Goal: Task Accomplishment & Management: Manage account settings

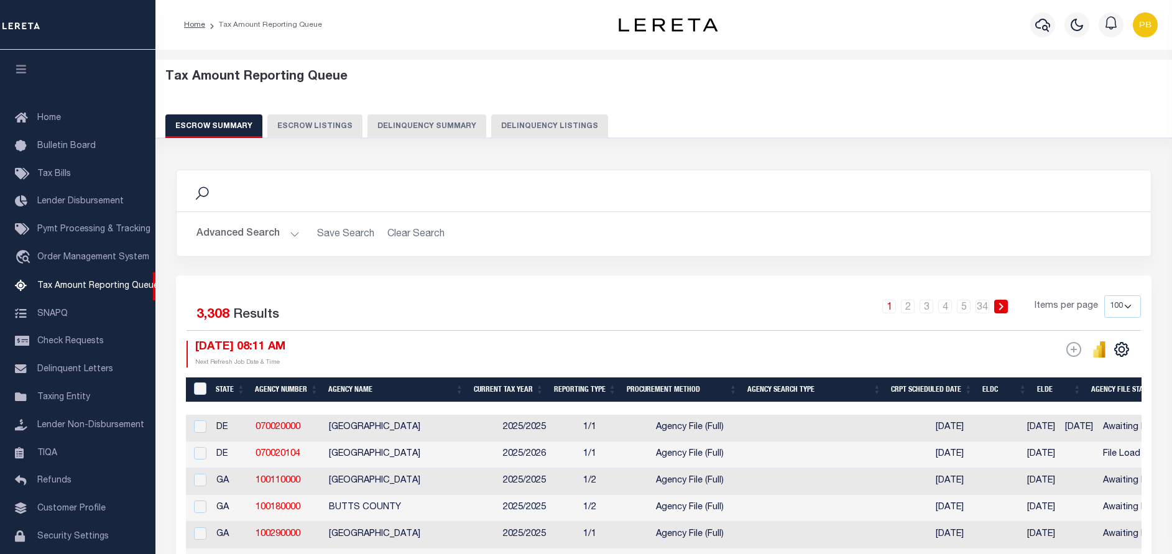
select select "100"
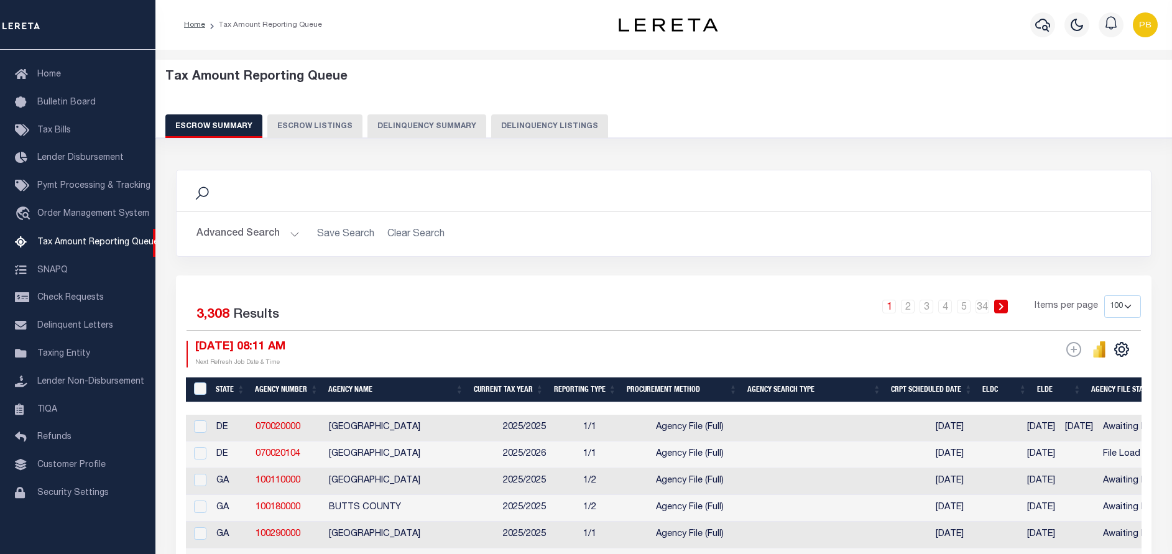
click at [523, 126] on button "Delinquency Listings" at bounding box center [549, 126] width 117 height 24
select select "100"
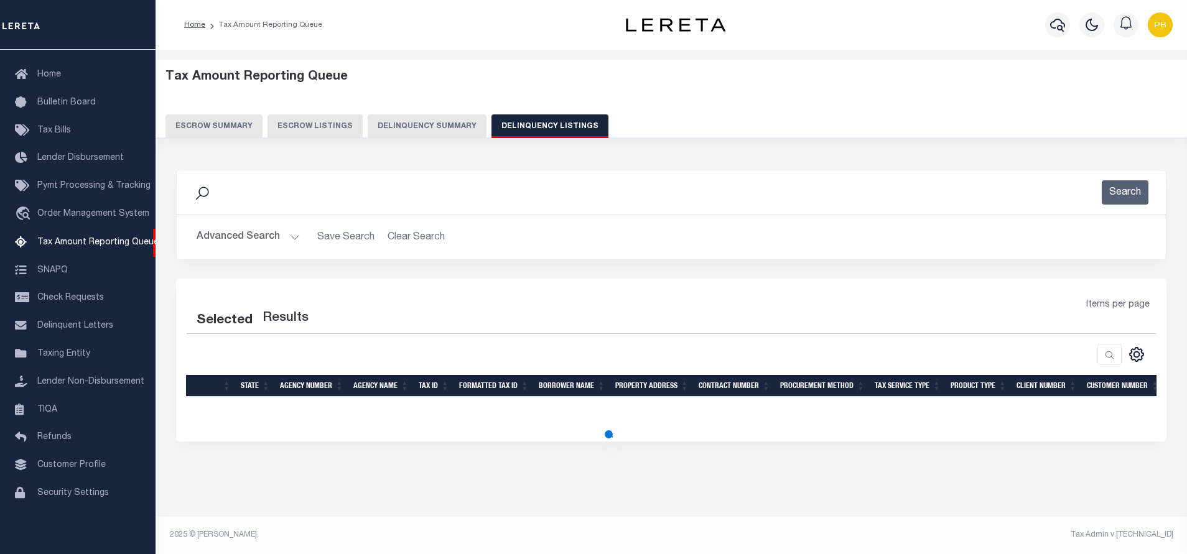
select select "100"
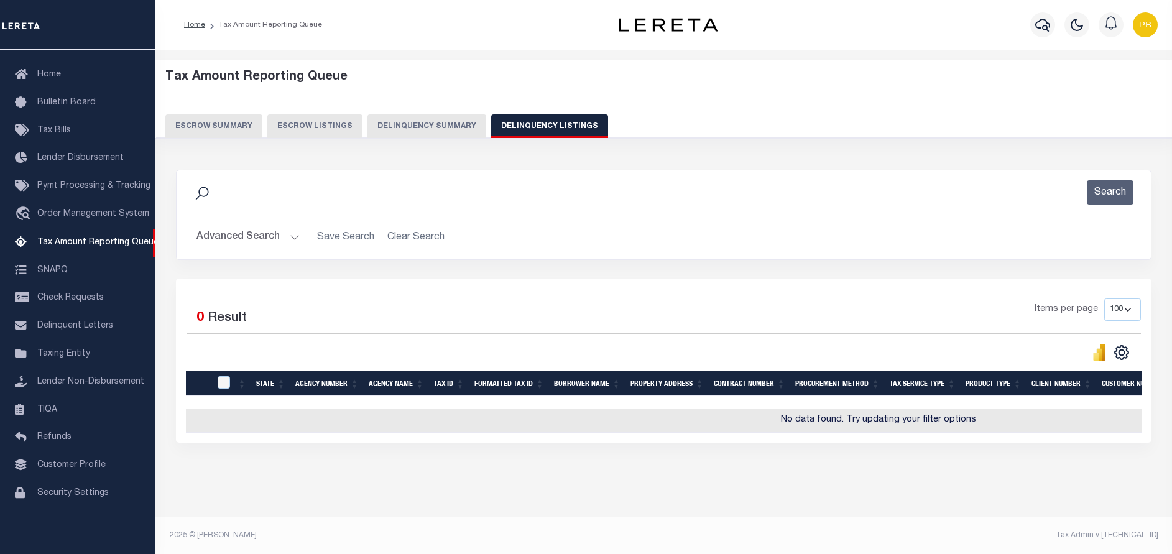
scroll to position [11, 0]
click at [290, 228] on button "Advanced Search" at bounding box center [248, 237] width 103 height 24
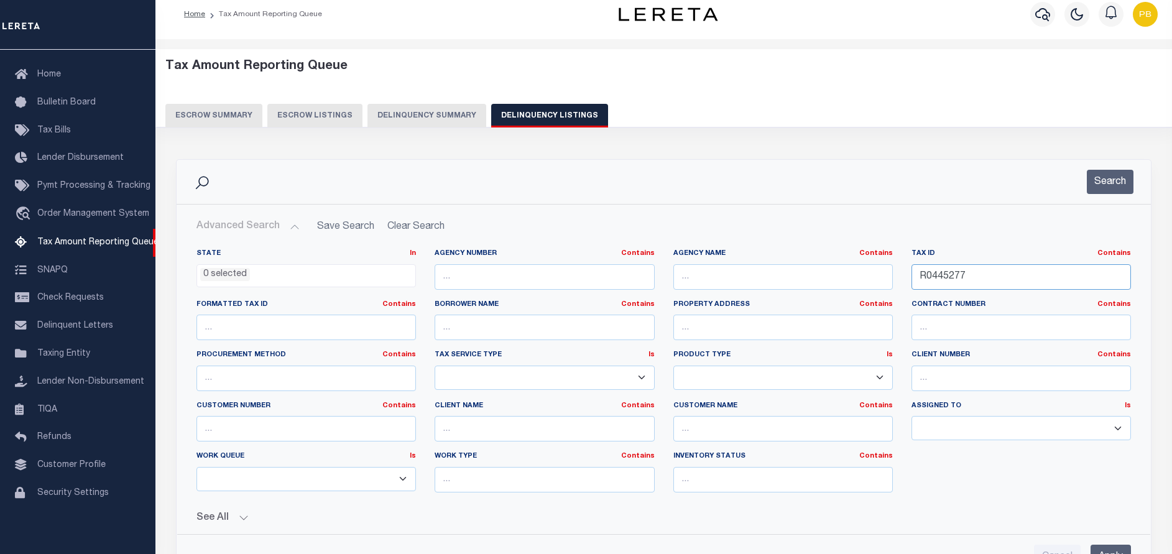
drag, startPoint x: 974, startPoint y: 282, endPoint x: 901, endPoint y: 266, distance: 74.4
click at [901, 266] on div "State In In AK AL AR AZ CA CO CT DC DE FL GA GU HI IA ID IL IN KS [GEOGRAPHIC_D…" at bounding box center [663, 376] width 953 height 254
paste input "59843"
type input "R0459843"
click at [1113, 186] on button "Search" at bounding box center [1110, 182] width 47 height 24
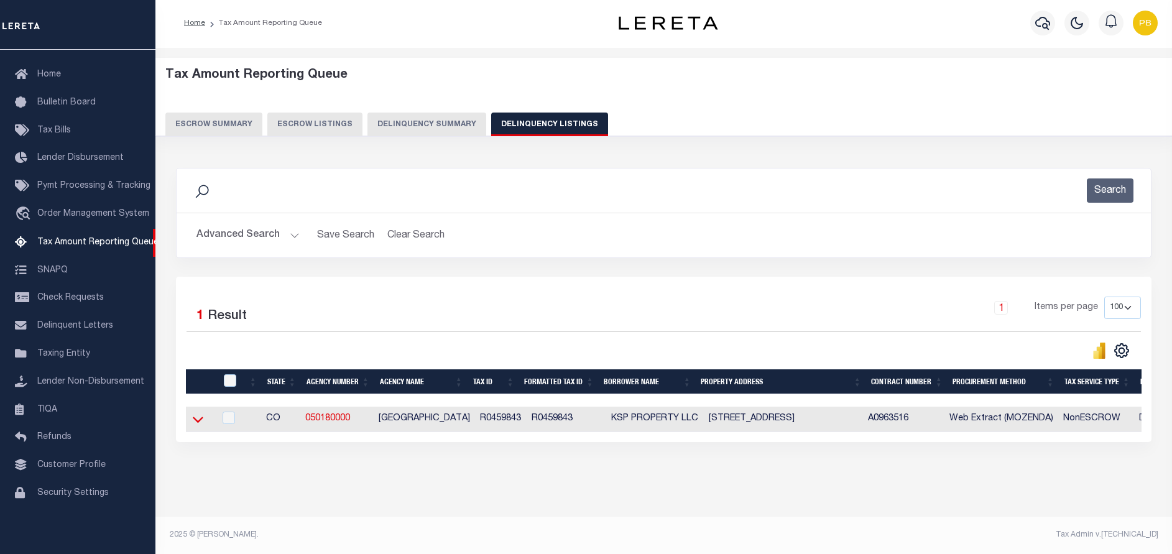
click at [200, 413] on icon at bounding box center [198, 419] width 11 height 13
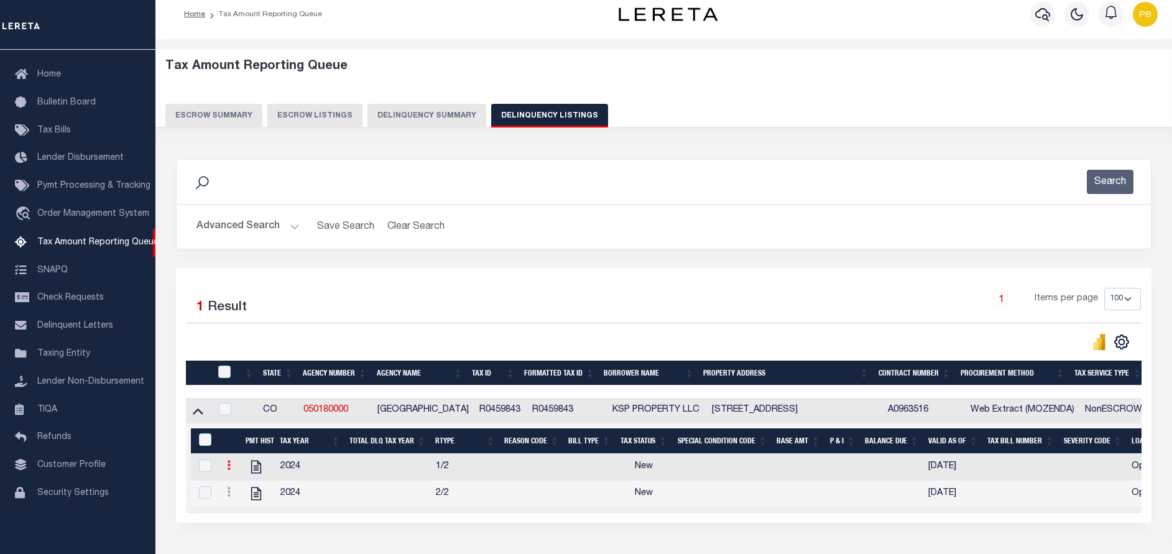
click at [230, 467] on icon at bounding box center [229, 465] width 4 height 10
click at [243, 486] on img "" at bounding box center [244, 485] width 12 height 12
checkbox input "true"
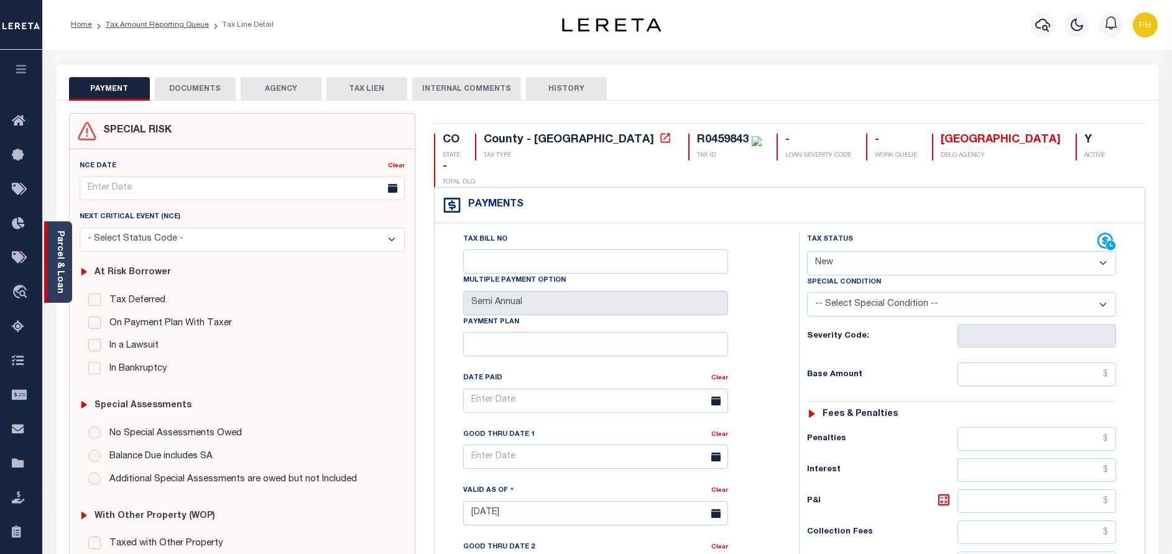
click at [58, 257] on link "Parcel & Loan" at bounding box center [59, 262] width 9 height 63
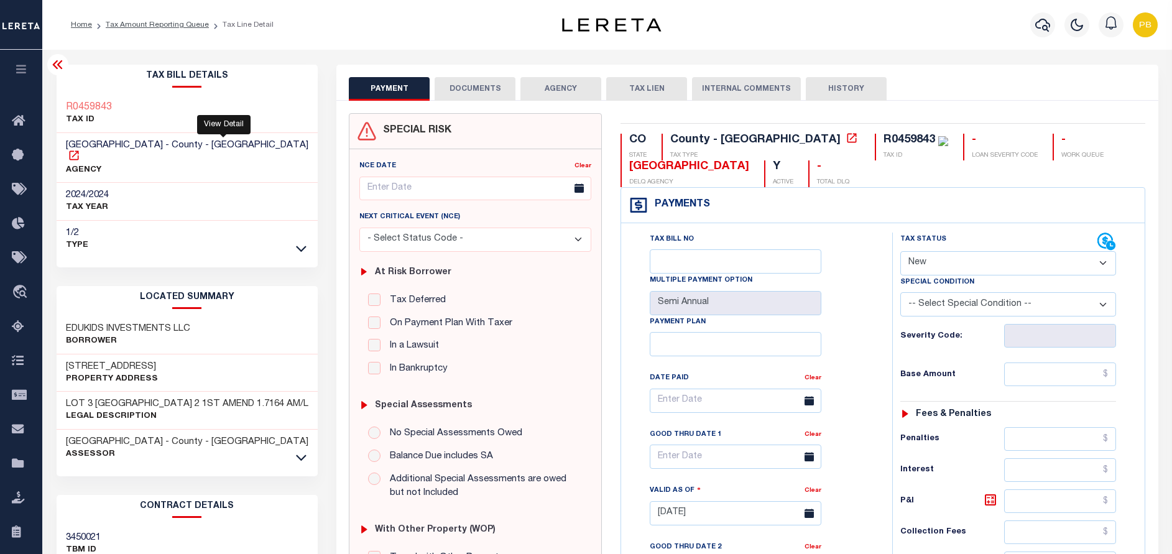
click at [80, 149] on icon at bounding box center [74, 155] width 12 height 12
click at [945, 258] on select "- Select Status Code - Open Due/Unpaid Paid Incomplete No Tax Due Internal Refu…" at bounding box center [1009, 263] width 216 height 24
select select "PYD"
click at [901, 252] on select "- Select Status Code - Open Due/Unpaid Paid Incomplete No Tax Due Internal Refu…" at bounding box center [1009, 263] width 216 height 24
type input "[DATE]"
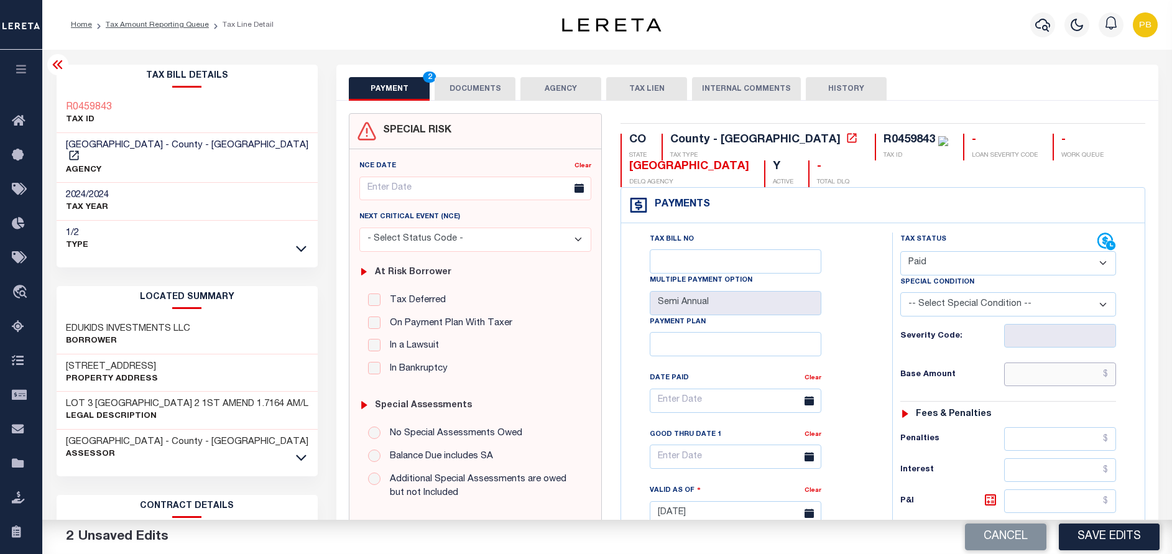
click at [1065, 374] on input "text" at bounding box center [1060, 375] width 112 height 24
paste input "43,918.97"
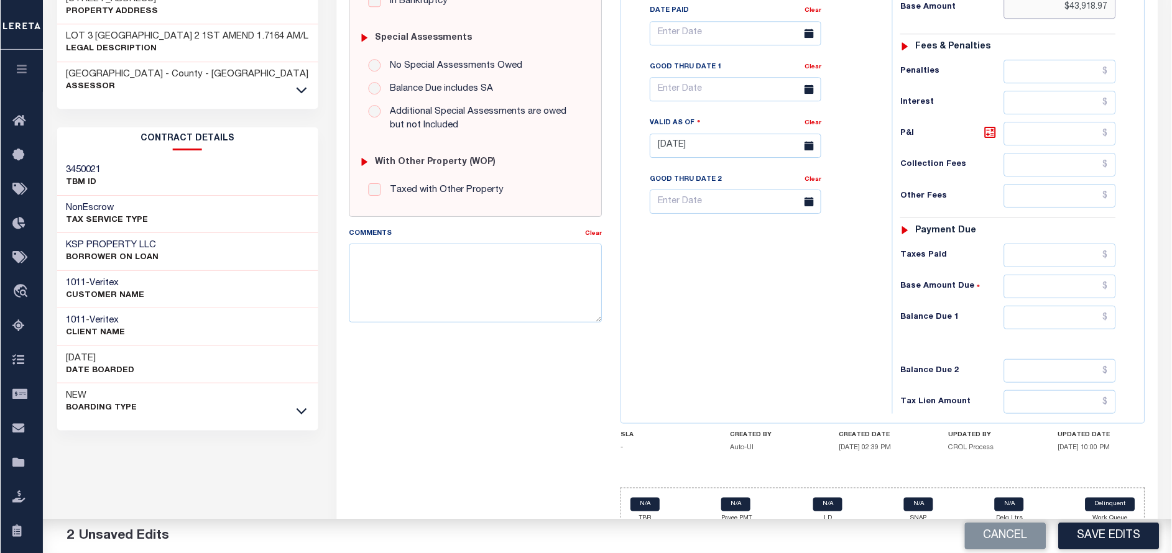
scroll to position [373, 0]
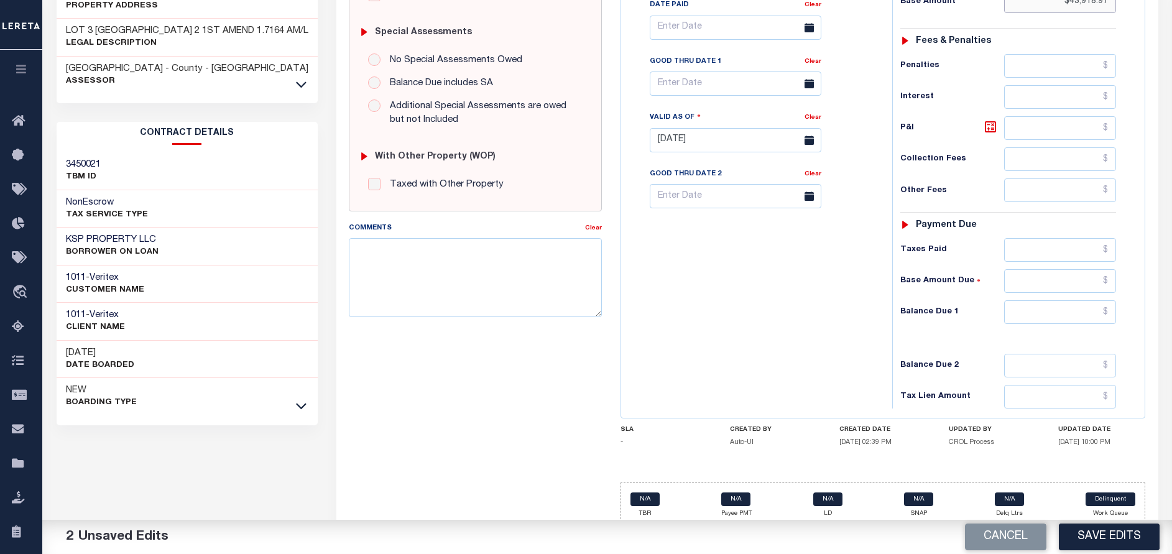
type input "$43,918.97"
click at [1046, 252] on input "text" at bounding box center [1060, 250] width 112 height 24
paste input "43,918.97"
type input "$43,918.97"
click at [1072, 324] on input "text" at bounding box center [1060, 312] width 112 height 24
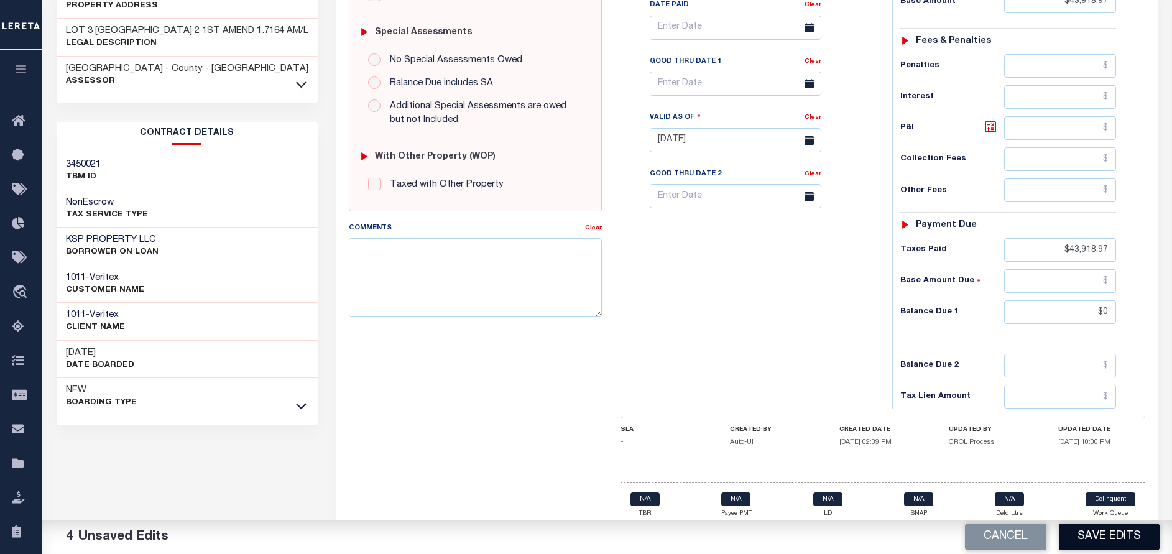
type input "$0.00"
click at [1114, 542] on button "Save Edits" at bounding box center [1109, 537] width 101 height 27
checkbox input "false"
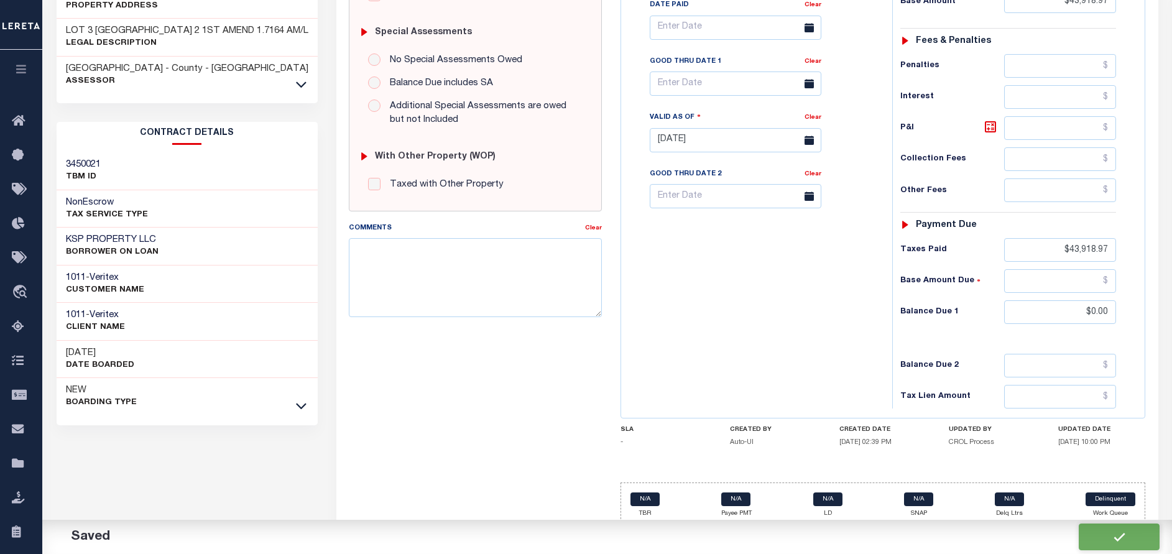
checkbox input "false"
type input "$43,918.97"
type input "$0"
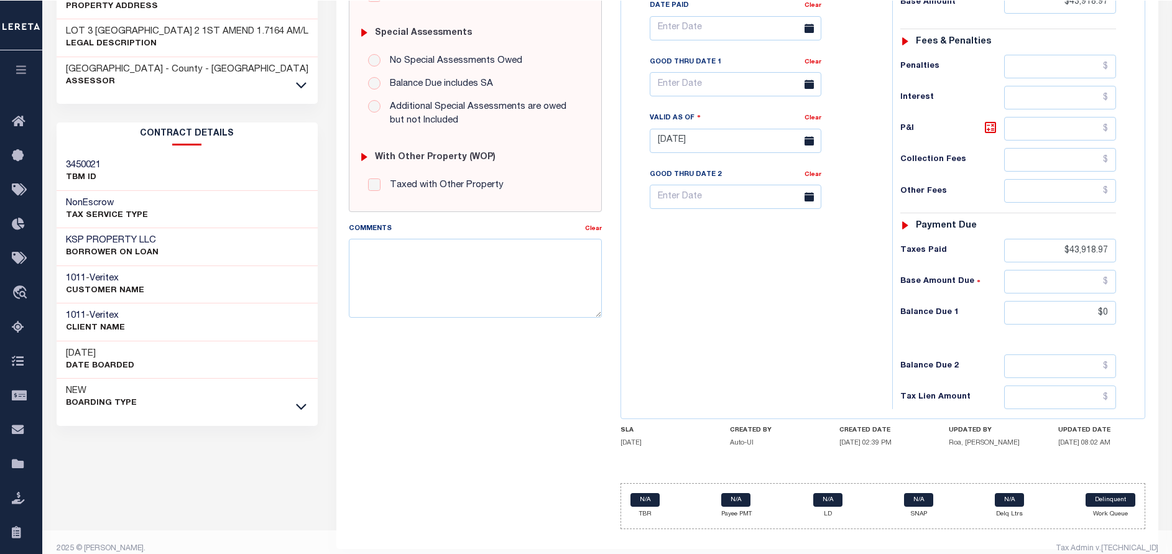
scroll to position [35, 0]
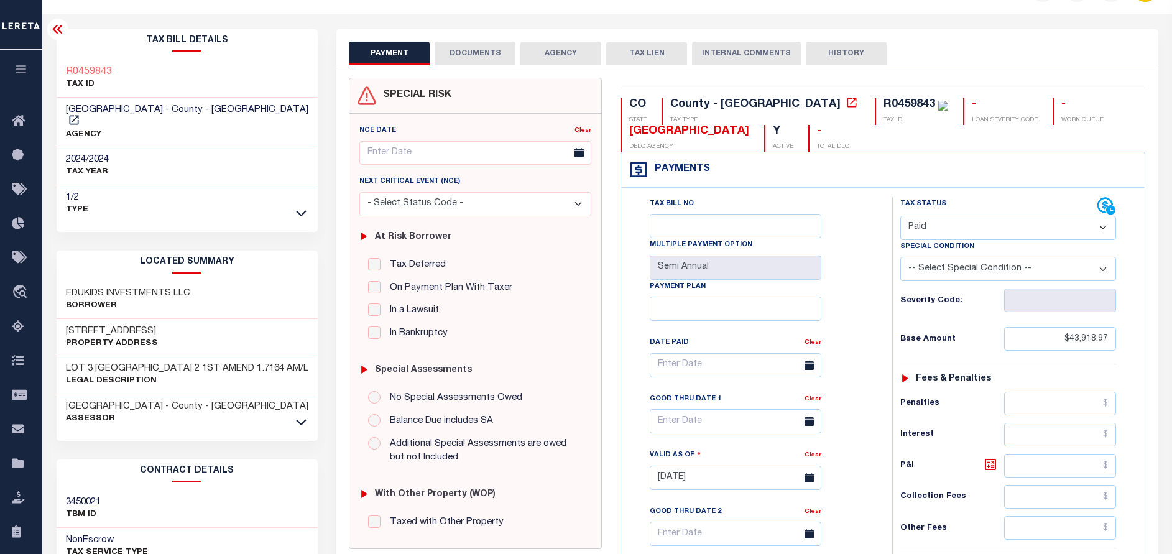
click at [388, 225] on div "At Risk Borrower Tax Deferred Deferral Start Date Clear Date Filed Clear Case N…" at bounding box center [475, 282] width 242 height 133
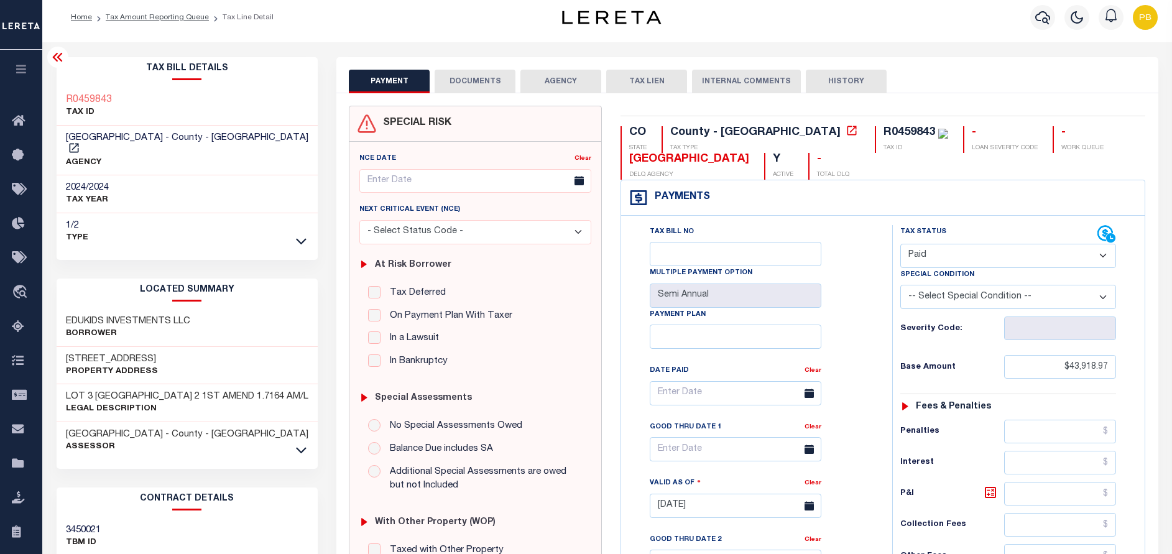
scroll to position [0, 0]
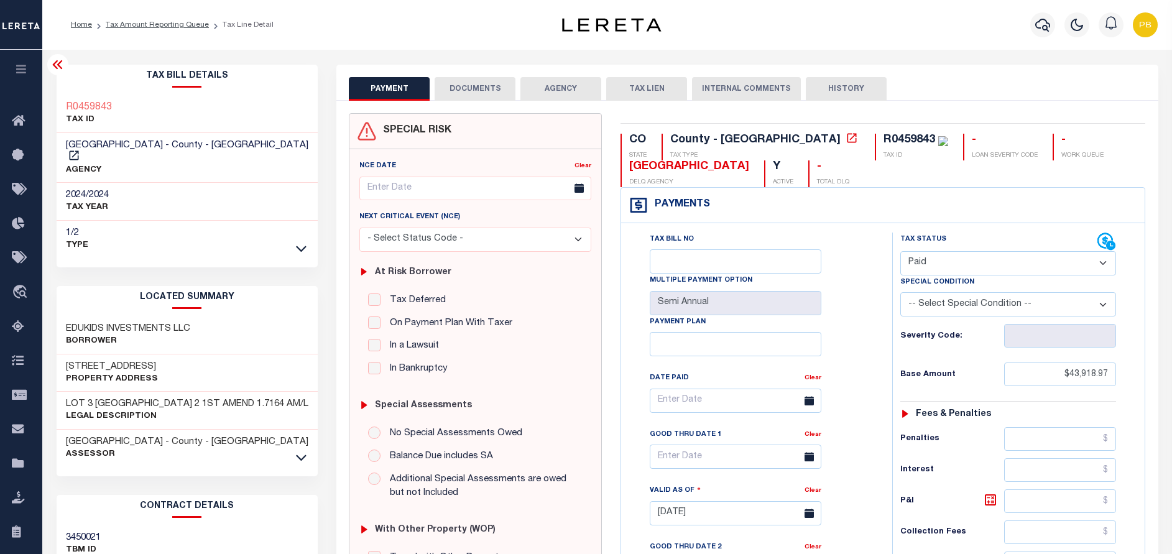
click at [469, 84] on button "DOCUMENTS" at bounding box center [475, 89] width 81 height 24
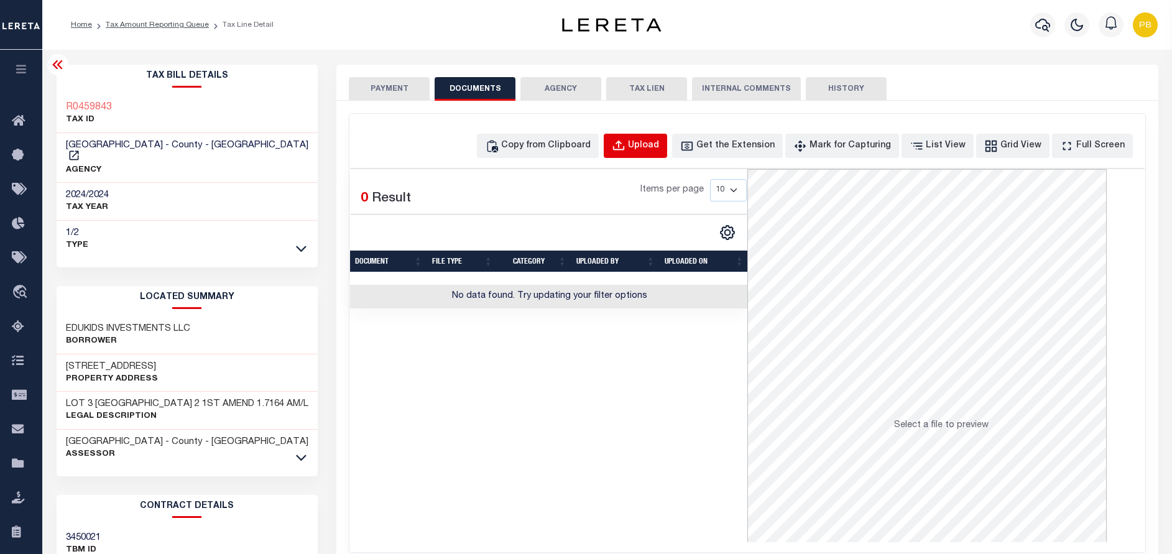
click at [659, 146] on div "Upload" at bounding box center [643, 146] width 31 height 14
select select "POP"
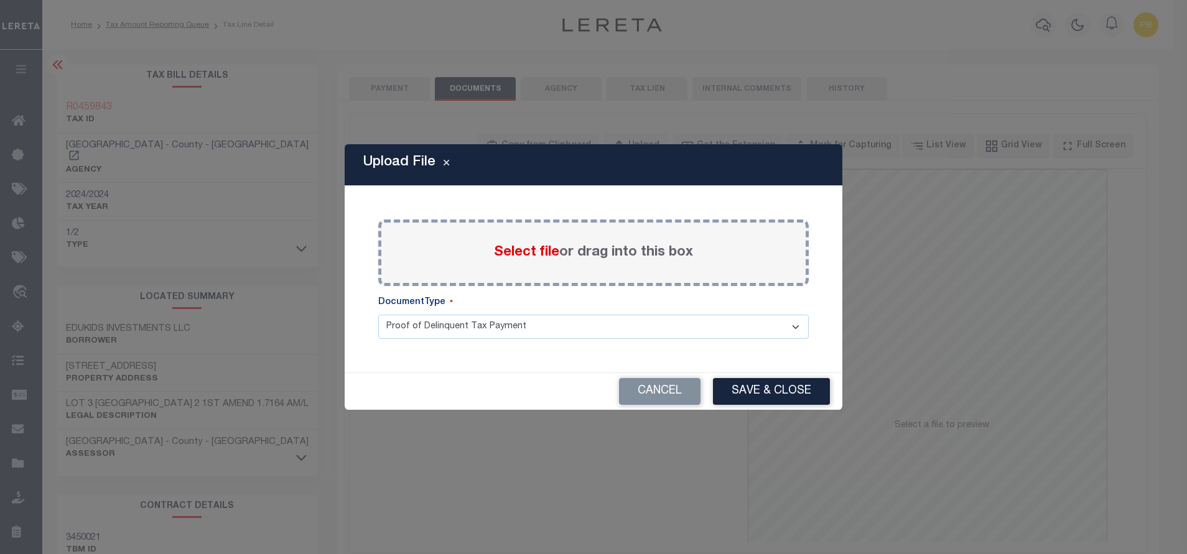
click at [516, 251] on span "Select file" at bounding box center [526, 253] width 65 height 14
click at [0, 0] on input "Select file or drag into this box" at bounding box center [0, 0] width 0 height 0
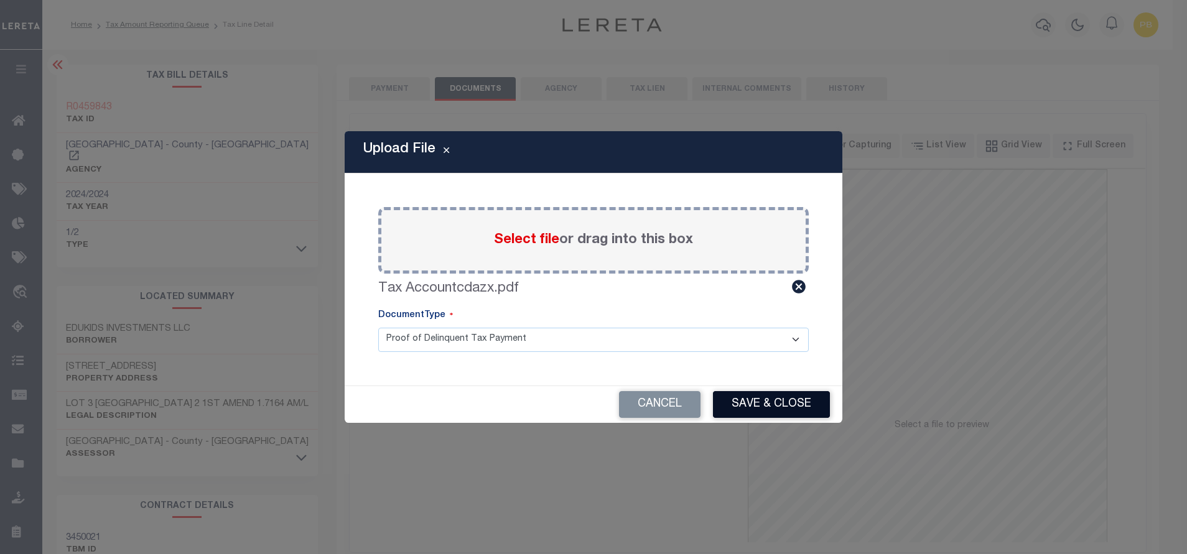
click at [799, 407] on button "Save & Close" at bounding box center [771, 404] width 117 height 27
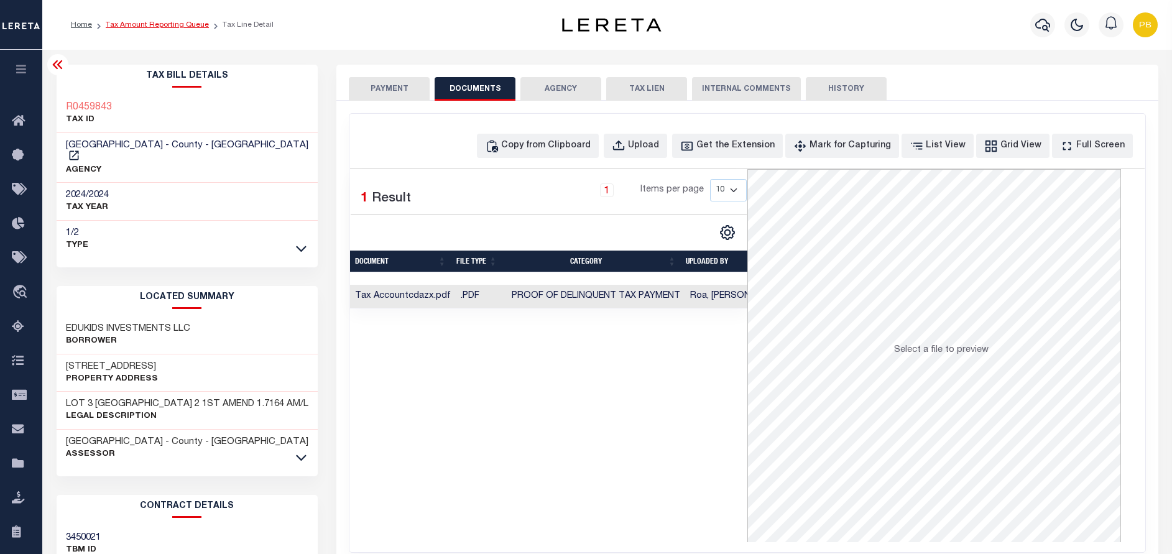
click at [171, 24] on link "Tax Amount Reporting Queue" at bounding box center [157, 24] width 103 height 7
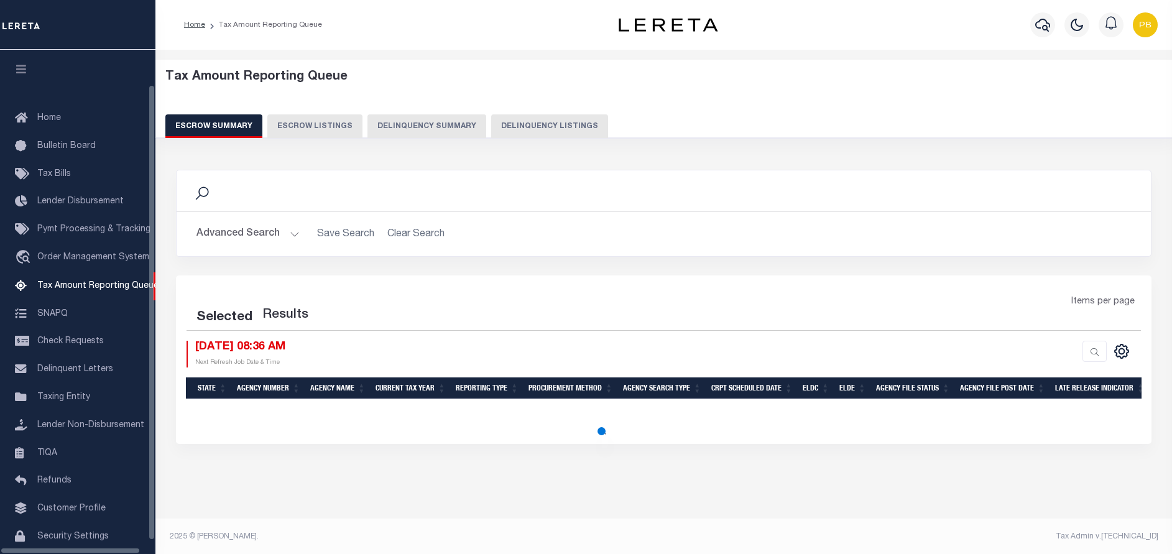
select select "100"
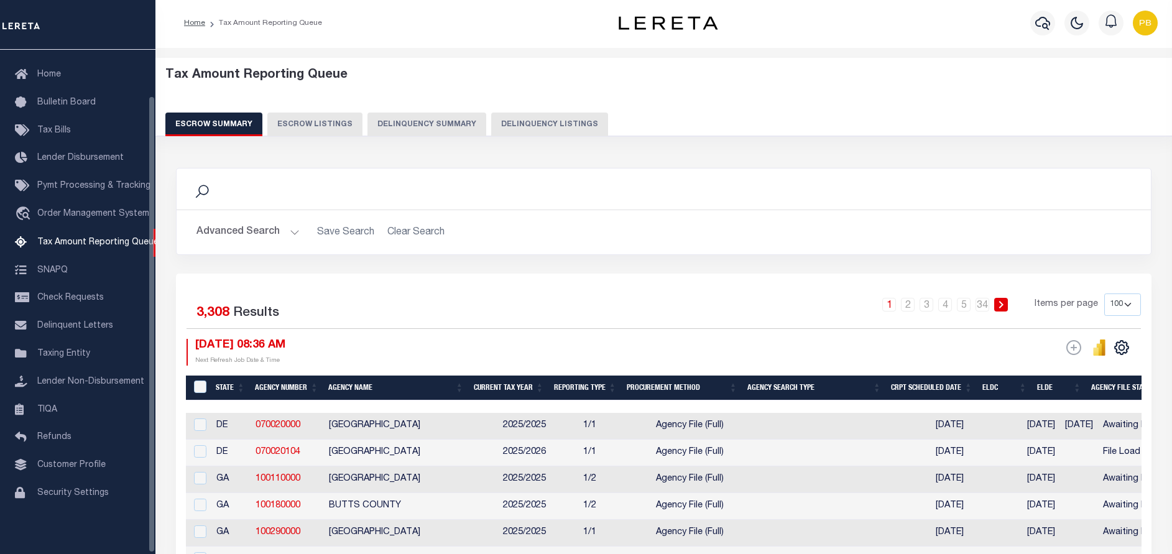
scroll to position [2, 0]
click at [536, 126] on button "Delinquency Listings" at bounding box center [549, 125] width 117 height 24
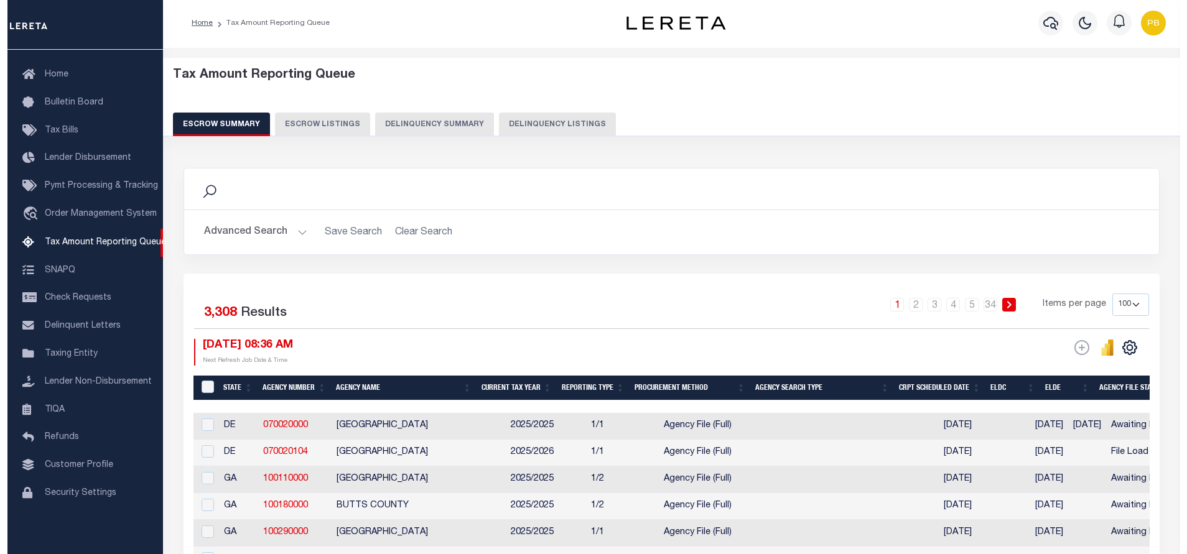
scroll to position [0, 0]
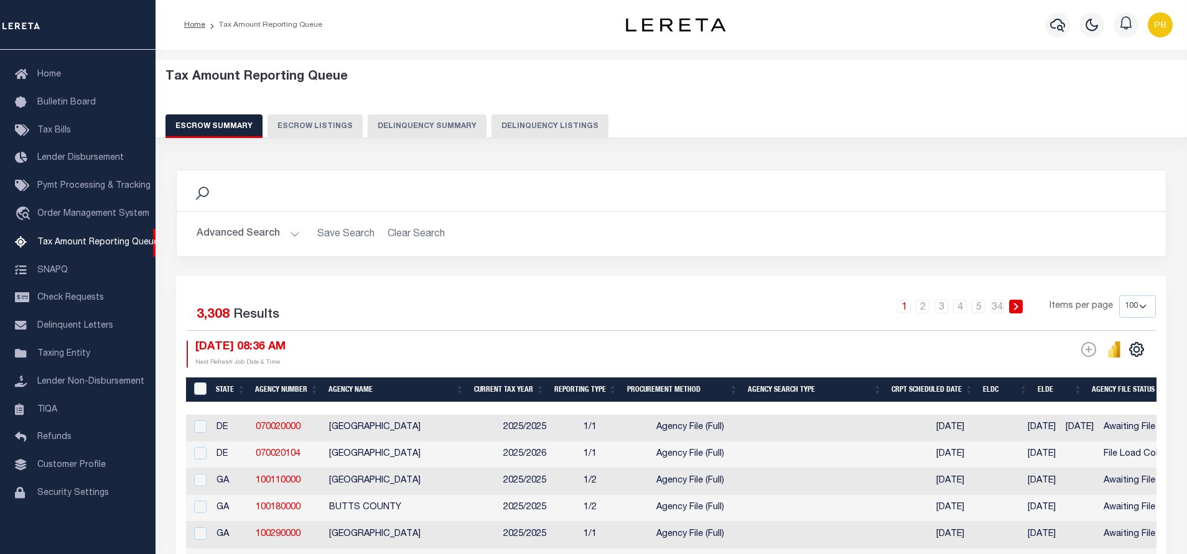
select select "100"
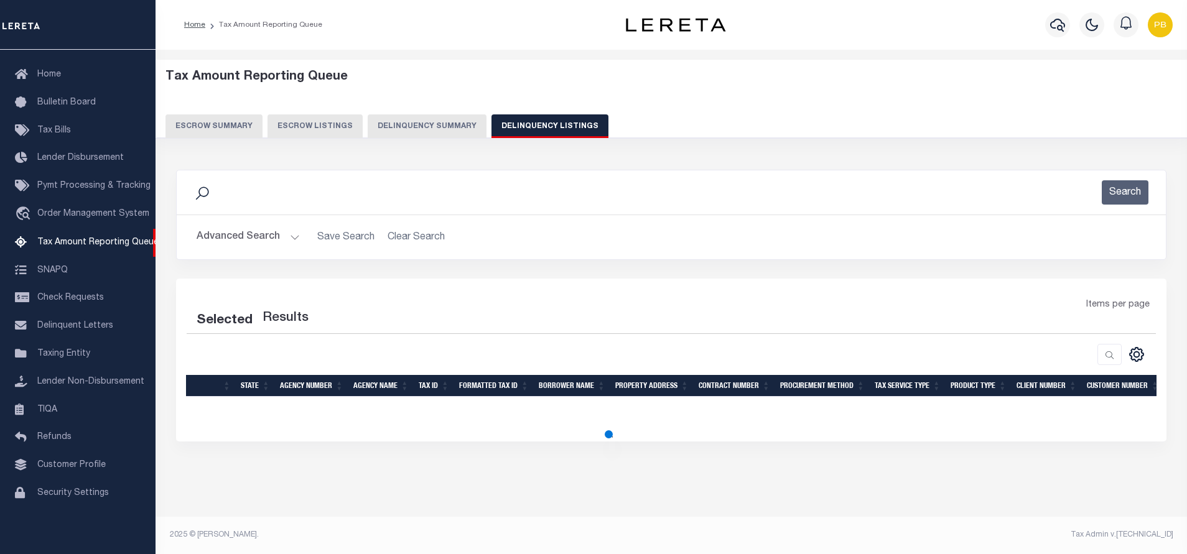
select select "100"
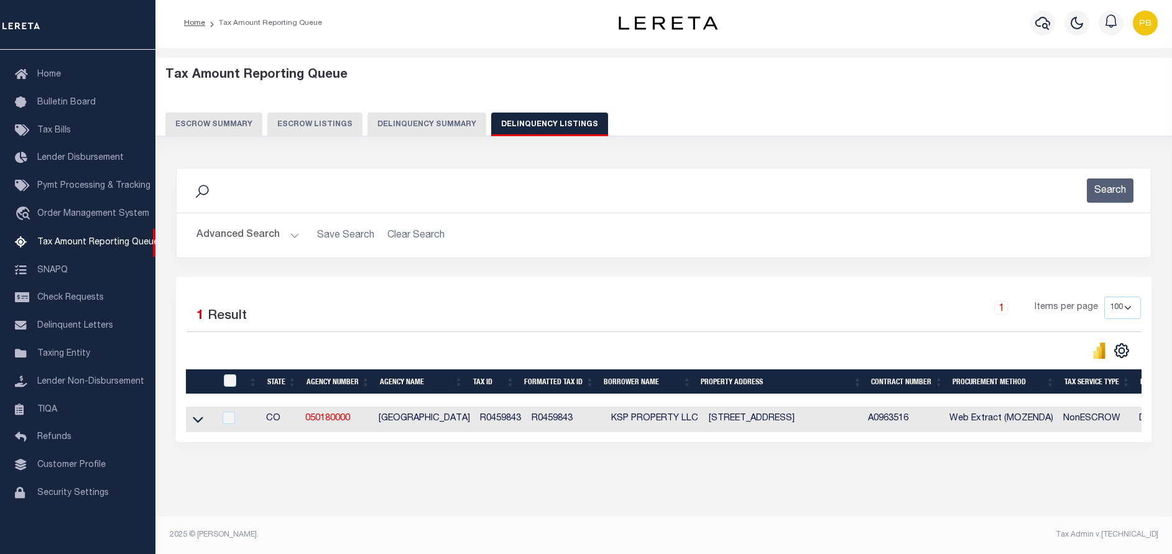
scroll to position [12, 0]
click at [198, 413] on icon at bounding box center [198, 419] width 11 height 13
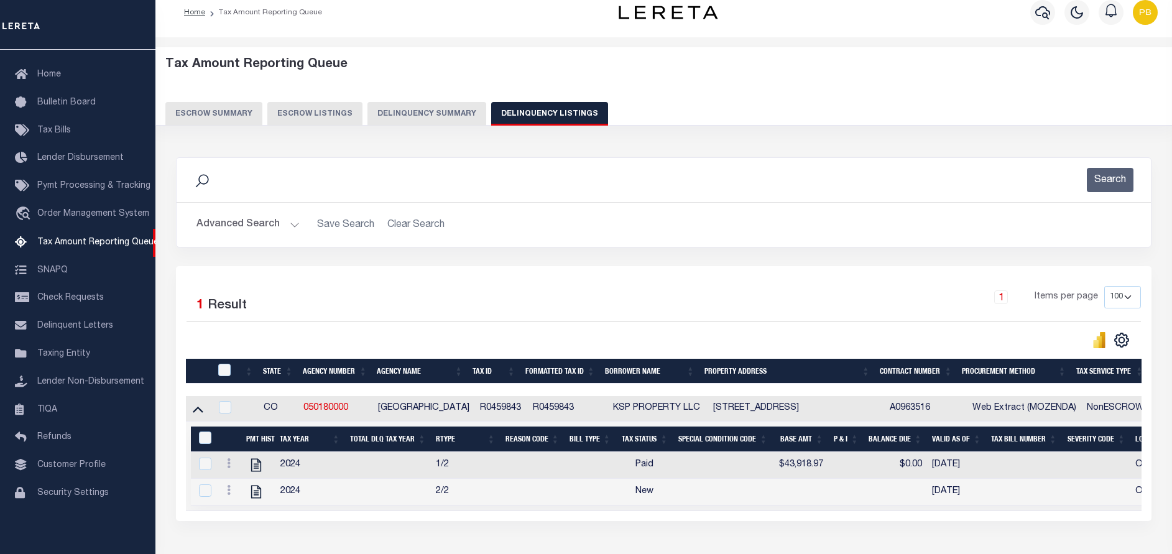
scroll to position [103, 0]
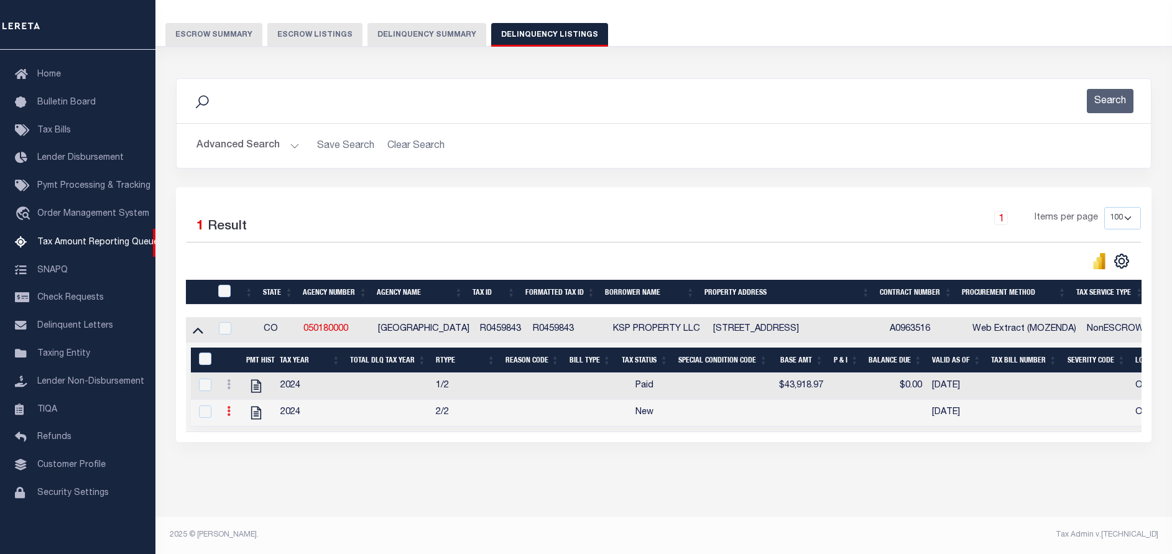
click at [229, 406] on icon at bounding box center [229, 411] width 4 height 10
click at [247, 437] on img "" at bounding box center [244, 431] width 12 height 12
checkbox input "true"
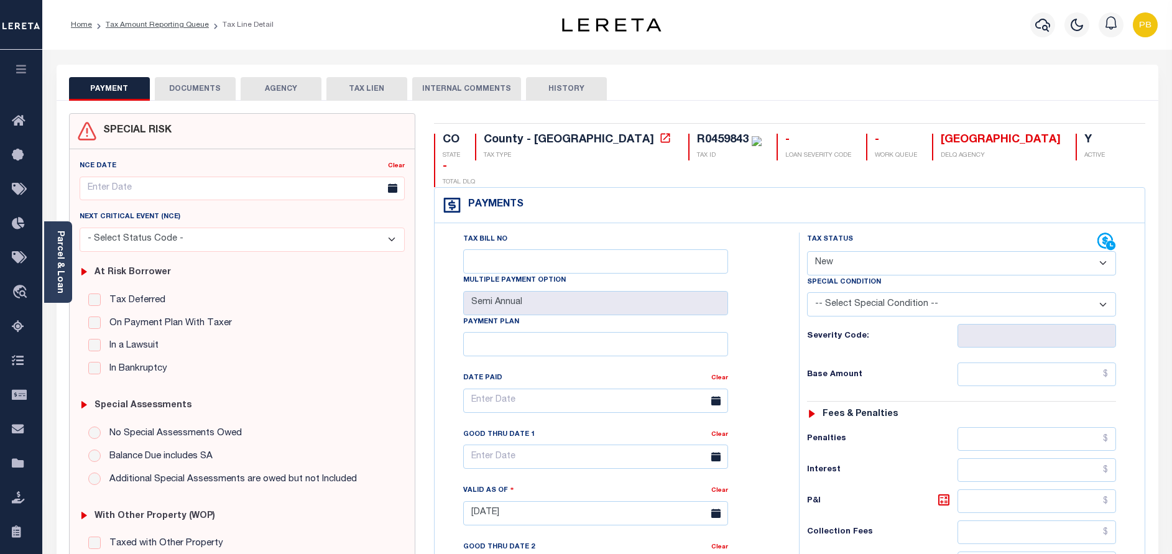
click at [942, 251] on select "- Select Status Code - Open Due/Unpaid Paid Incomplete No Tax Due Internal Refu…" at bounding box center [961, 263] width 309 height 24
select select "PYD"
click at [807, 251] on select "- Select Status Code - Open Due/Unpaid Paid Incomplete No Tax Due Internal Refu…" at bounding box center [961, 263] width 309 height 24
type input "[DATE]"
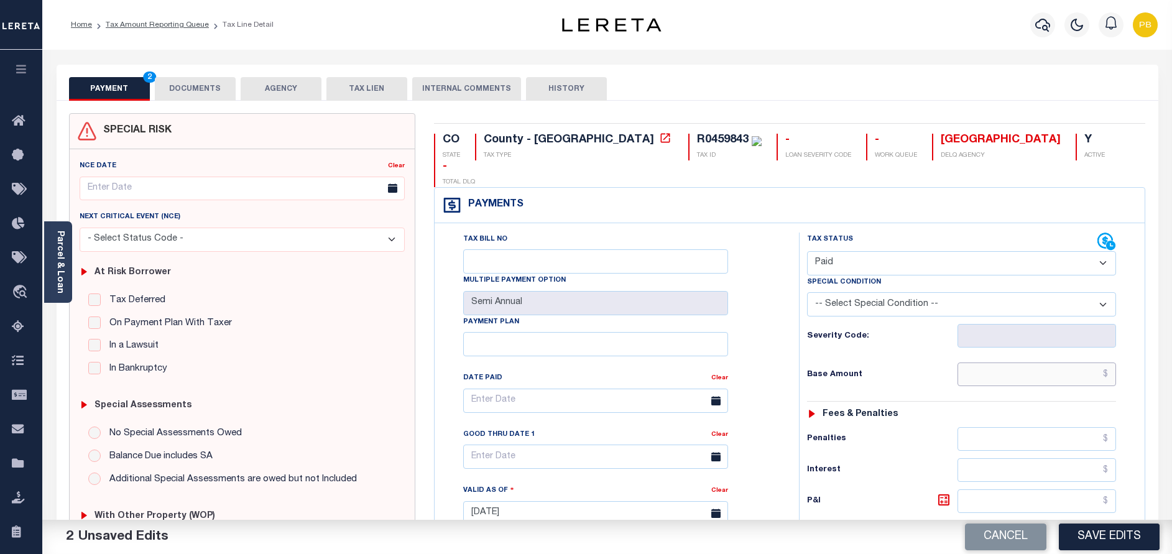
click at [1047, 363] on input "text" at bounding box center [1037, 375] width 159 height 24
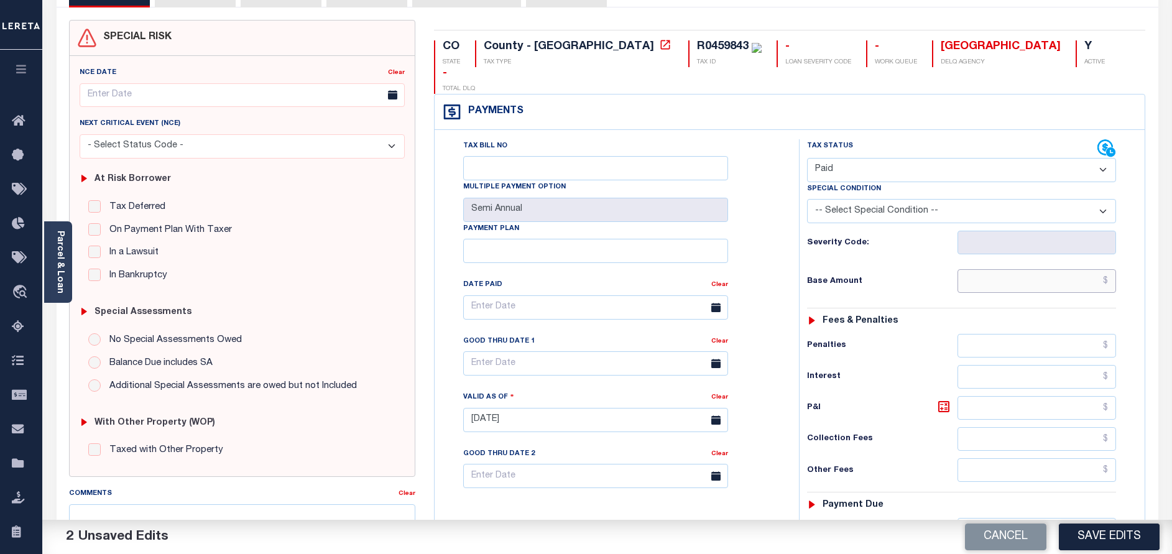
click at [1063, 269] on input "text" at bounding box center [1037, 281] width 159 height 24
paste input "43,918.97"
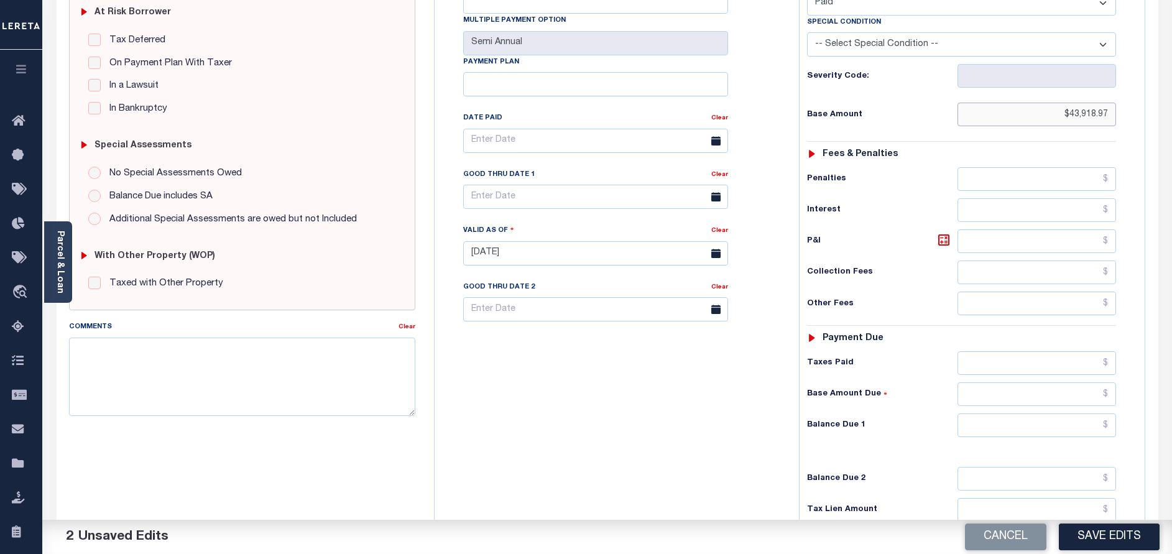
scroll to position [280, 0]
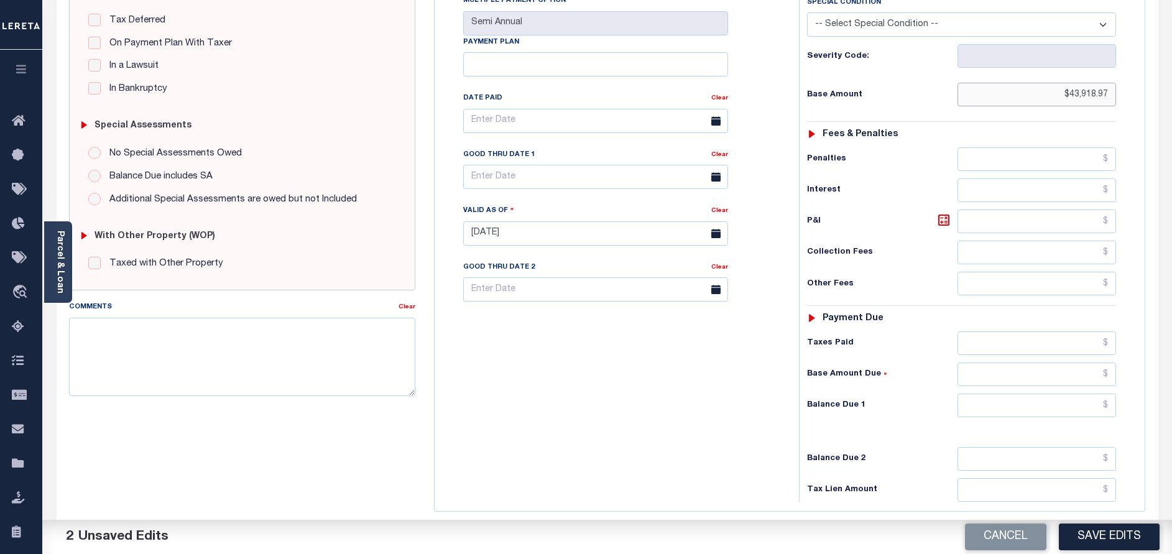
type input "$43,918.97"
click at [1024, 331] on input "text" at bounding box center [1037, 343] width 159 height 24
paste input "43,918.97"
type input "$43,918.97"
click at [1071, 394] on input "text" at bounding box center [1037, 406] width 159 height 24
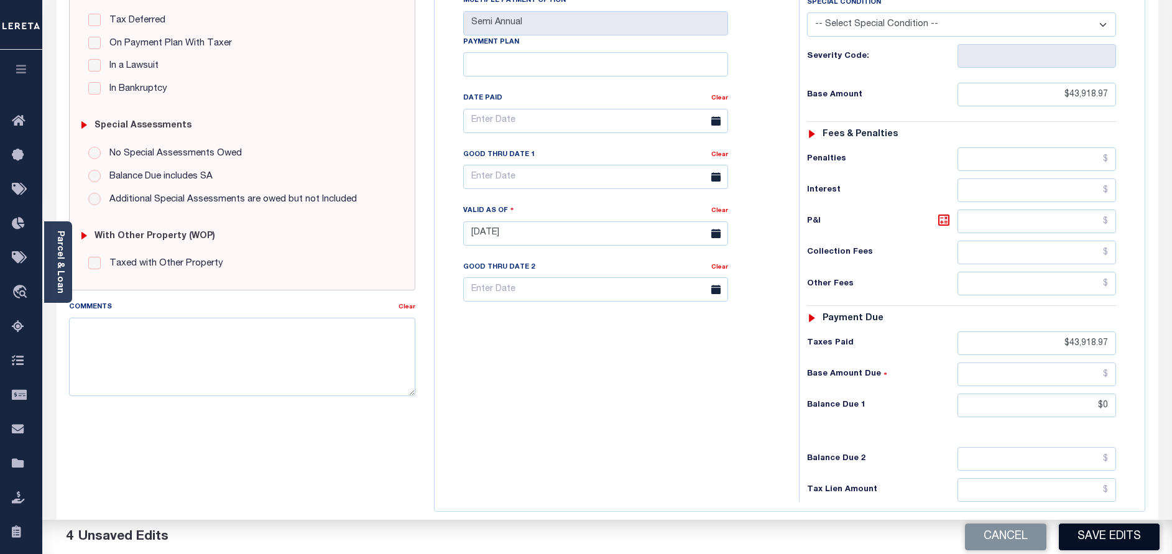
type input "$0.00"
click at [1108, 527] on button "Save Edits" at bounding box center [1109, 537] width 101 height 27
checkbox input "false"
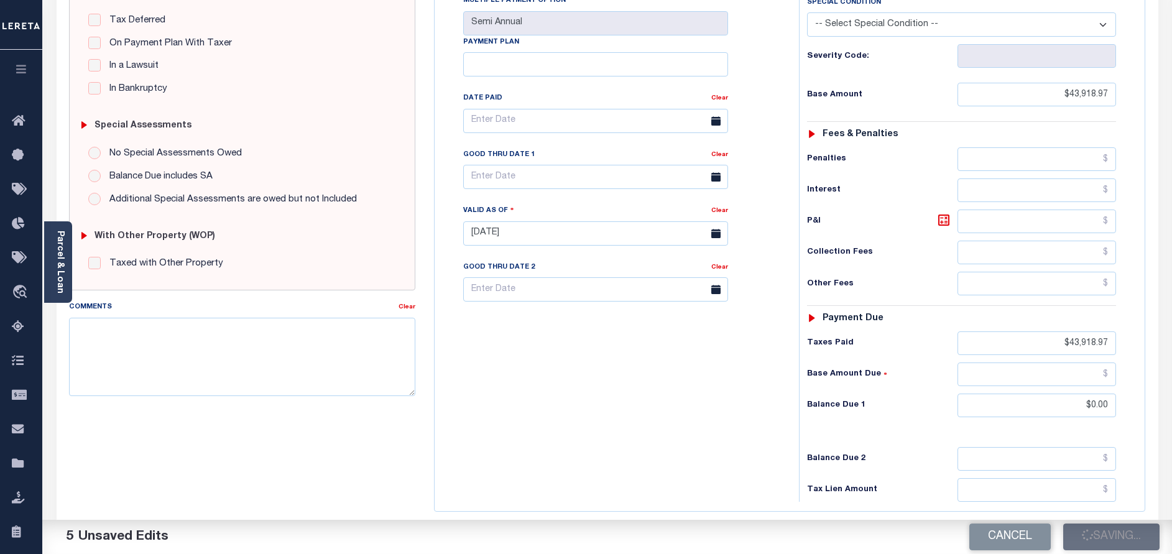
checkbox input "false"
type input "$43,918.97"
type input "$0"
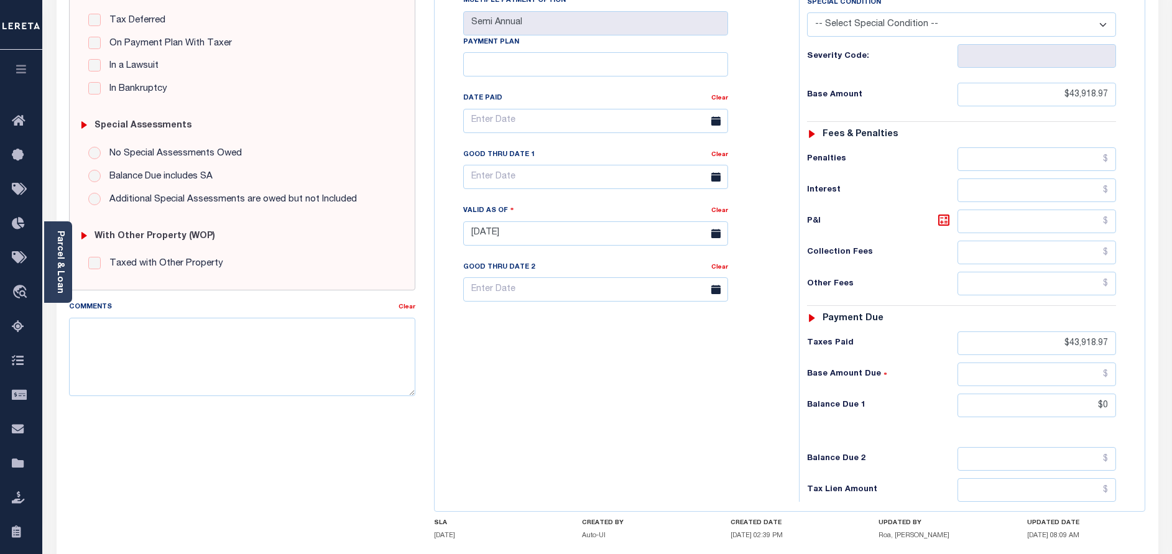
scroll to position [0, 0]
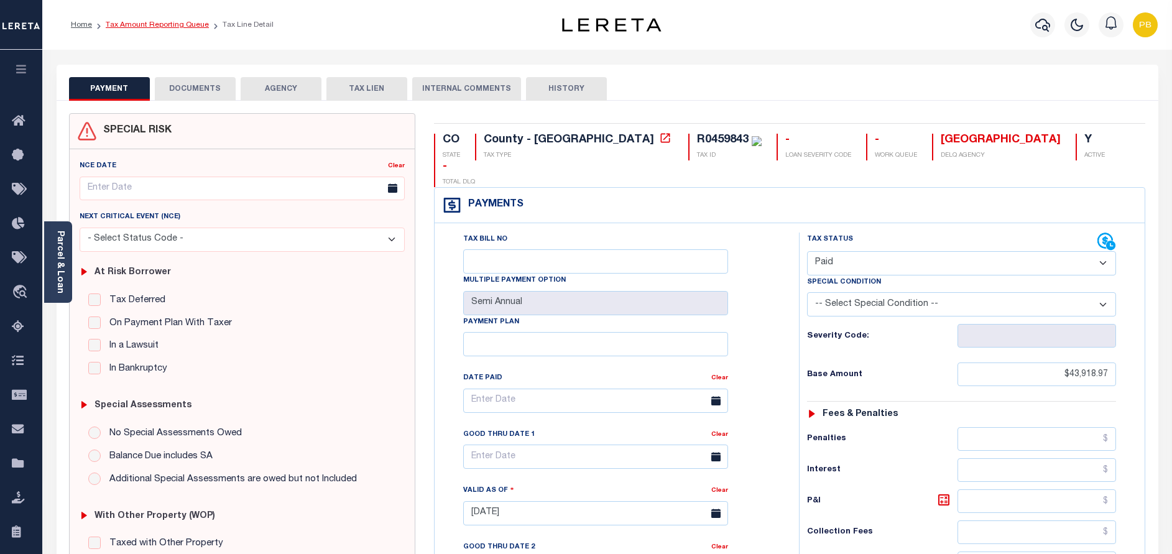
click at [165, 28] on link "Tax Amount Reporting Queue" at bounding box center [157, 24] width 103 height 7
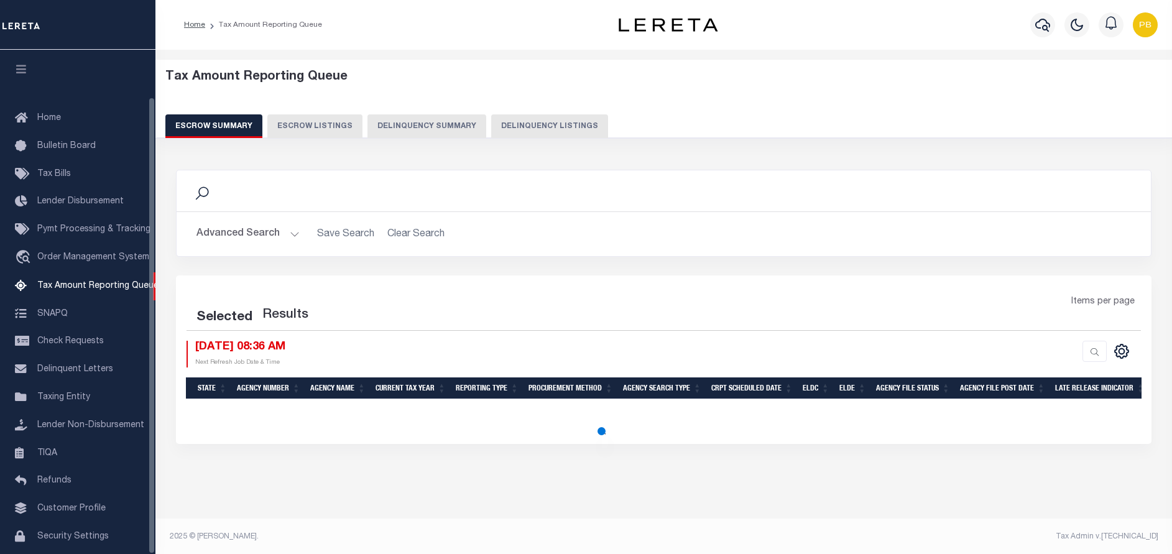
select select "100"
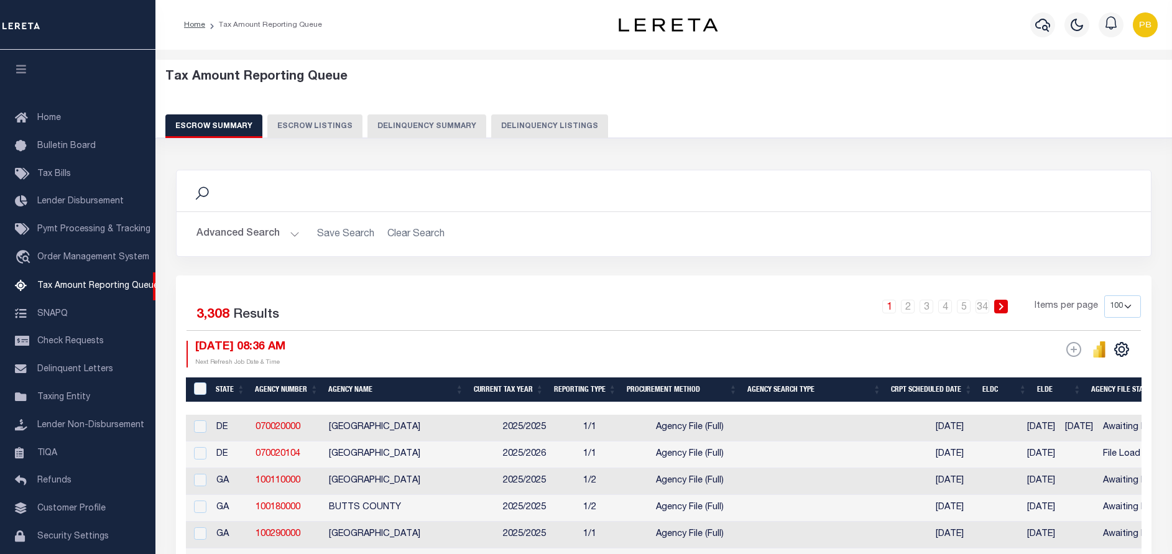
scroll to position [52, 0]
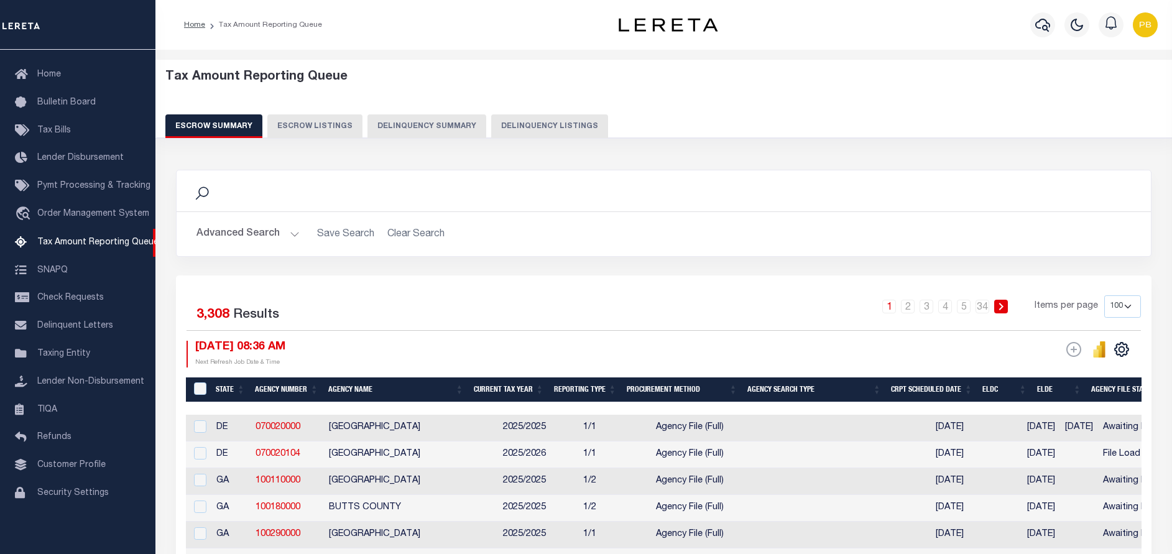
click at [545, 123] on button "Delinquency Listings" at bounding box center [549, 126] width 117 height 24
select select "100"
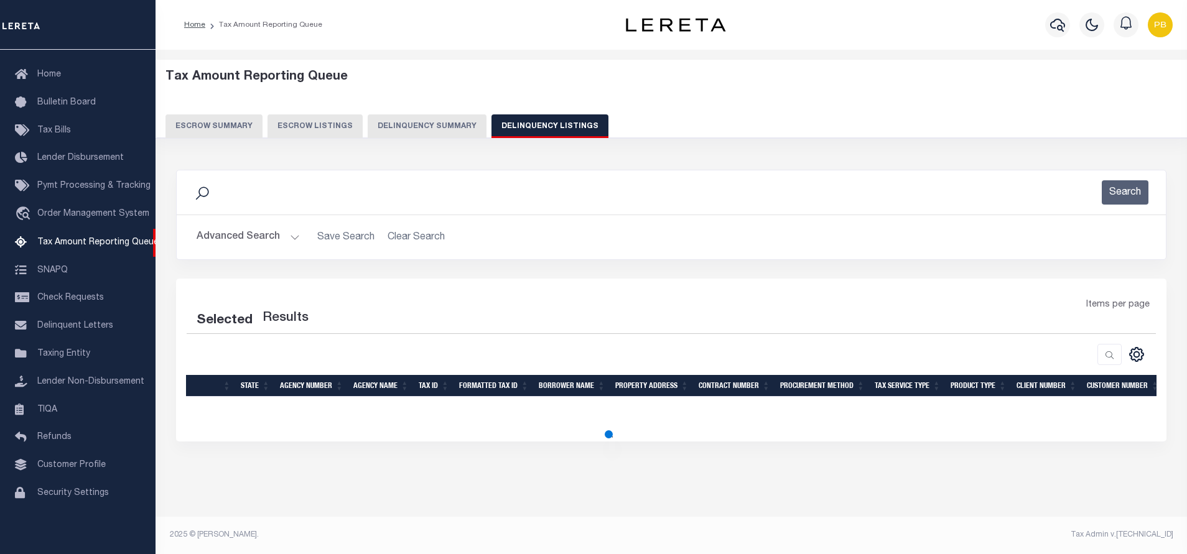
select select "100"
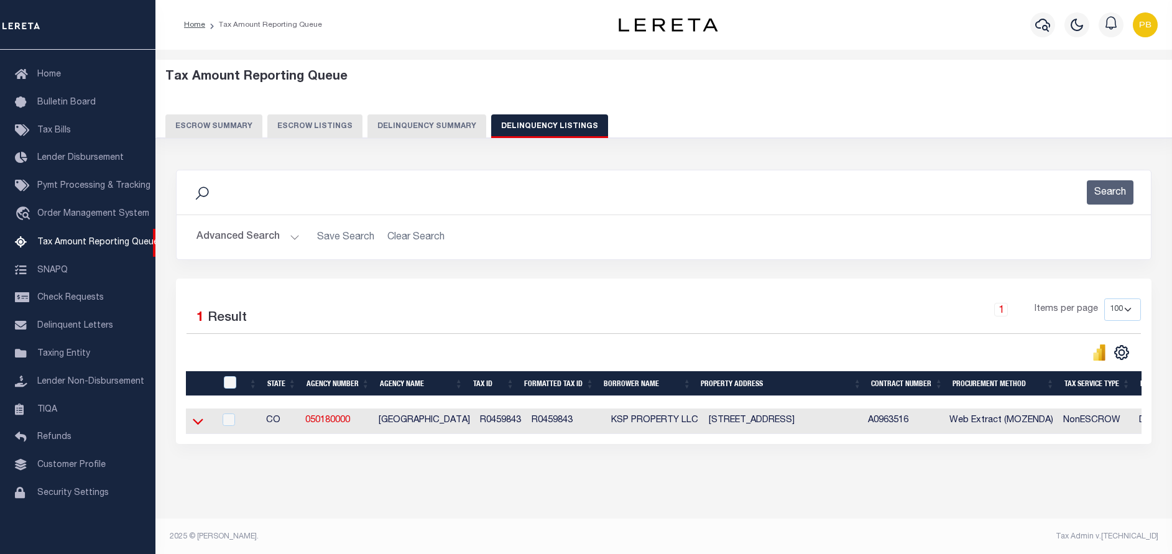
click at [199, 423] on icon at bounding box center [198, 421] width 11 height 13
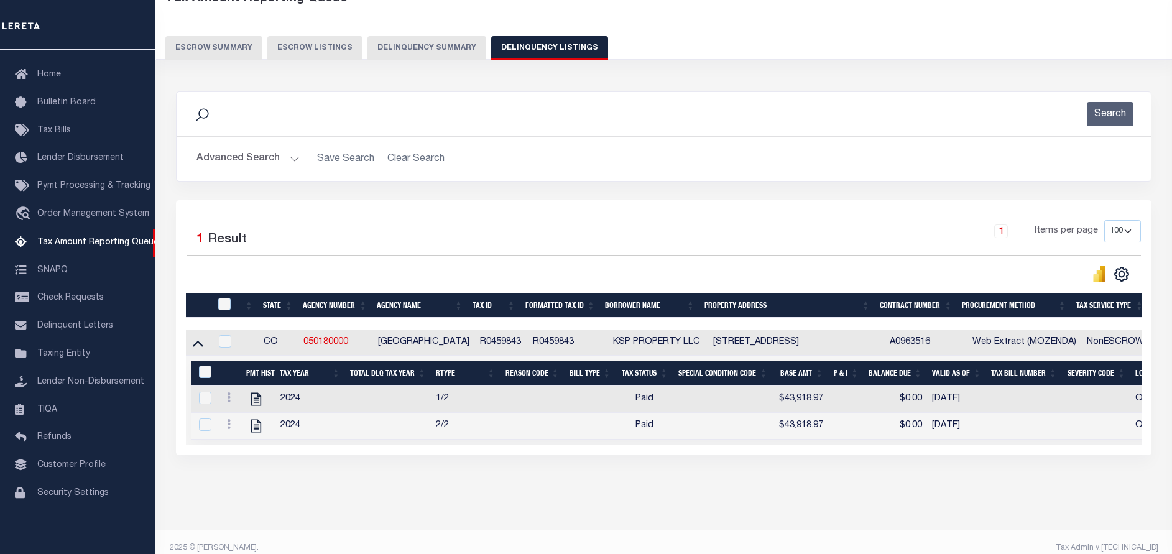
scroll to position [93, 0]
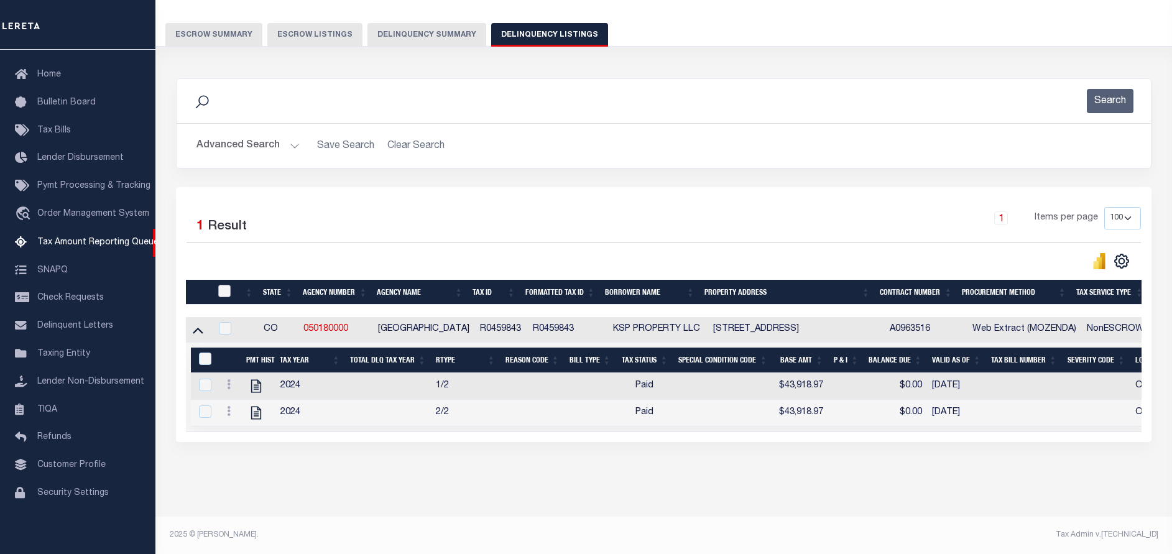
click at [227, 289] on input "checkbox" at bounding box center [224, 291] width 12 height 12
checkbox input "true"
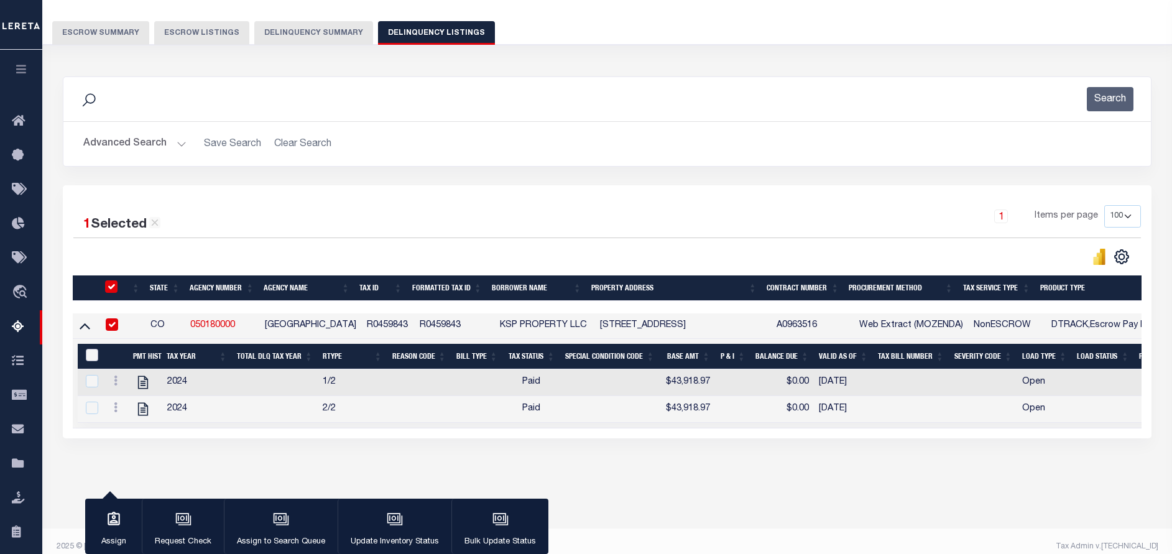
click at [88, 358] on input "&nbsp;" at bounding box center [92, 355] width 12 height 12
checkbox input "true"
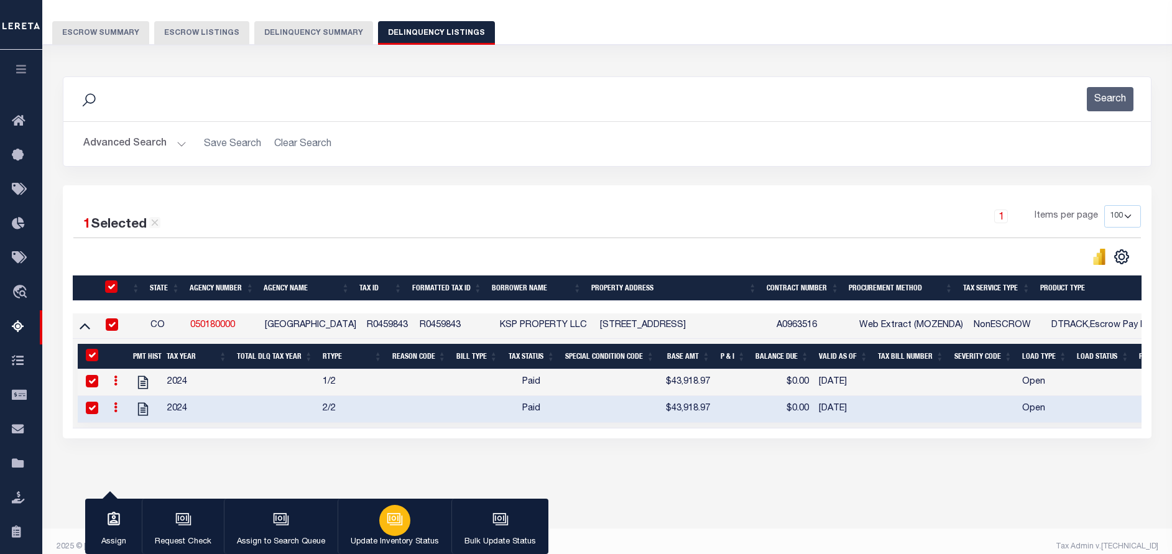
click at [391, 517] on icon "button" at bounding box center [393, 519] width 9 height 6
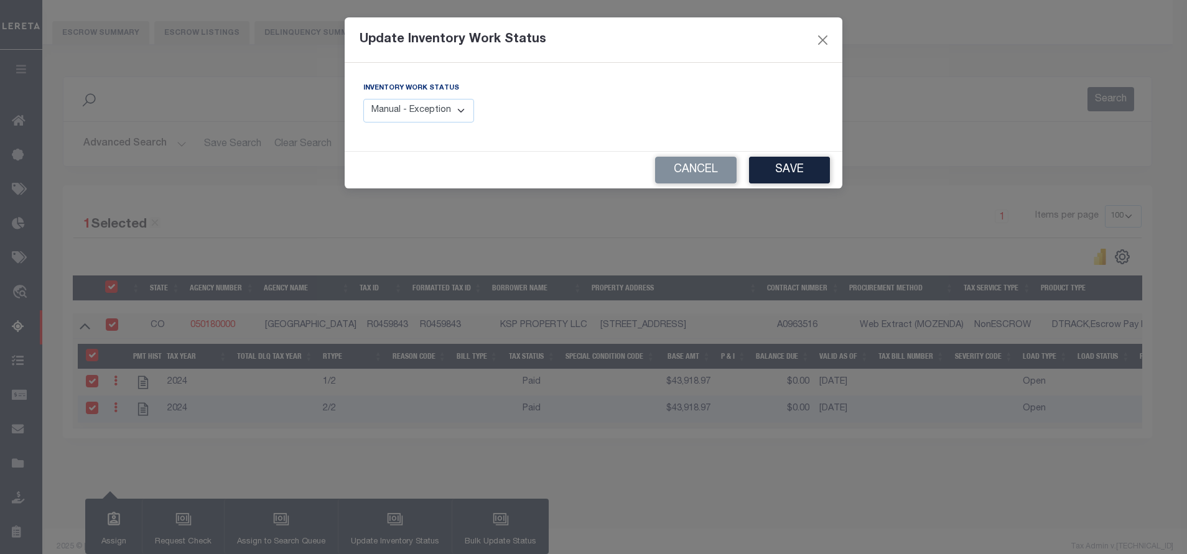
drag, startPoint x: 441, startPoint y: 101, endPoint x: 441, endPoint y: 109, distance: 8.1
click at [441, 101] on select "Manual - Exception Pended - Awaiting Search Late Add Exception Completed" at bounding box center [418, 111] width 111 height 24
select select "4"
click at [363, 99] on select "Manual - Exception Pended - Awaiting Search Late Add Exception Completed" at bounding box center [418, 111] width 111 height 24
click at [813, 181] on button "Save" at bounding box center [789, 170] width 81 height 27
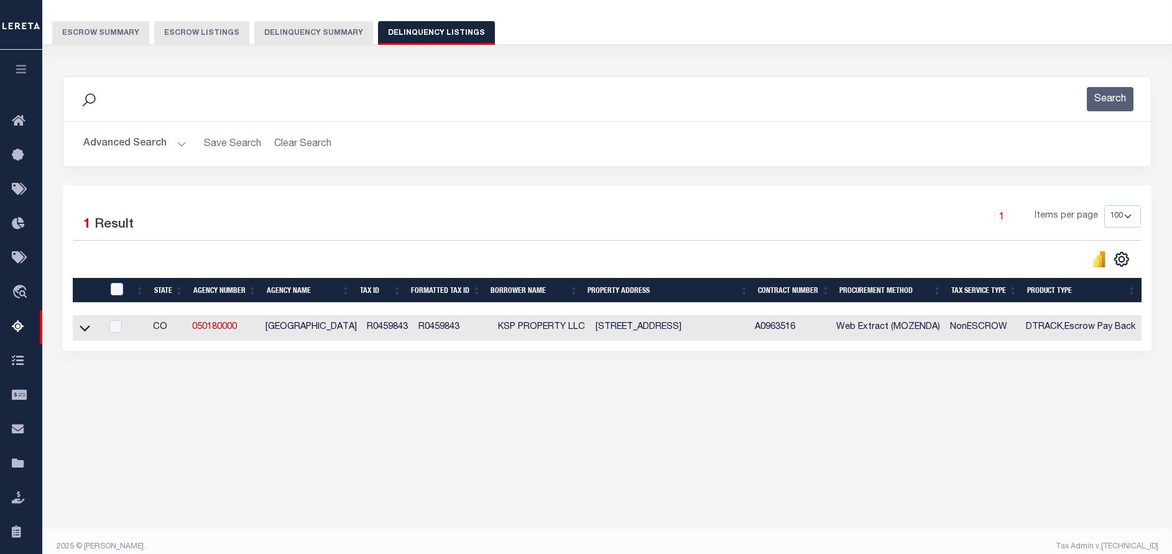
click at [174, 149] on button "Advanced Search" at bounding box center [134, 144] width 103 height 24
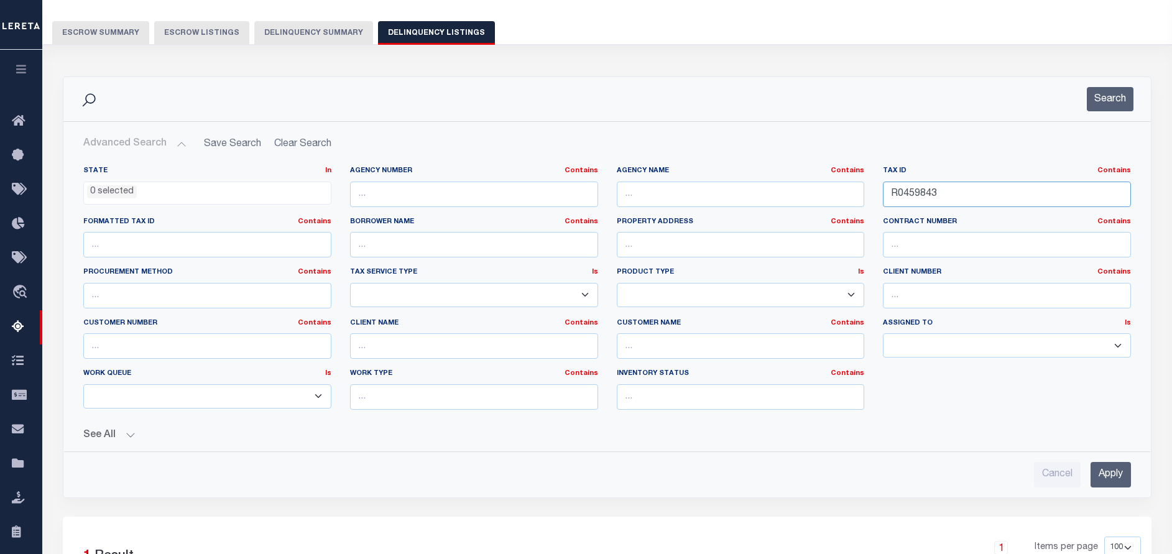
drag, startPoint x: 956, startPoint y: 190, endPoint x: 861, endPoint y: 190, distance: 95.2
click at [861, 190] on div "State In In AK AL AR AZ CA CO CT DC DE FL GA GU HI IA ID IL IN KS [GEOGRAPHIC_D…" at bounding box center [607, 293] width 1067 height 254
paste input "60249"
type input "R0460249"
click at [1104, 98] on button "Search" at bounding box center [1110, 99] width 47 height 24
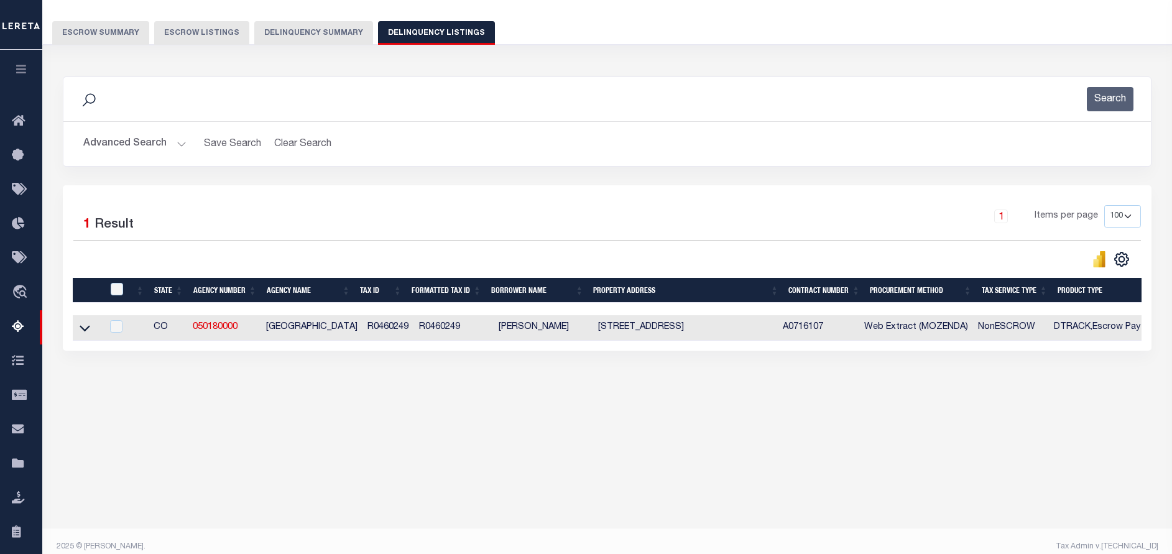
drag, startPoint x: 83, startPoint y: 326, endPoint x: 262, endPoint y: 198, distance: 220.6
click at [83, 326] on icon at bounding box center [85, 328] width 11 height 13
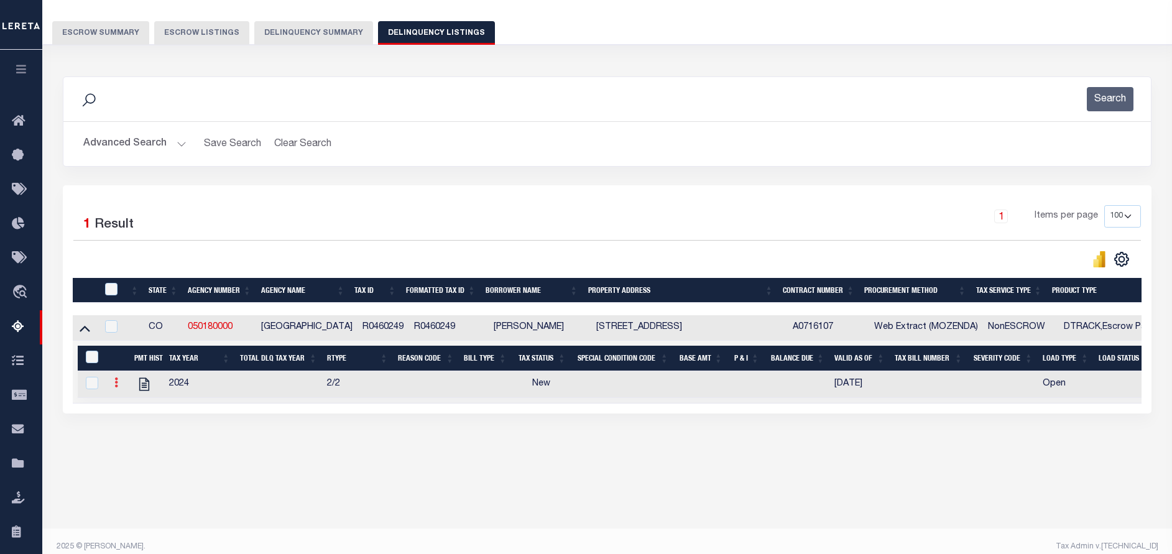
click at [116, 387] on icon at bounding box center [116, 382] width 4 height 10
click at [129, 408] on img "" at bounding box center [131, 403] width 12 height 12
checkbox input "true"
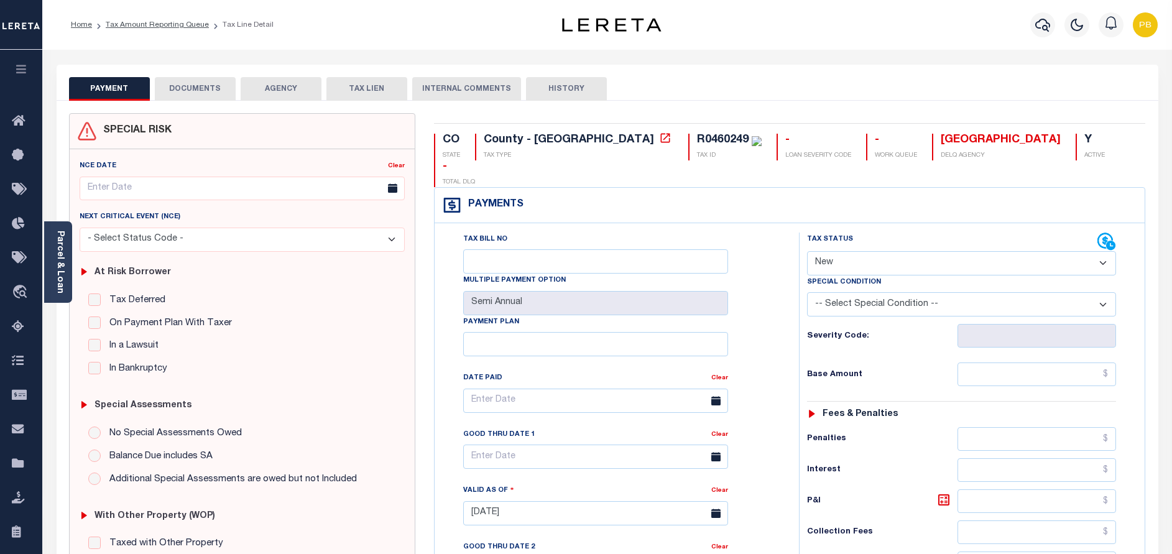
click at [838, 251] on select "- Select Status Code - Open Due/Unpaid Paid Incomplete No Tax Due Internal Refu…" at bounding box center [961, 263] width 309 height 24
select select "PYD"
click at [807, 251] on select "- Select Status Code - Open Due/Unpaid Paid Incomplete No Tax Due Internal Refu…" at bounding box center [961, 263] width 309 height 24
type input "[DATE]"
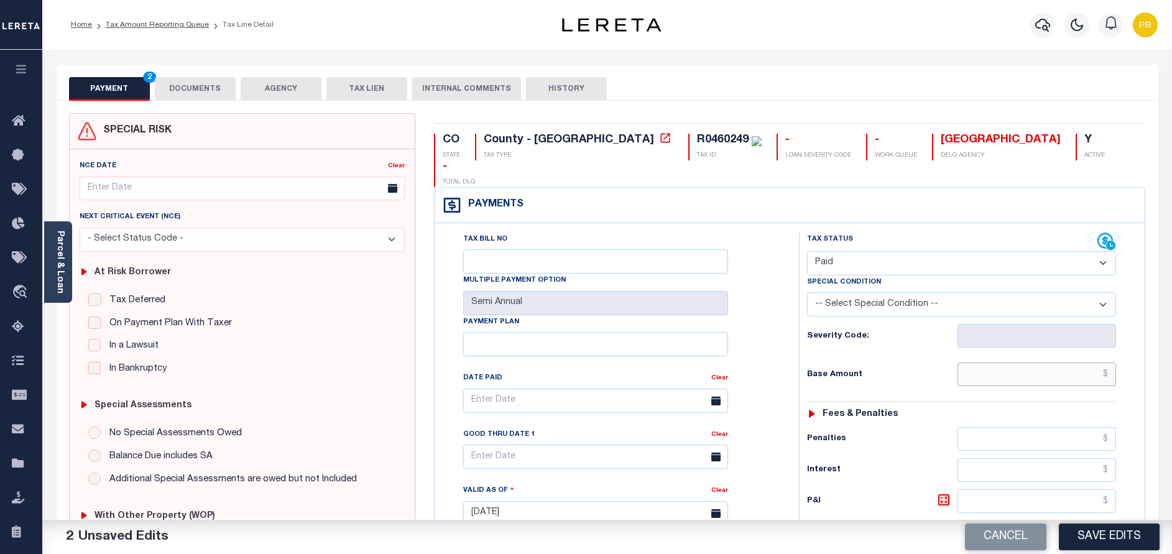
click at [1049, 363] on input "text" at bounding box center [1037, 375] width 159 height 24
paste input "20,146.06"
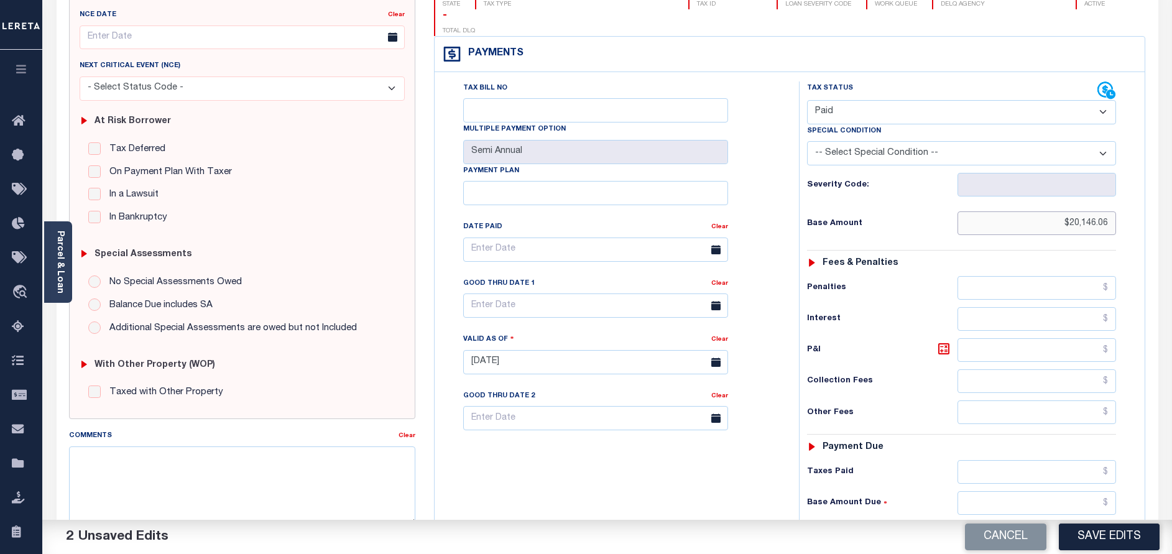
scroll to position [187, 0]
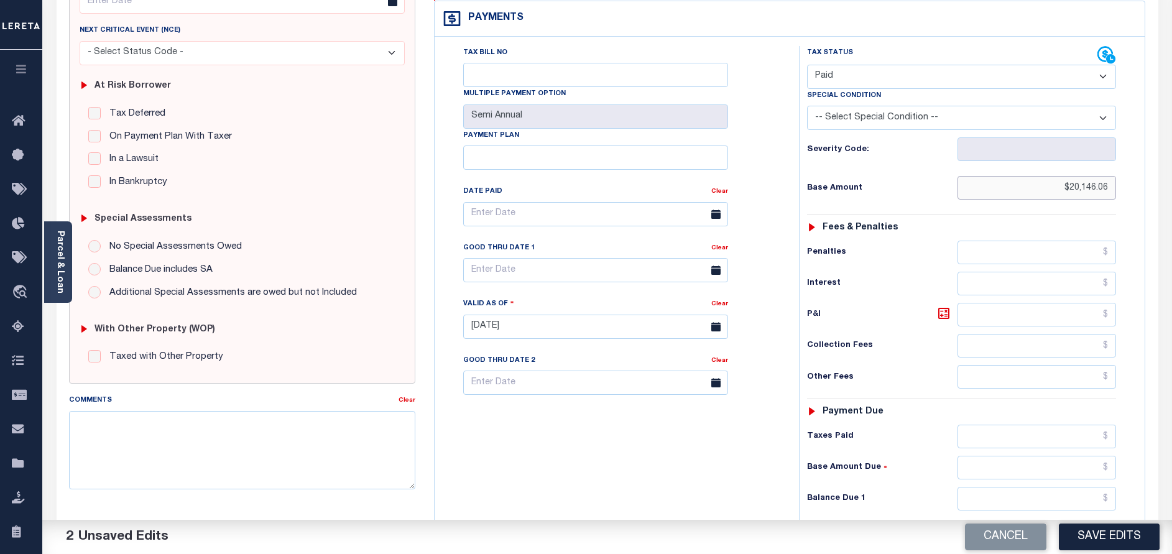
type input "$20,146.06"
click at [1018, 425] on input "text" at bounding box center [1037, 437] width 159 height 24
paste input "20,146.06"
type input "$20,146.06"
click at [1060, 487] on input "text" at bounding box center [1037, 499] width 159 height 24
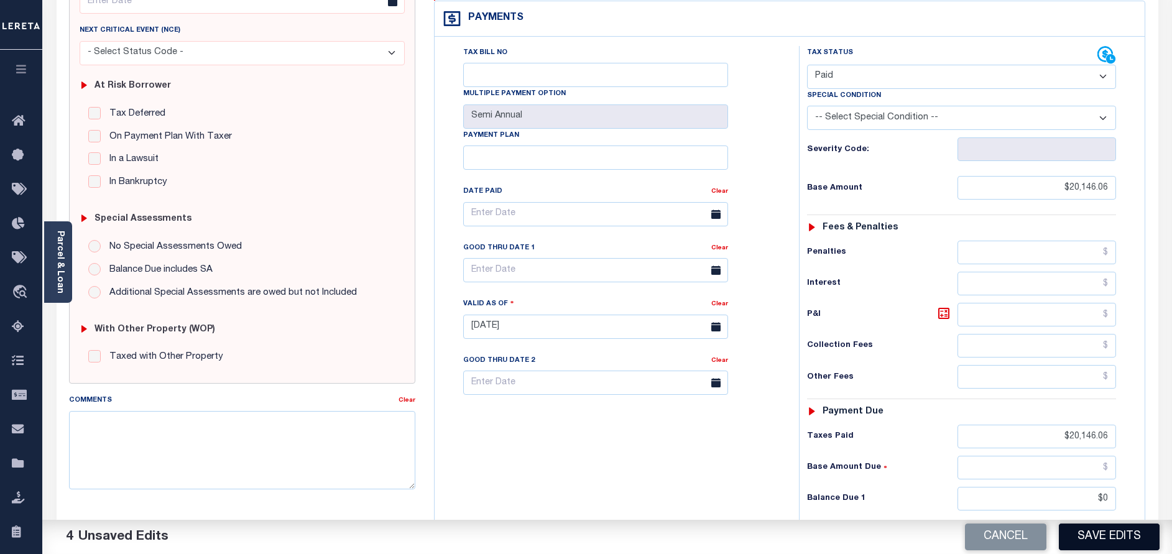
type input "$0.00"
click at [1123, 542] on button "Save Edits" at bounding box center [1109, 537] width 101 height 27
checkbox input "false"
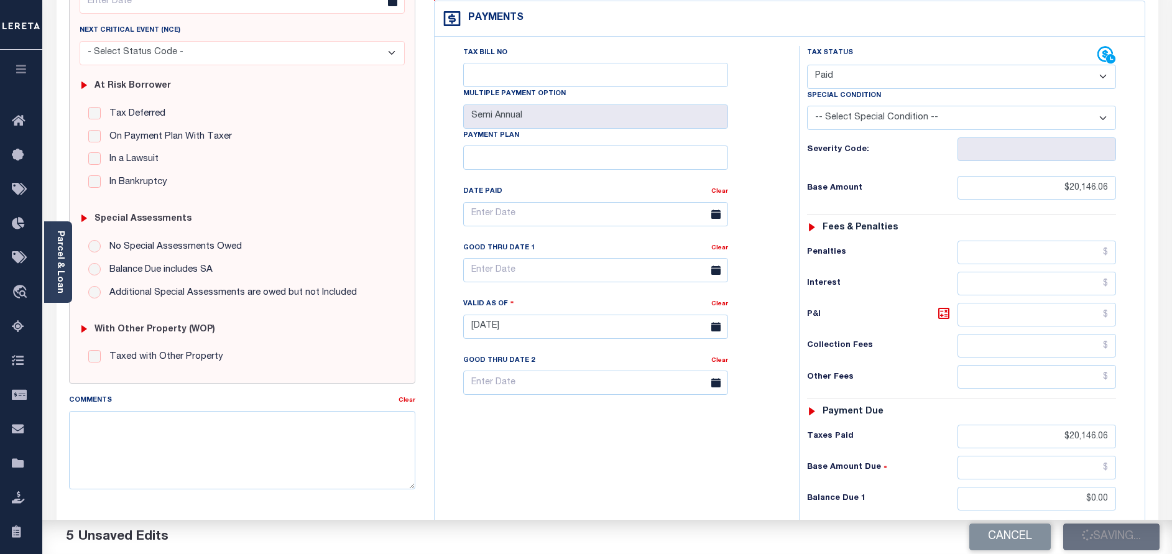
checkbox input "false"
type input "$20,146.06"
type input "$0"
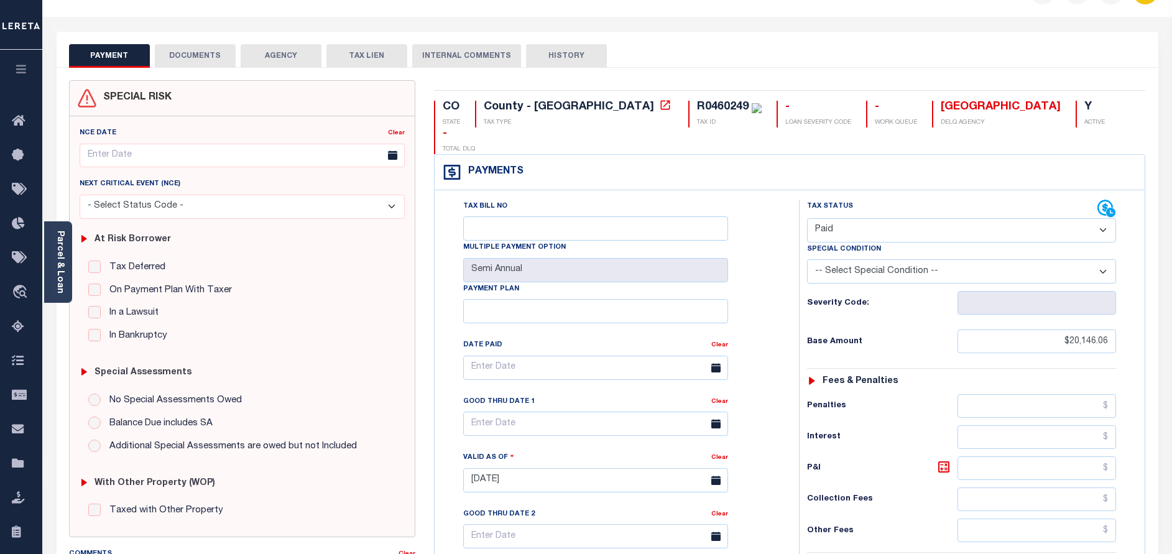
scroll to position [0, 0]
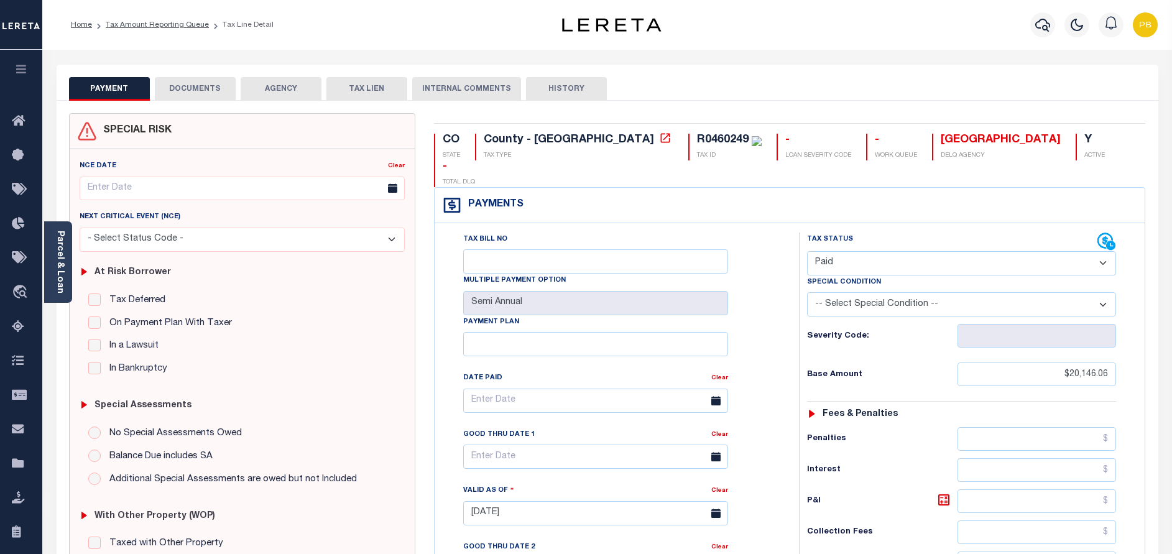
click at [216, 83] on button "DOCUMENTS" at bounding box center [195, 89] width 81 height 24
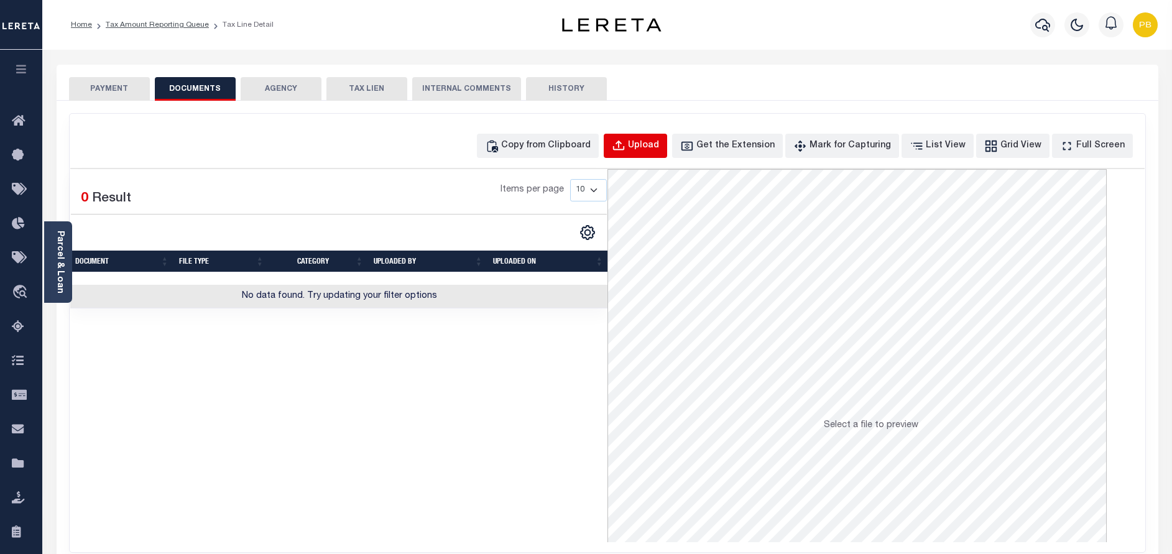
click at [659, 150] on div "Upload" at bounding box center [643, 146] width 31 height 14
select select "POP"
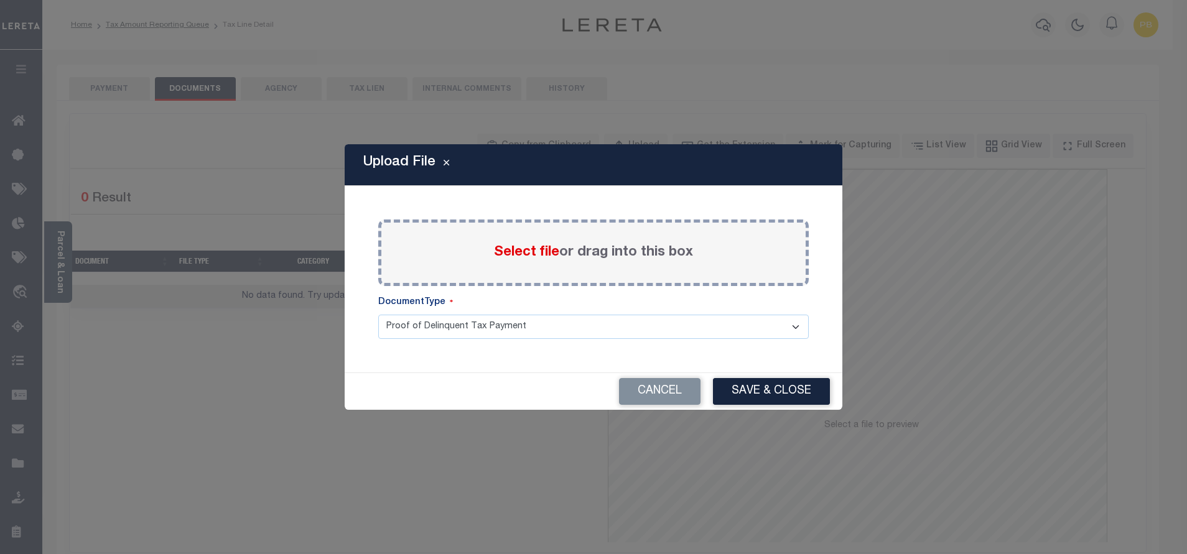
click at [530, 251] on span "Select file" at bounding box center [526, 253] width 65 height 14
click at [0, 0] on input "Select file or drag into this box" at bounding box center [0, 0] width 0 height 0
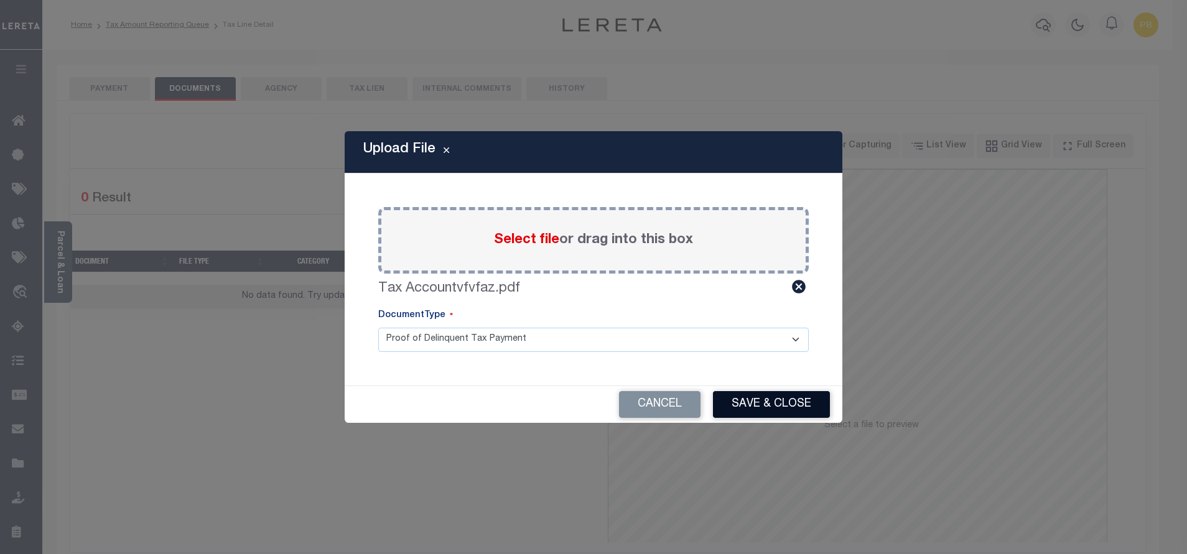
click at [766, 401] on button "Save & Close" at bounding box center [771, 404] width 117 height 27
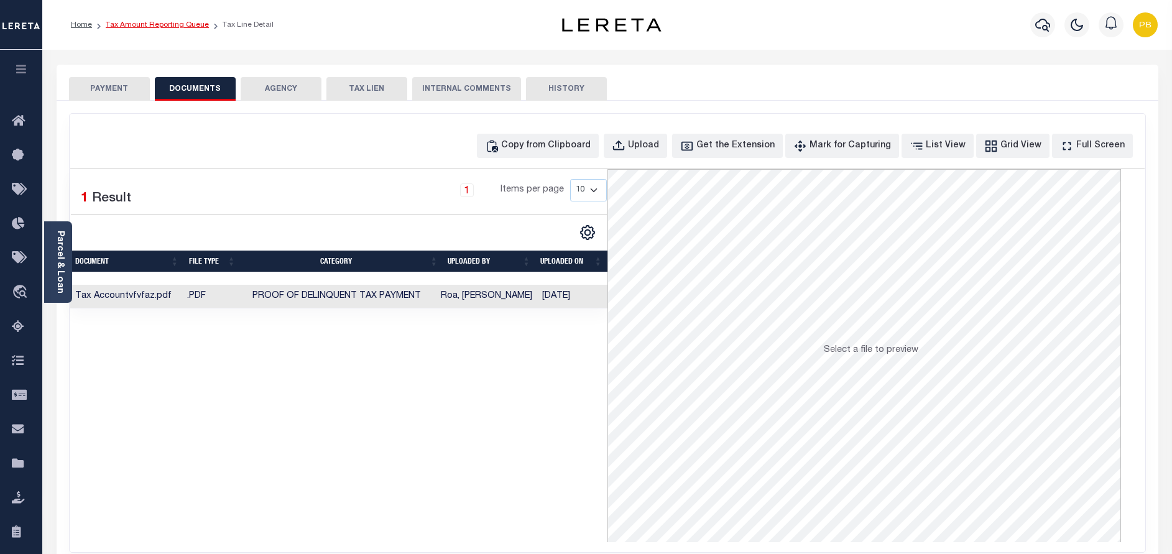
click at [180, 23] on link "Tax Amount Reporting Queue" at bounding box center [157, 24] width 103 height 7
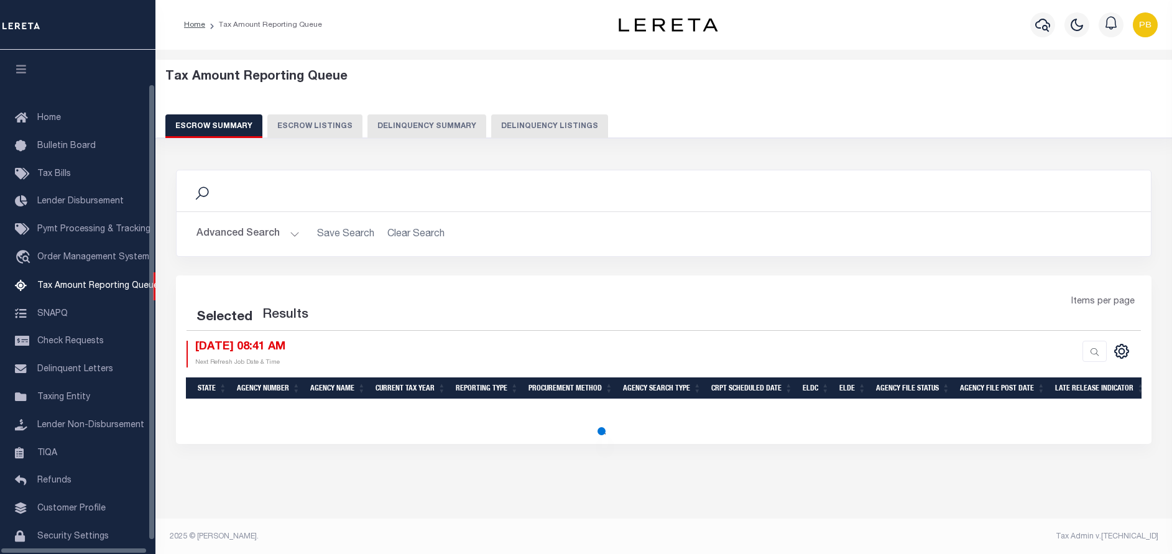
click at [568, 115] on button "Delinquency Listings" at bounding box center [549, 126] width 117 height 24
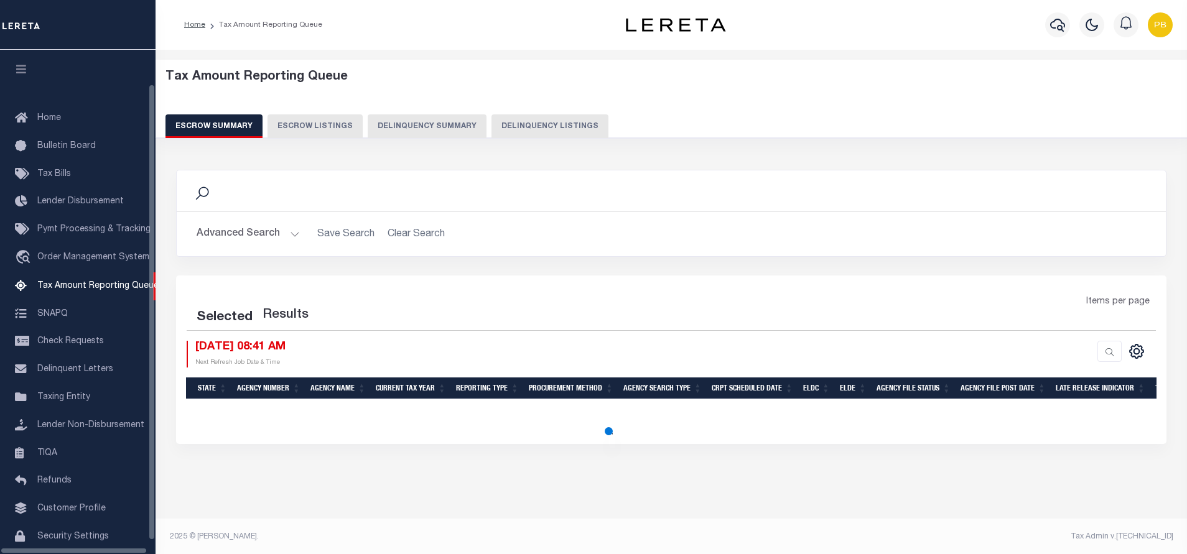
select select "100"
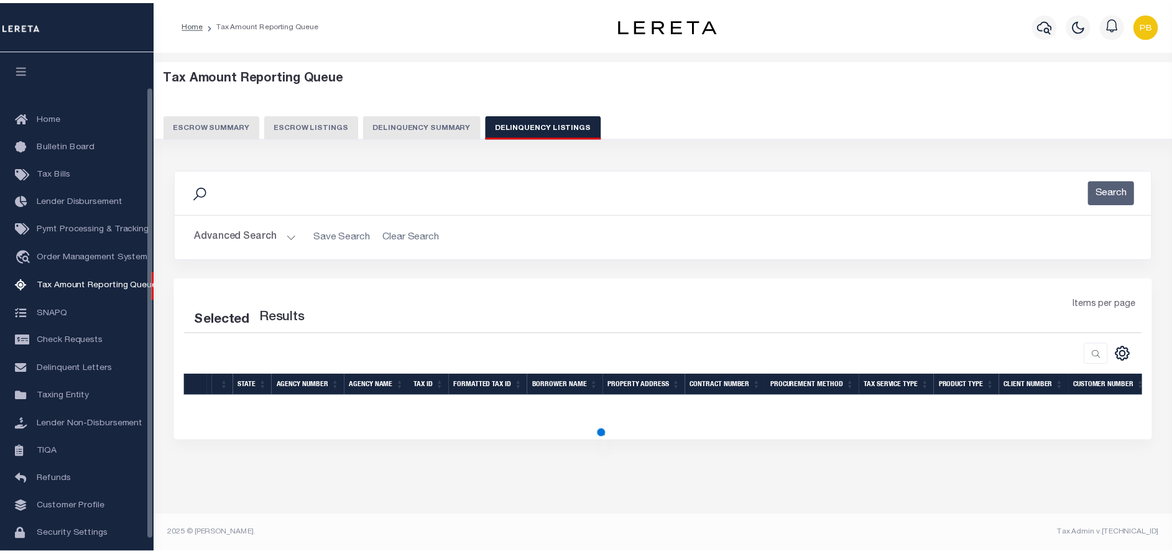
scroll to position [39, 0]
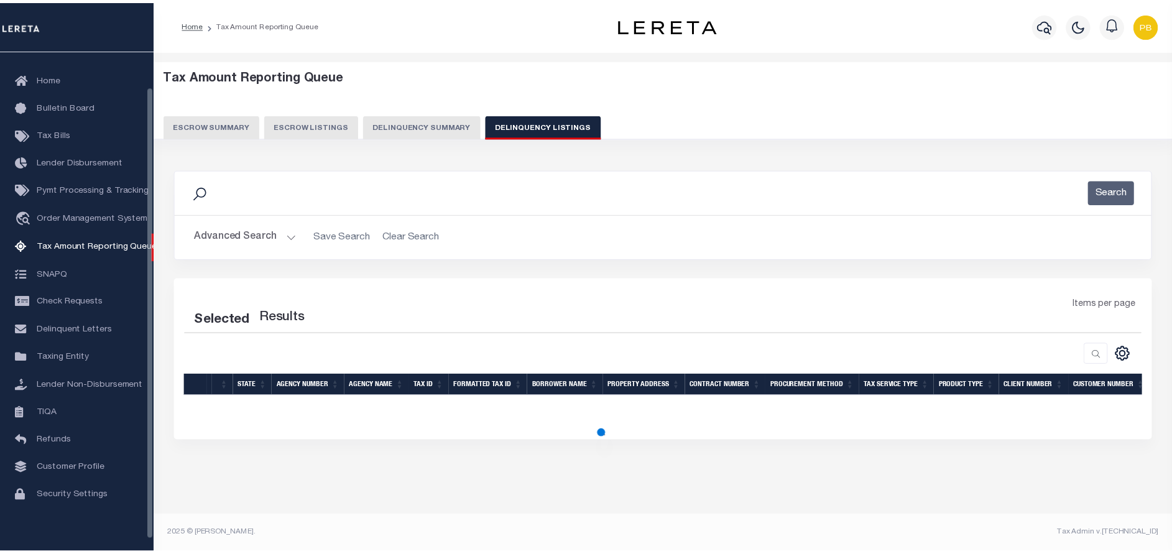
select select "100"
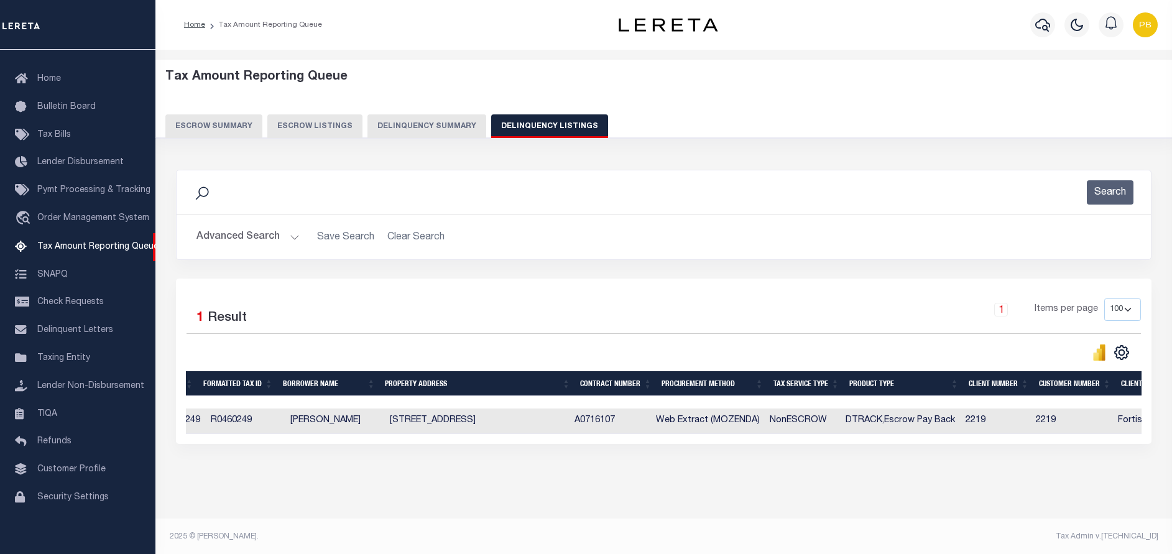
scroll to position [0, 0]
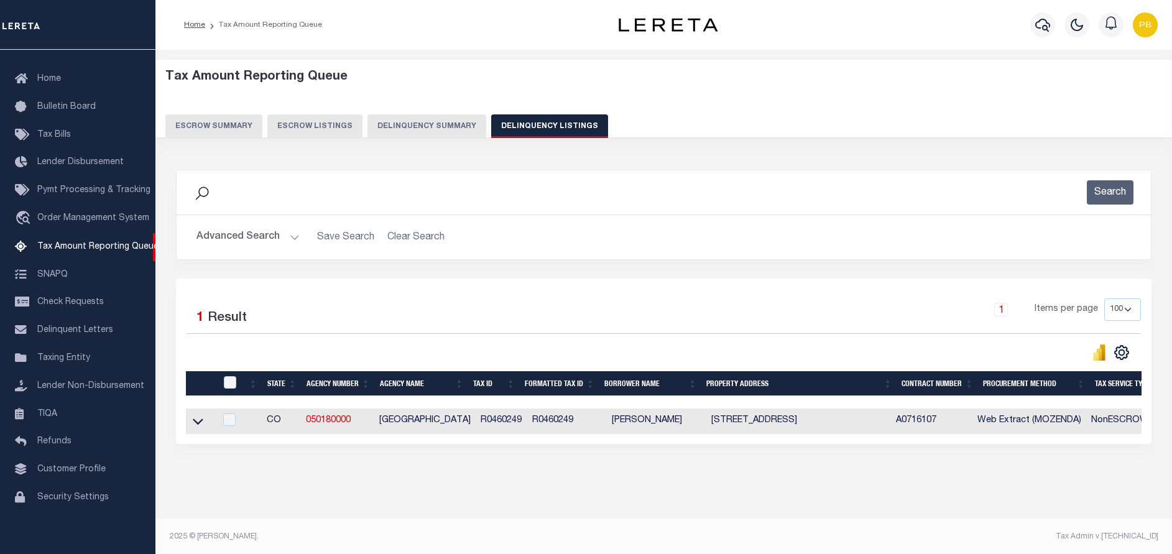
click at [223, 382] on div at bounding box center [231, 383] width 21 height 14
click at [229, 379] on input "checkbox" at bounding box center [230, 382] width 12 height 12
checkbox input "true"
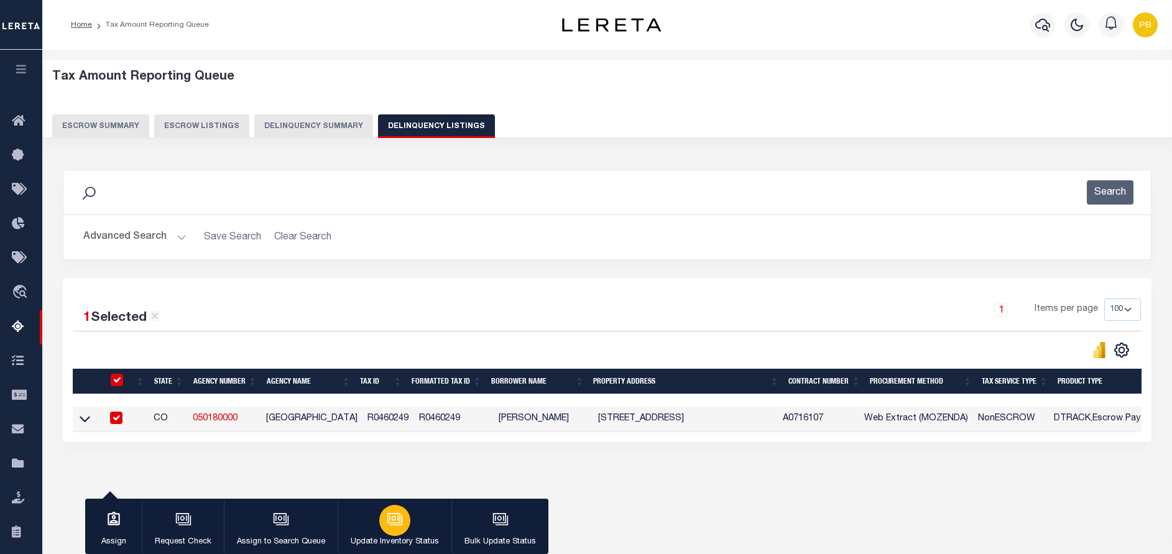
click at [403, 524] on div "button" at bounding box center [394, 520] width 31 height 31
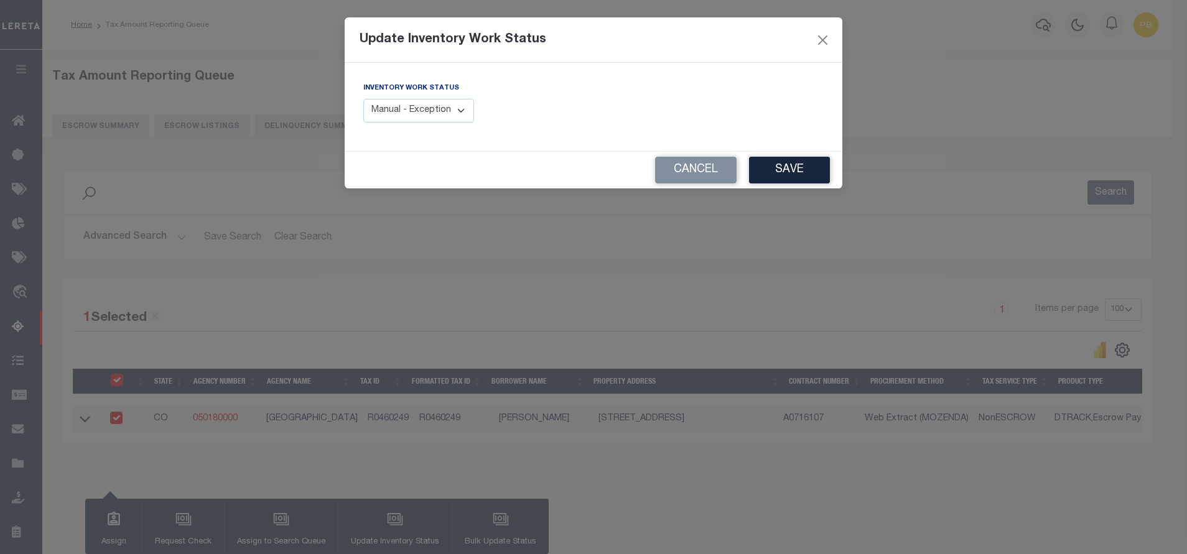
click at [445, 116] on select "Manual - Exception Pended - Awaiting Search Late Add Exception Completed" at bounding box center [418, 111] width 111 height 24
select select "4"
click at [363, 99] on select "Manual - Exception Pended - Awaiting Search Late Add Exception Completed" at bounding box center [418, 111] width 111 height 24
click at [782, 169] on button "Save" at bounding box center [789, 170] width 81 height 27
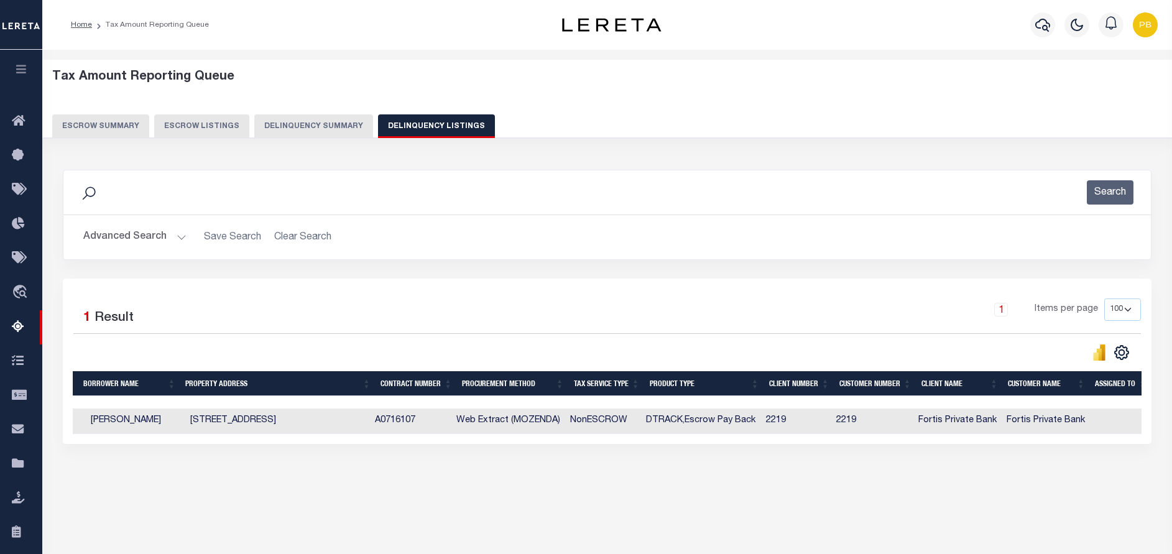
scroll to position [0, 613]
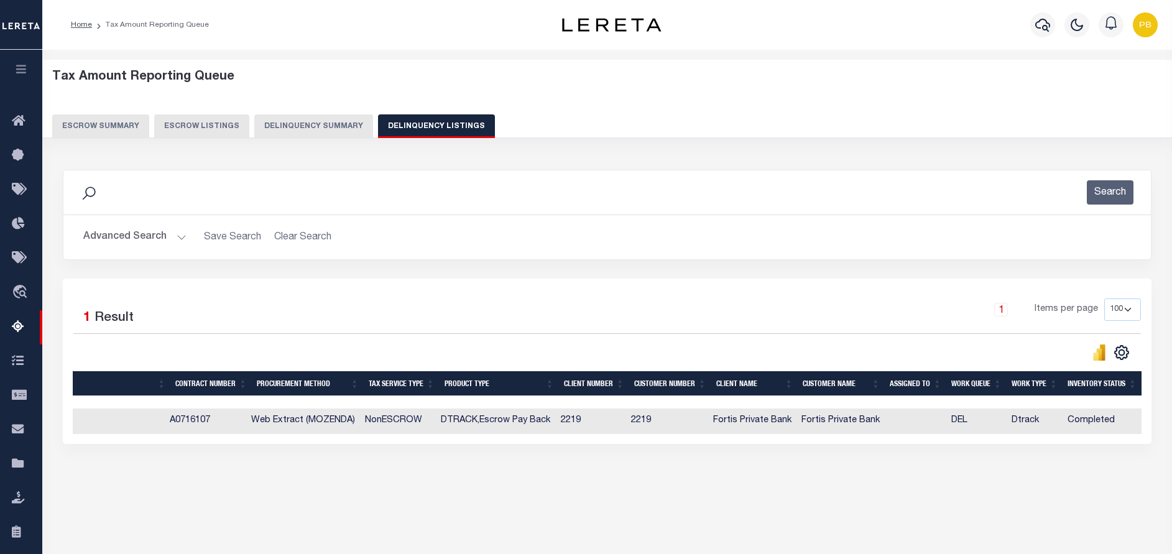
click at [165, 240] on button "Advanced Search" at bounding box center [134, 237] width 103 height 24
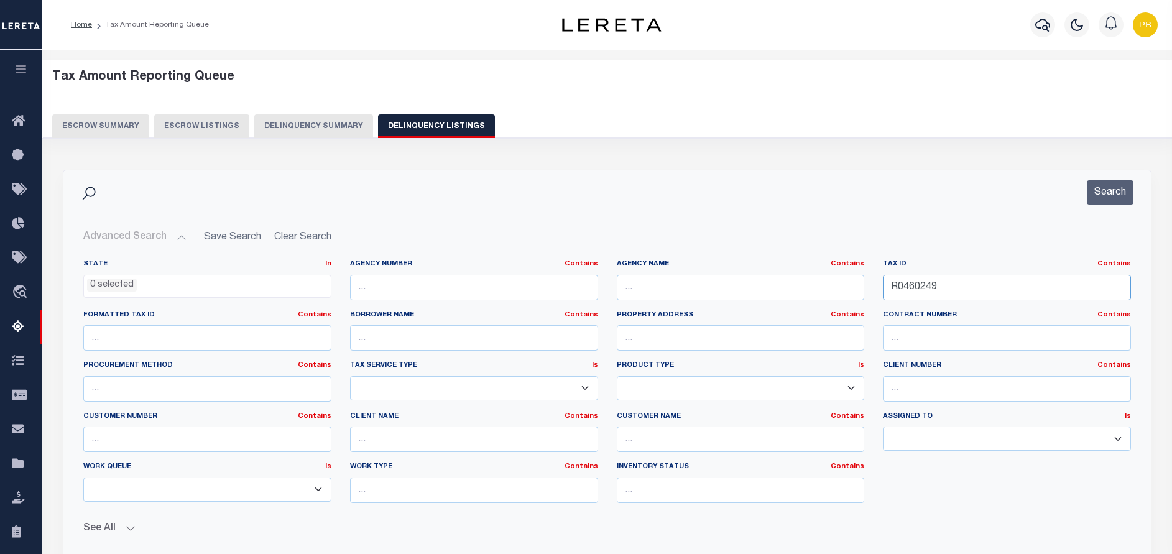
drag, startPoint x: 966, startPoint y: 290, endPoint x: 857, endPoint y: 279, distance: 109.4
click at [857, 279] on div "State In In AK AL AR AZ CA CO CT DC DE FL GA GU HI IA ID IL IN KS [GEOGRAPHIC_D…" at bounding box center [607, 386] width 1067 height 254
paste input "8"
type input "R0460289"
click at [1100, 189] on button "Search" at bounding box center [1110, 192] width 47 height 24
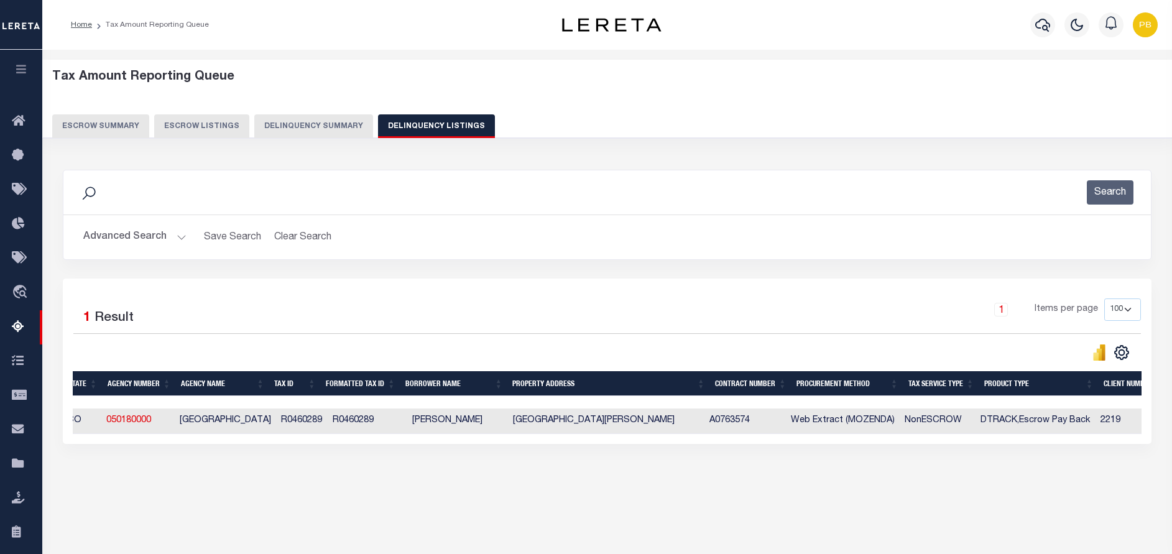
scroll to position [0, 0]
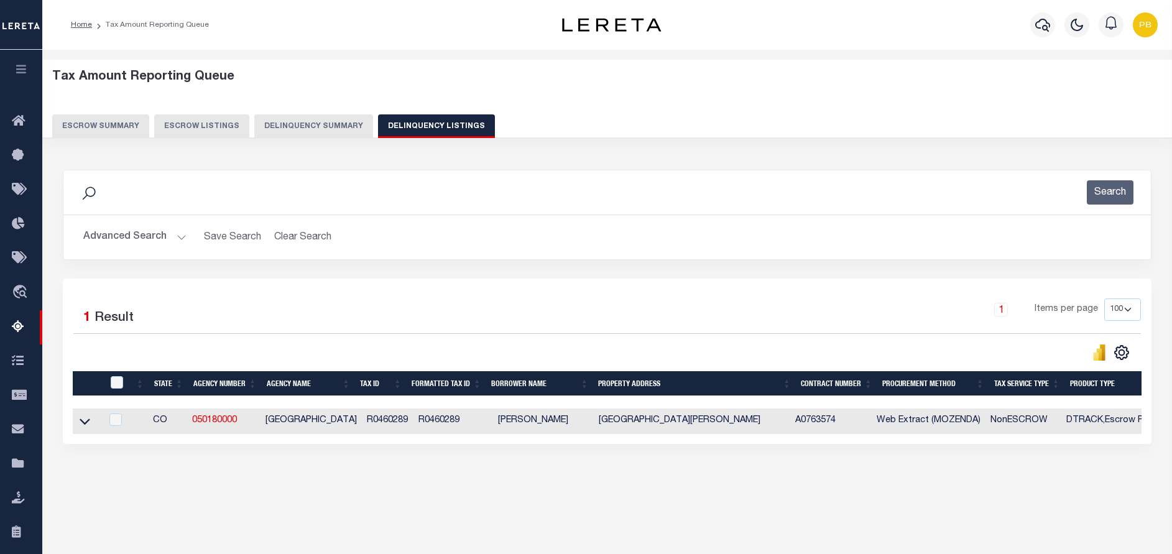
drag, startPoint x: 83, startPoint y: 428, endPoint x: 313, endPoint y: 13, distance: 474.4
click at [83, 427] on icon at bounding box center [85, 421] width 11 height 13
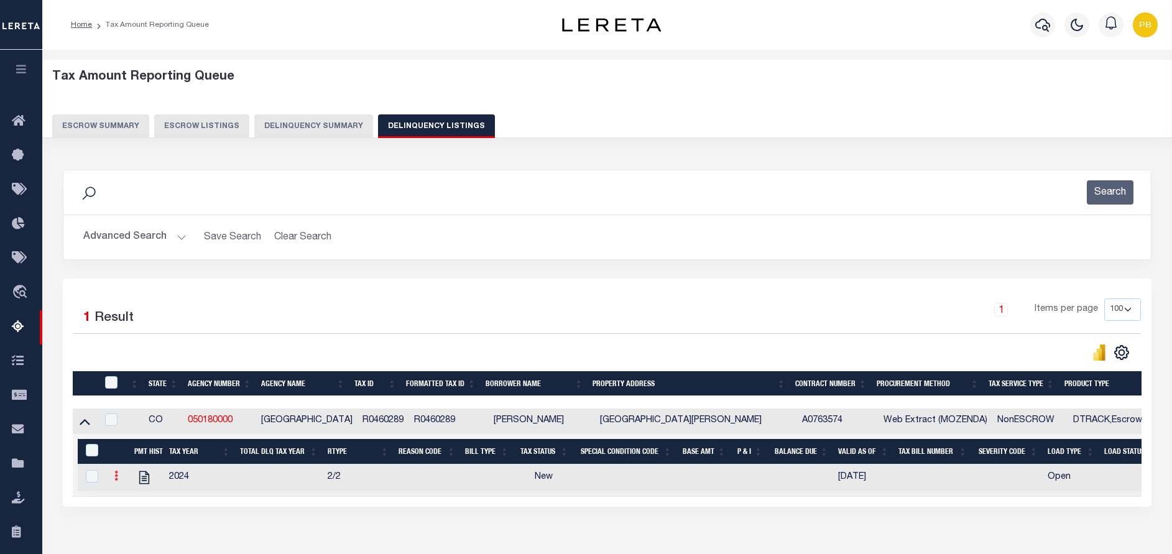
click at [118, 478] on link at bounding box center [116, 478] width 14 height 10
click at [137, 499] on link "" at bounding box center [131, 496] width 42 height 21
checkbox input "true"
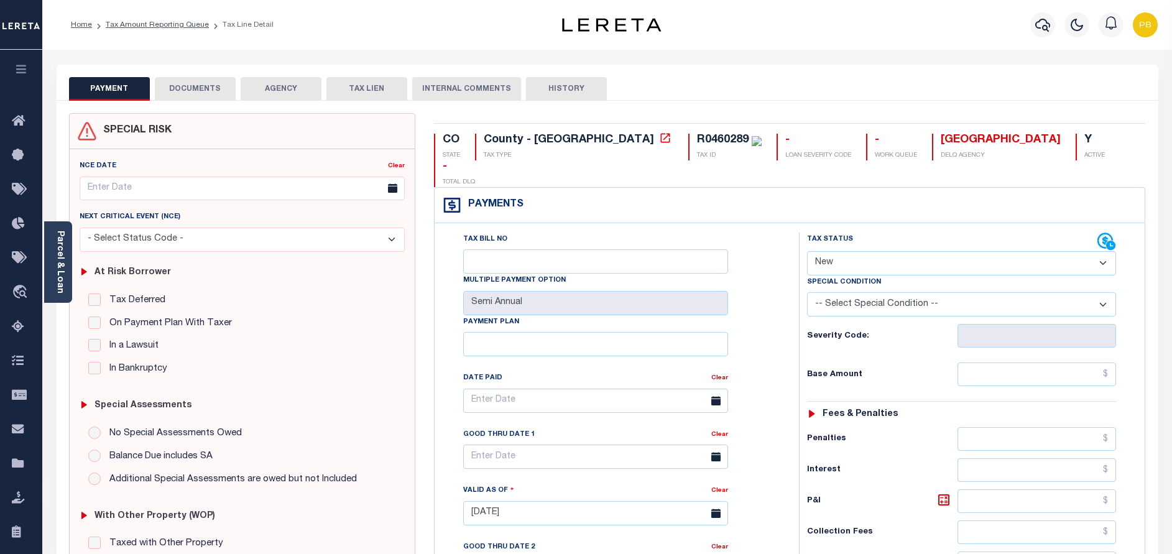
drag, startPoint x: 983, startPoint y: 239, endPoint x: 973, endPoint y: 249, distance: 14.1
click at [983, 251] on select "- Select Status Code - Open Due/Unpaid Paid Incomplete No Tax Due Internal Refu…" at bounding box center [961, 263] width 309 height 24
select select "PYD"
click at [807, 251] on select "- Select Status Code - Open Due/Unpaid Paid Incomplete No Tax Due Internal Refu…" at bounding box center [961, 263] width 309 height 24
type input "[DATE]"
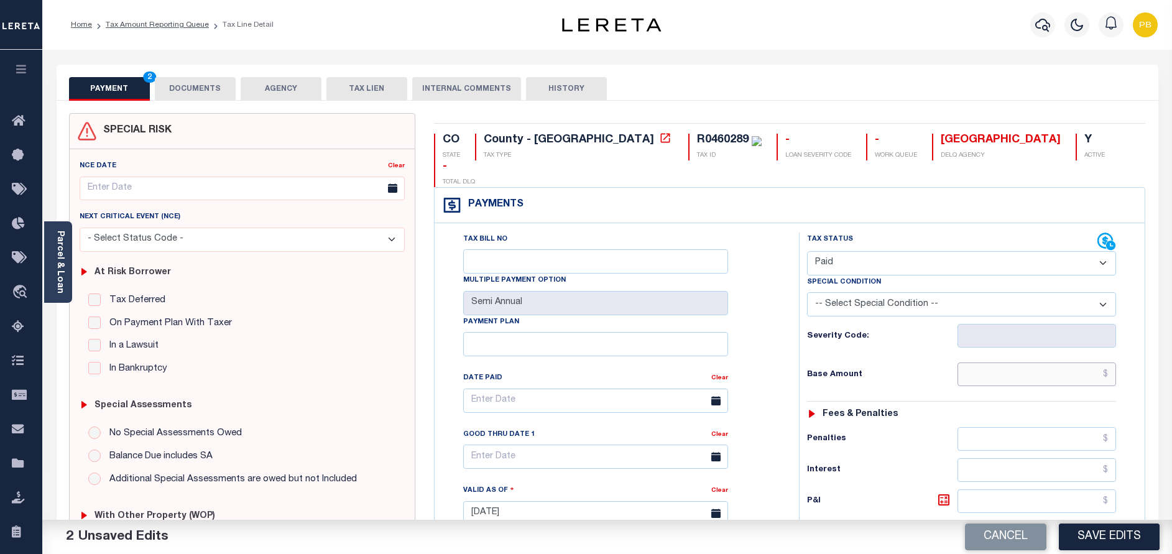
click at [1021, 363] on input "text" at bounding box center [1037, 375] width 159 height 24
paste input "7,289.44"
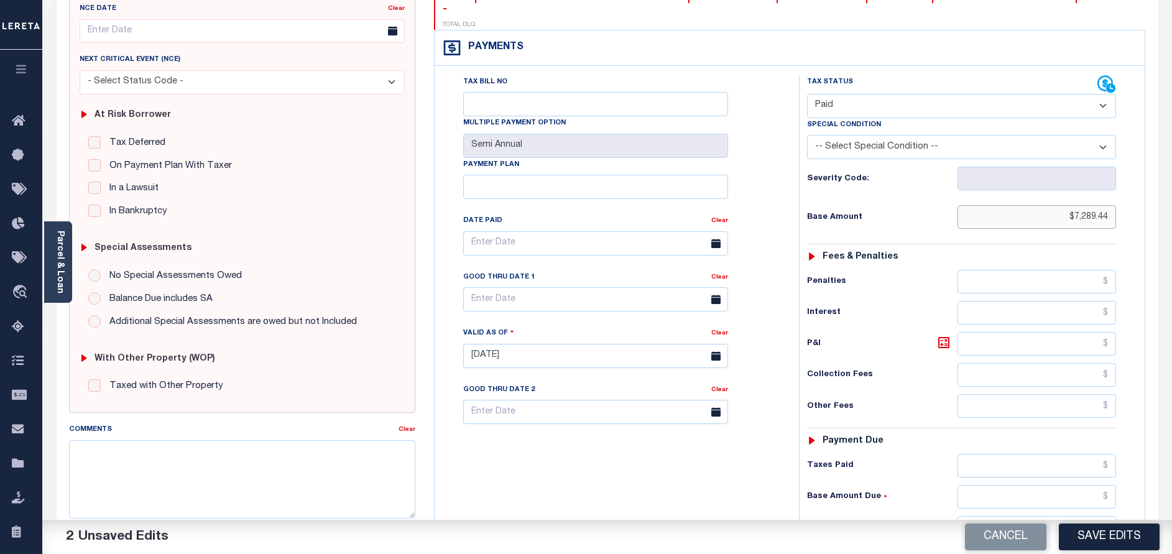
scroll to position [280, 0]
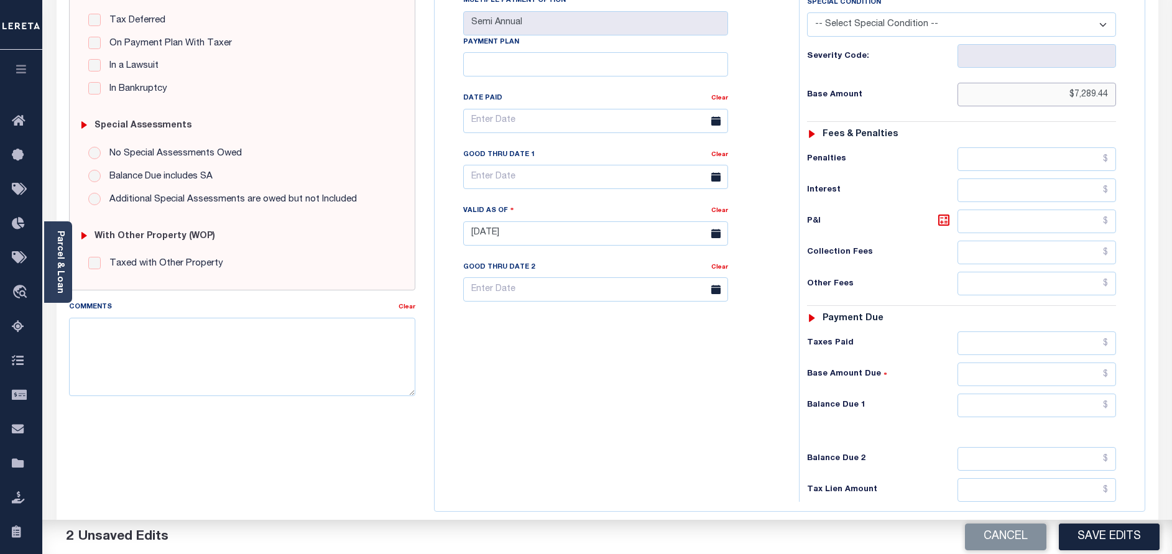
type input "$7,289.44"
click at [1030, 331] on input "text" at bounding box center [1037, 343] width 159 height 24
paste input "7,289.44"
type input "$7,289.44"
click at [1049, 394] on input "text" at bounding box center [1037, 406] width 159 height 24
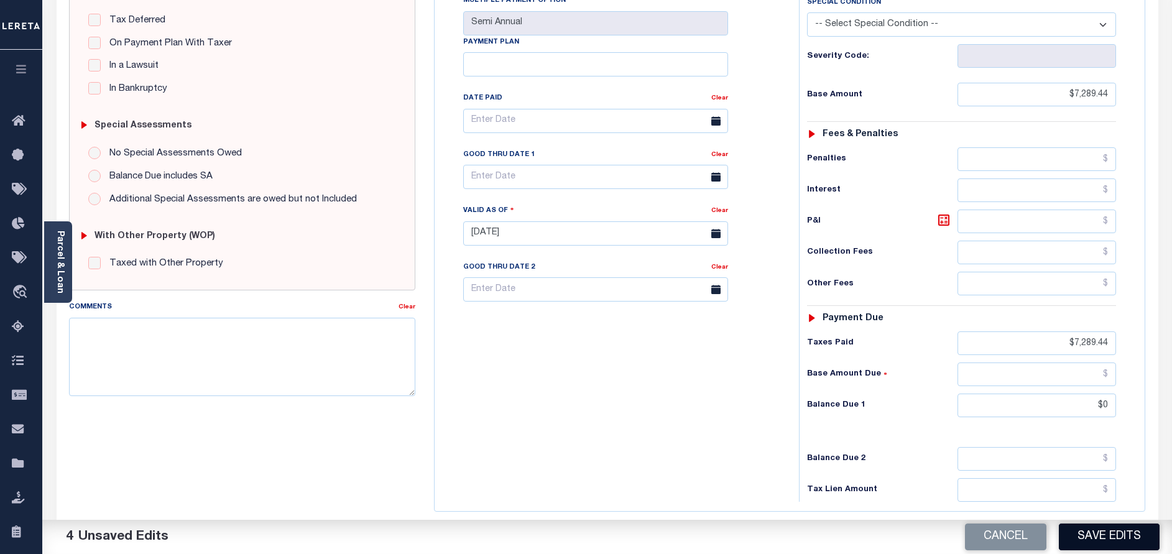
type input "$0.00"
click at [1120, 539] on button "Save Edits" at bounding box center [1109, 537] width 101 height 27
checkbox input "false"
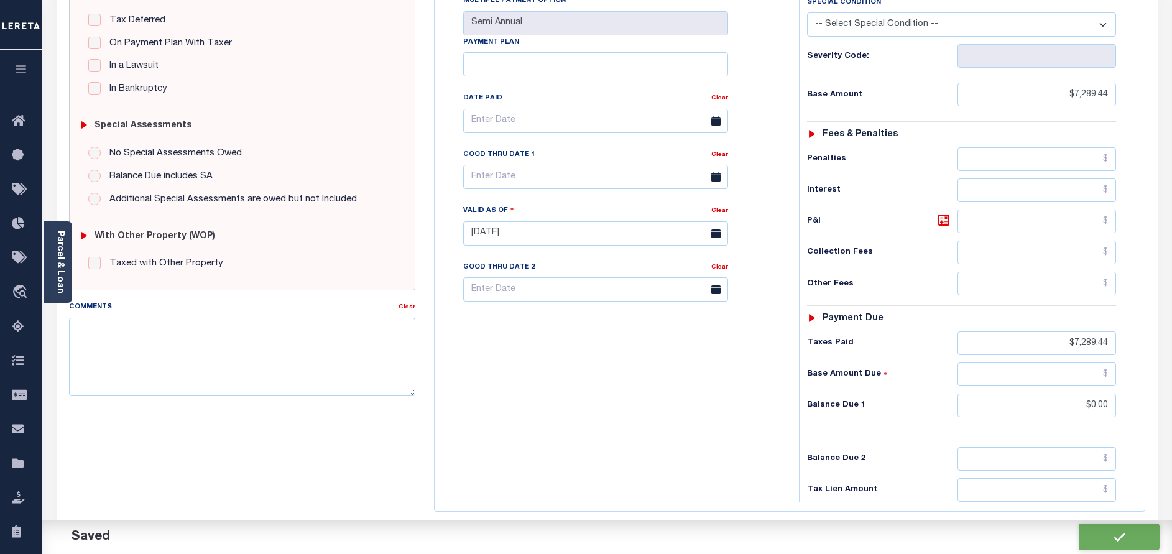
checkbox input "false"
type input "$7,289.44"
type input "$0"
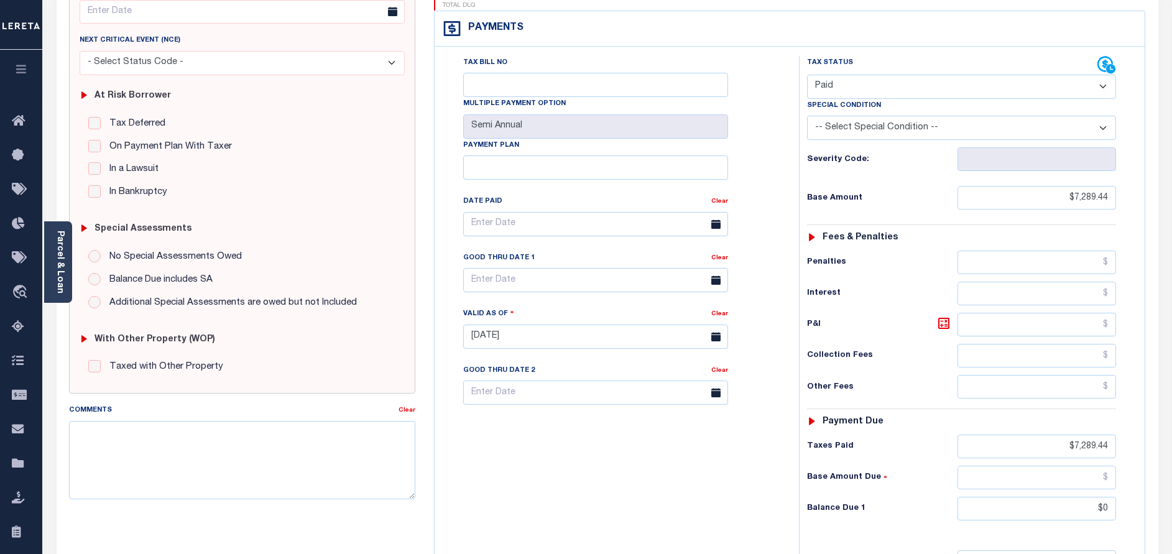
scroll to position [0, 0]
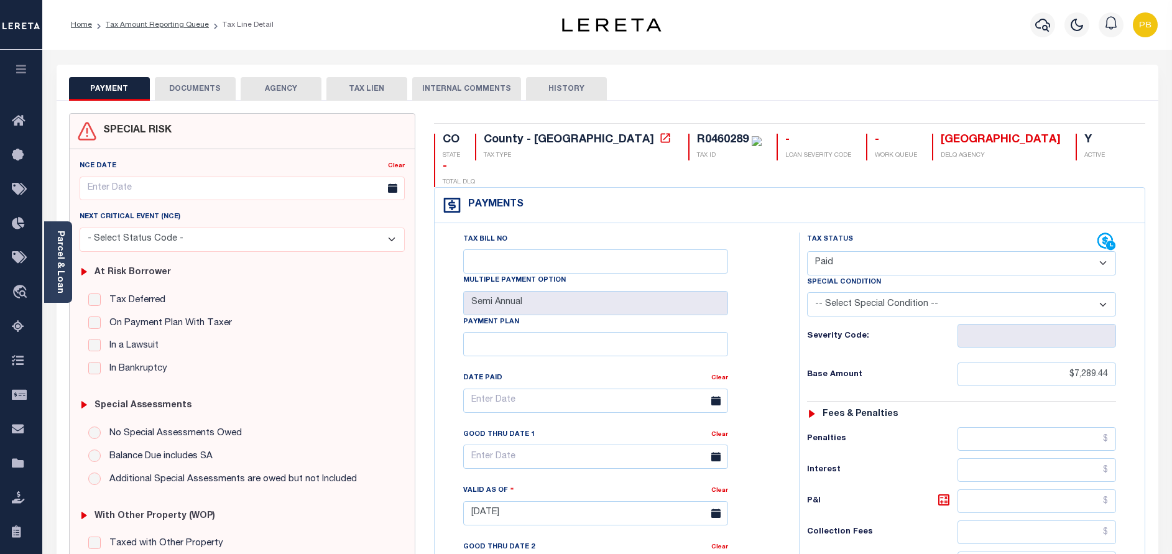
click at [203, 90] on button "DOCUMENTS" at bounding box center [195, 89] width 81 height 24
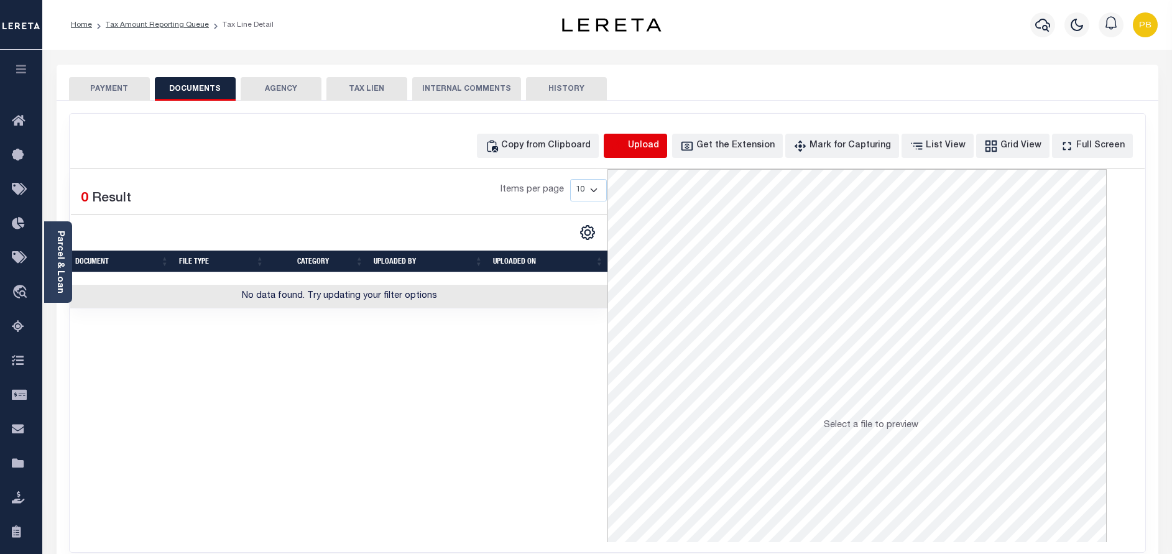
click at [624, 149] on icon "button" at bounding box center [618, 145] width 11 height 10
select select "POP"
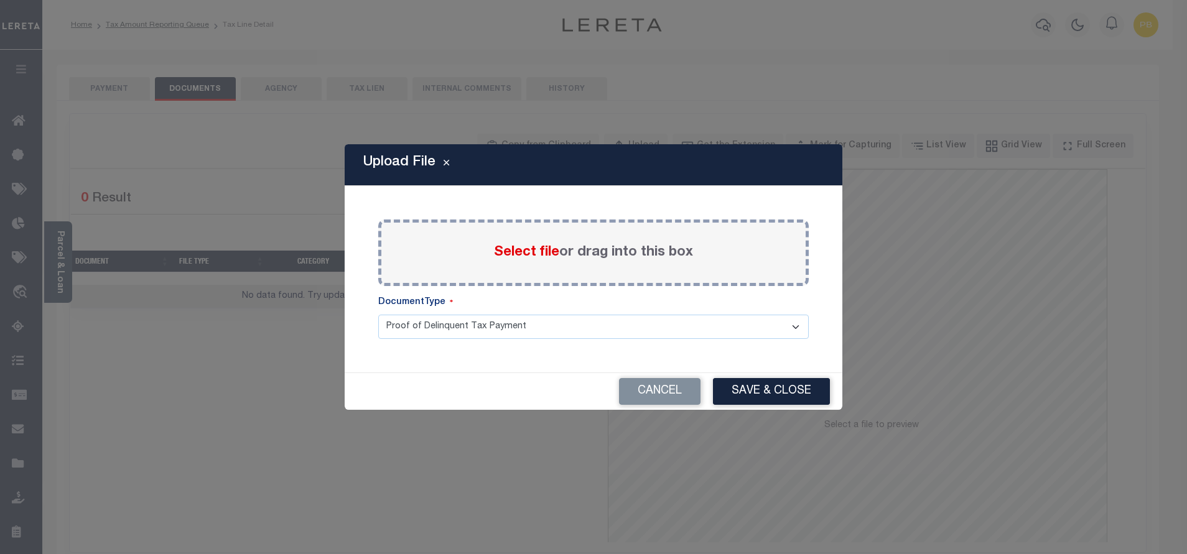
click at [530, 254] on span "Select file" at bounding box center [526, 253] width 65 height 14
click at [0, 0] on input "Select file or drag into this box" at bounding box center [0, 0] width 0 height 0
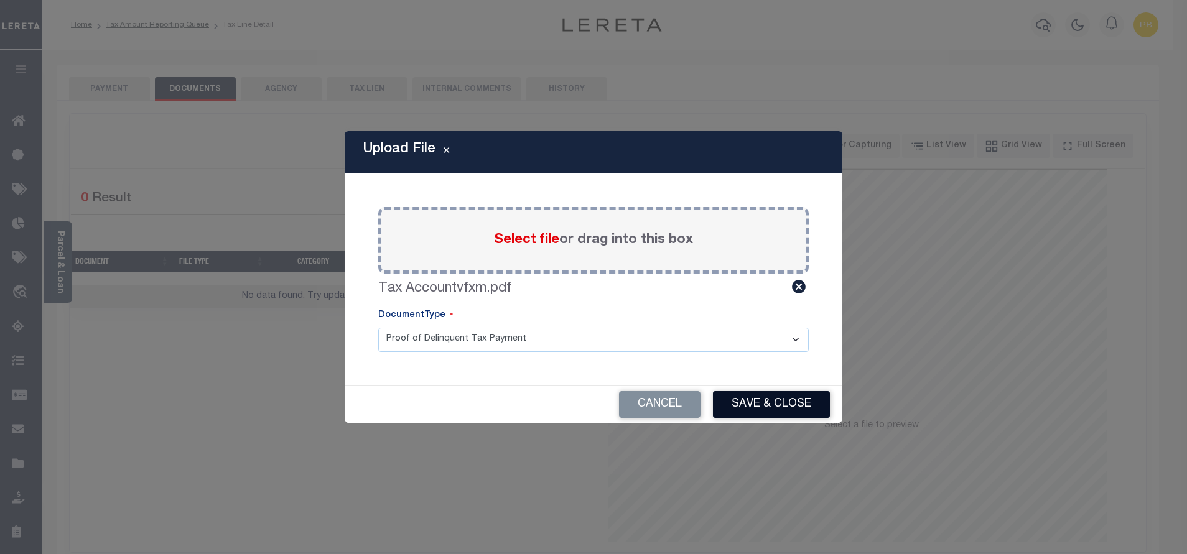
click at [773, 405] on button "Save & Close" at bounding box center [771, 404] width 117 height 27
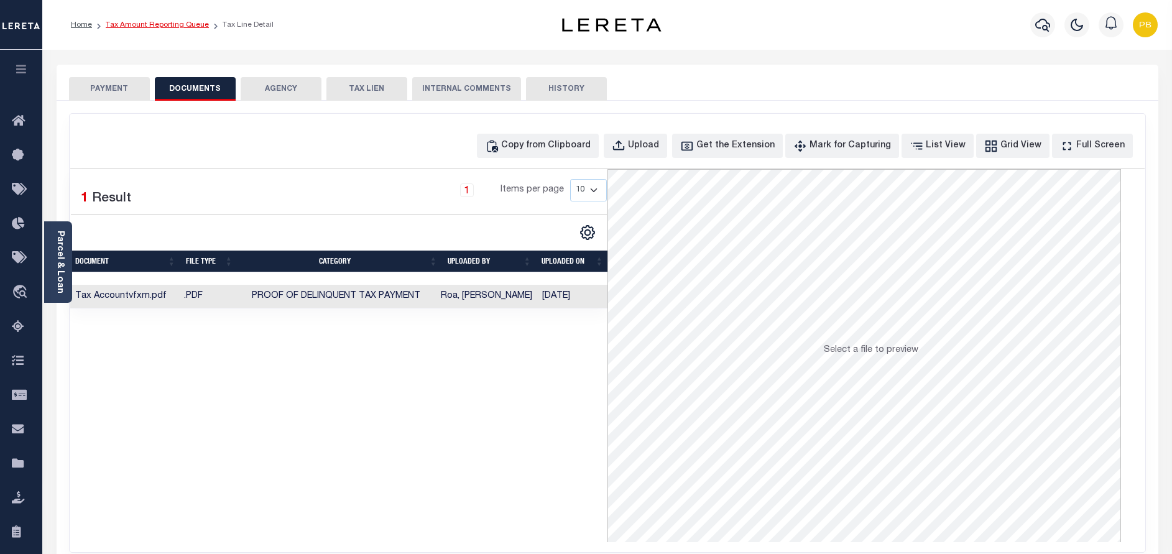
click at [141, 27] on link "Tax Amount Reporting Queue" at bounding box center [157, 24] width 103 height 7
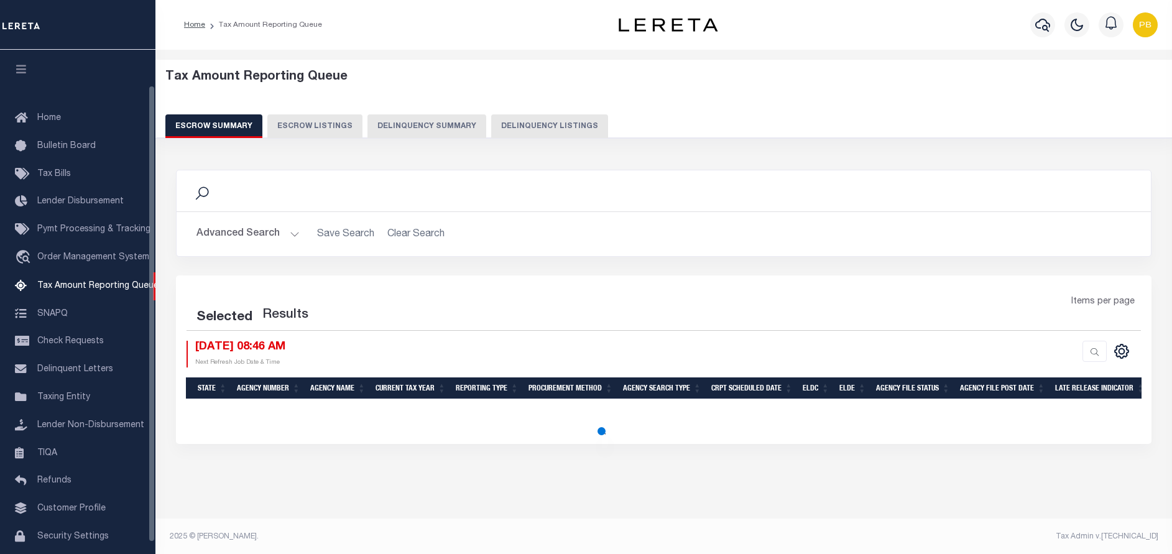
select select "100"
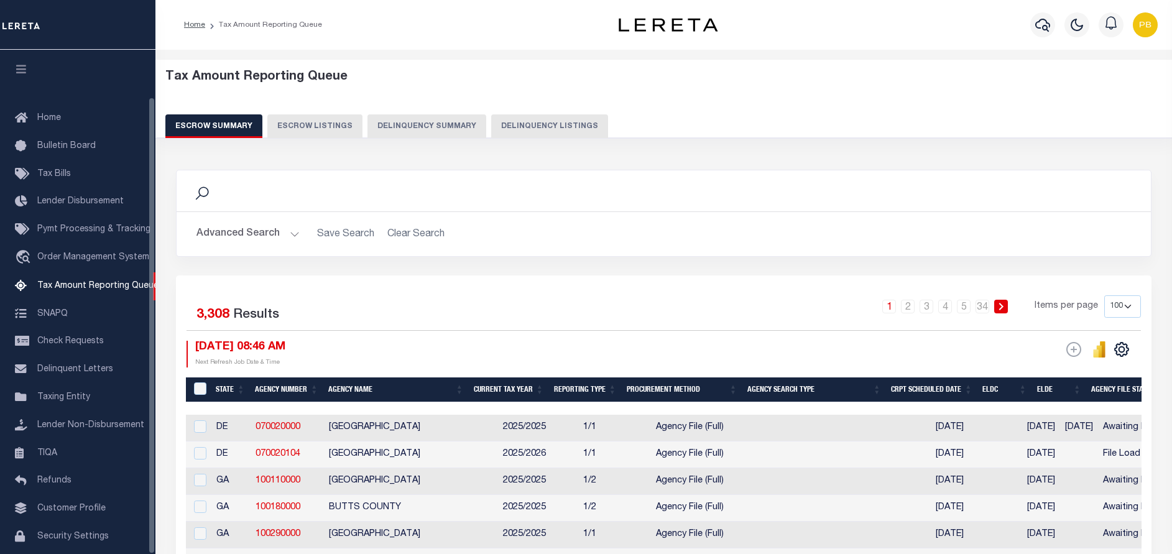
scroll to position [52, 0]
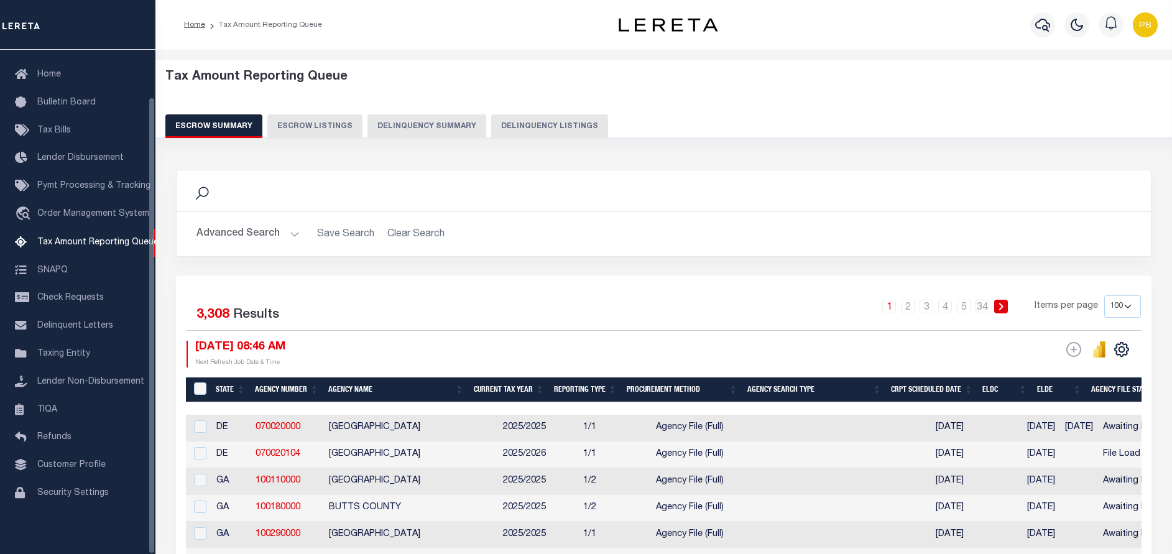
click at [542, 131] on button "Delinquency Listings" at bounding box center [549, 126] width 117 height 24
select select "100"
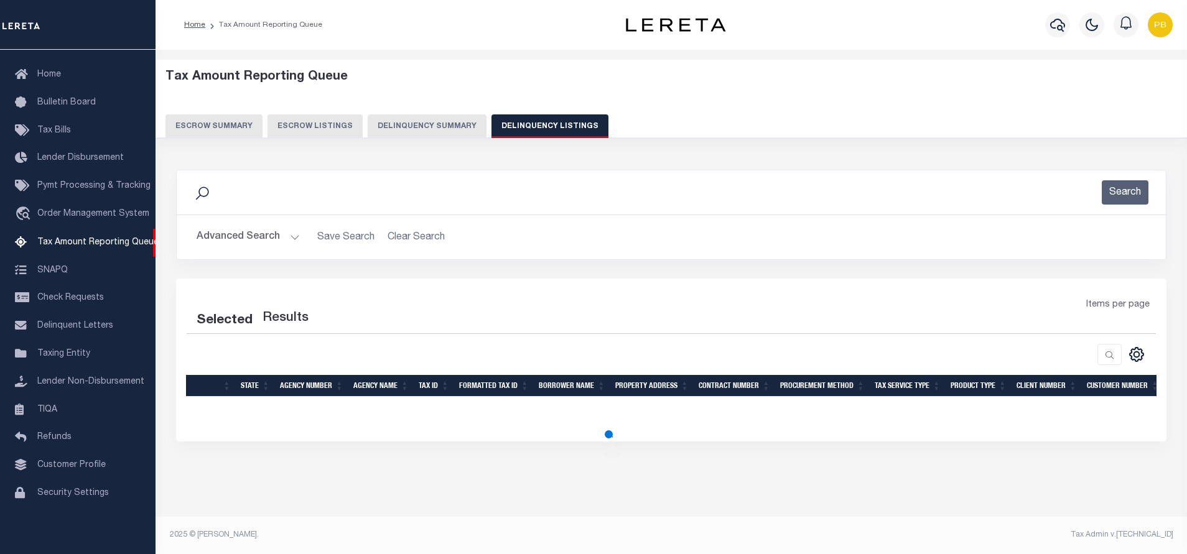
select select "100"
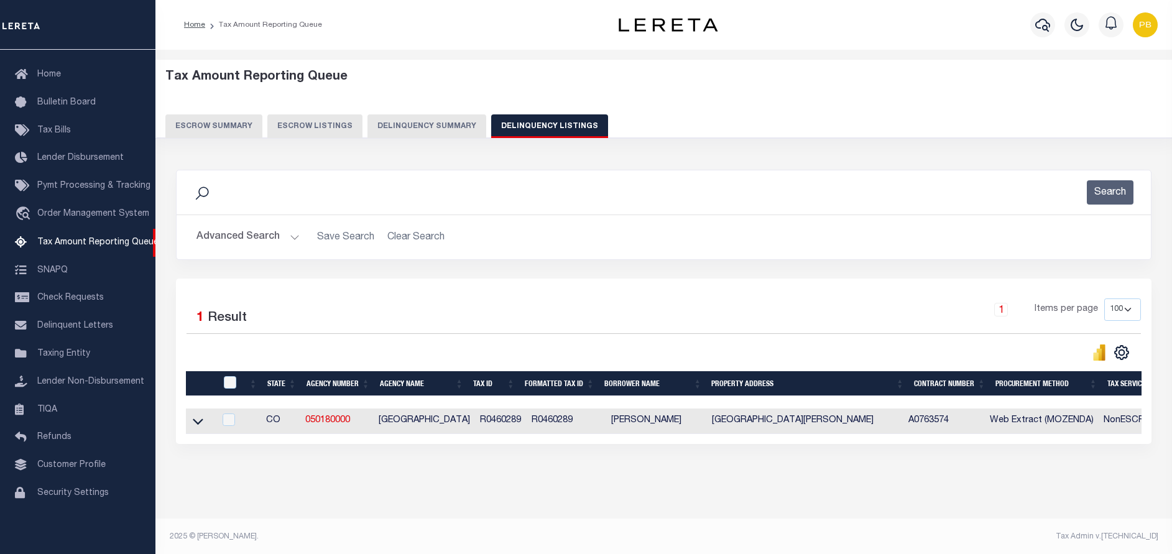
drag, startPoint x: 236, startPoint y: 382, endPoint x: 230, endPoint y: 384, distance: 6.3
click at [234, 382] on div at bounding box center [231, 383] width 21 height 14
click at [230, 384] on input "checkbox" at bounding box center [230, 382] width 12 height 12
checkbox input "true"
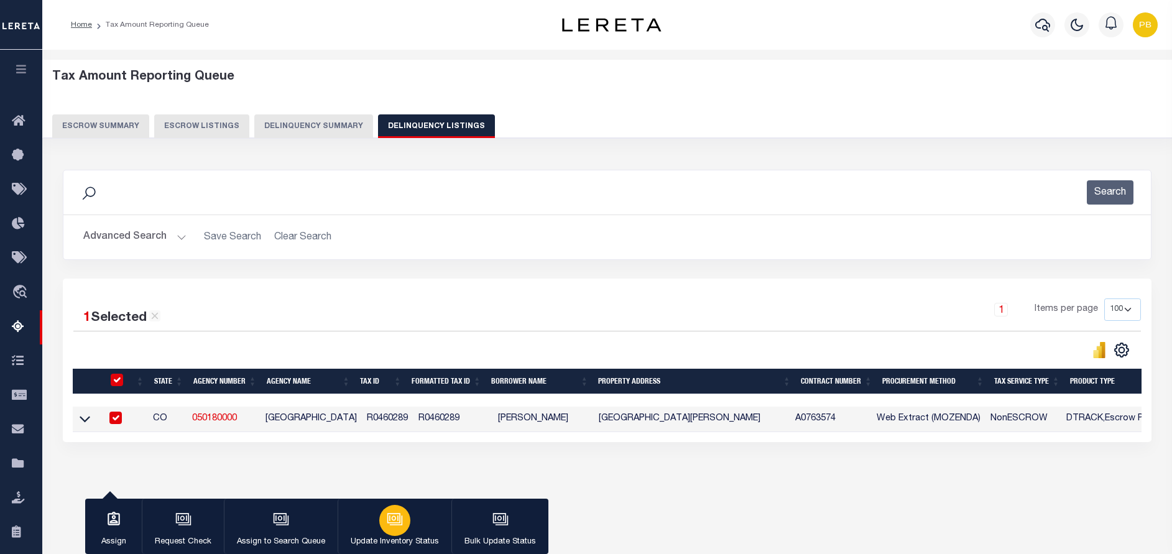
click at [381, 526] on div "button" at bounding box center [394, 520] width 31 height 31
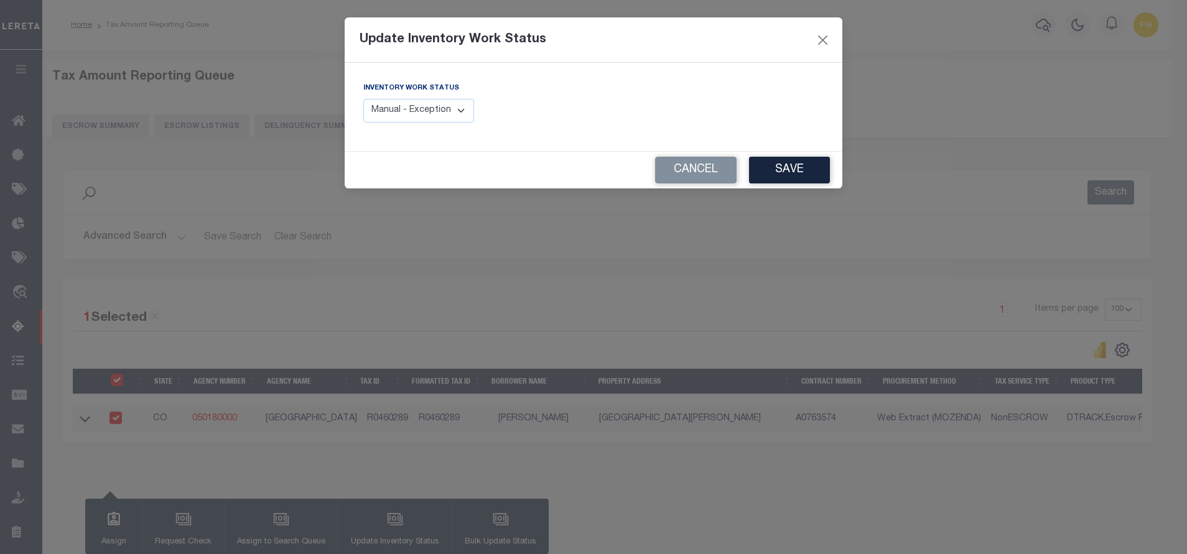
click at [430, 116] on select "Manual - Exception Pended - Awaiting Search Late Add Exception Completed" at bounding box center [418, 111] width 111 height 24
select select "4"
click at [363, 99] on select "Manual - Exception Pended - Awaiting Search Late Add Exception Completed" at bounding box center [418, 111] width 111 height 24
click at [782, 174] on button "Save" at bounding box center [789, 170] width 81 height 27
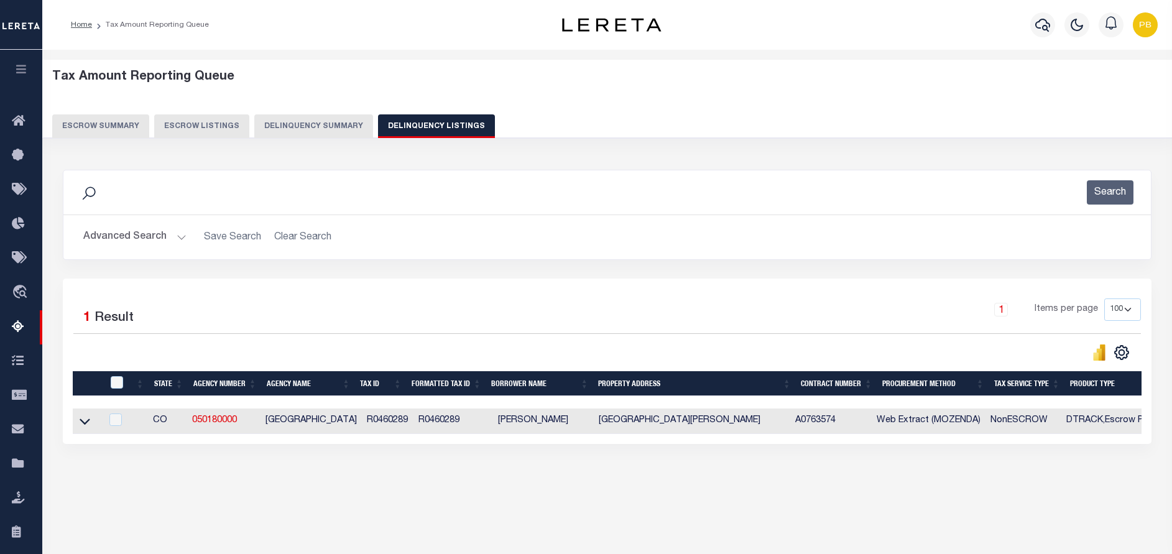
drag, startPoint x: 83, startPoint y: 426, endPoint x: 129, endPoint y: 397, distance: 53.7
click at [83, 425] on icon at bounding box center [85, 422] width 11 height 6
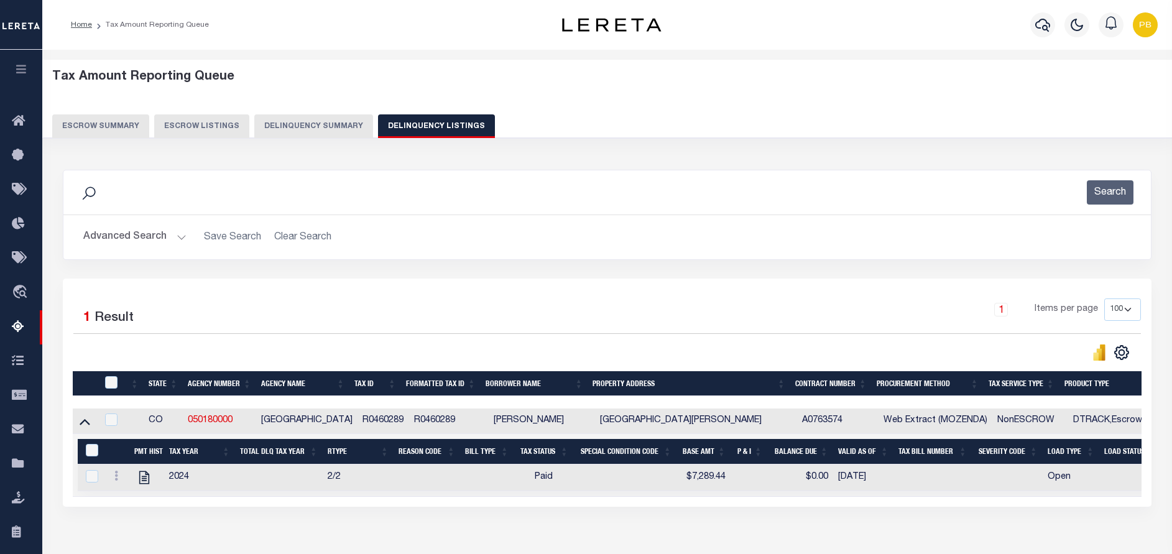
click at [175, 235] on button "Advanced Search" at bounding box center [134, 237] width 103 height 24
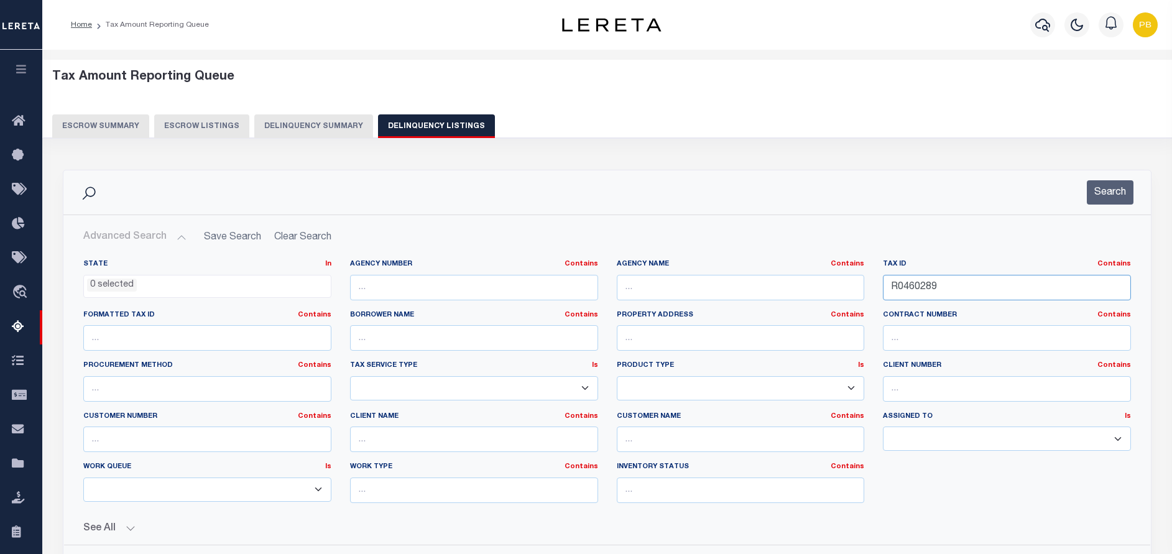
drag, startPoint x: 976, startPoint y: 287, endPoint x: 863, endPoint y: 289, distance: 113.8
click at [863, 289] on div "State In In AK AL AR AZ CA CO CT DC DE FL GA GU HI IA ID IL IN KS KY LA MA MD M…" at bounding box center [607, 386] width 1067 height 254
paste input "5203"
type input "R0465203"
click at [1101, 192] on button "Search" at bounding box center [1110, 192] width 47 height 24
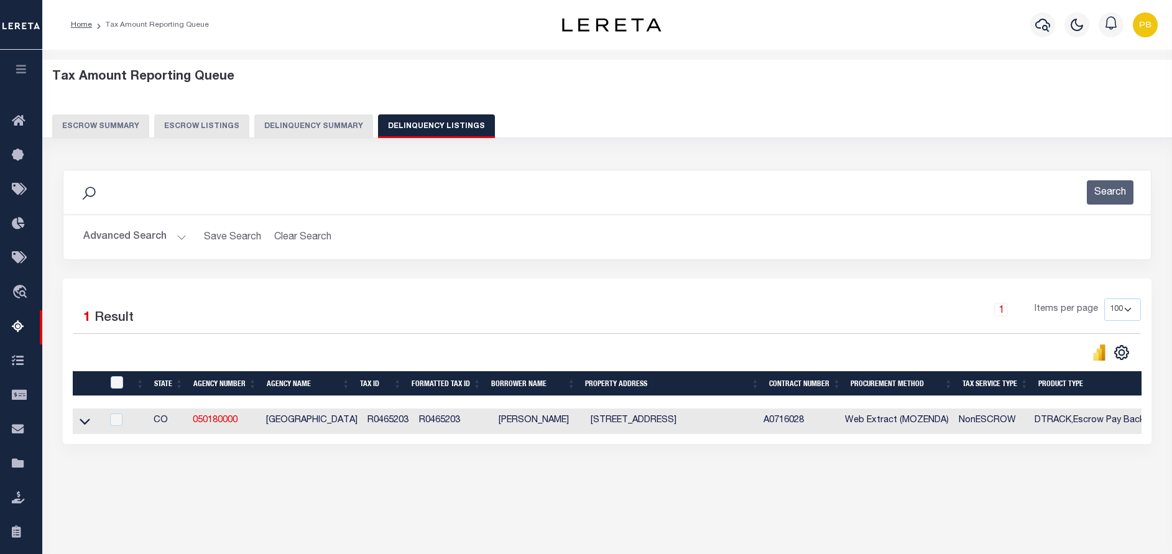
drag, startPoint x: 86, startPoint y: 423, endPoint x: 199, endPoint y: 374, distance: 122.8
click at [86, 424] on icon at bounding box center [85, 421] width 11 height 13
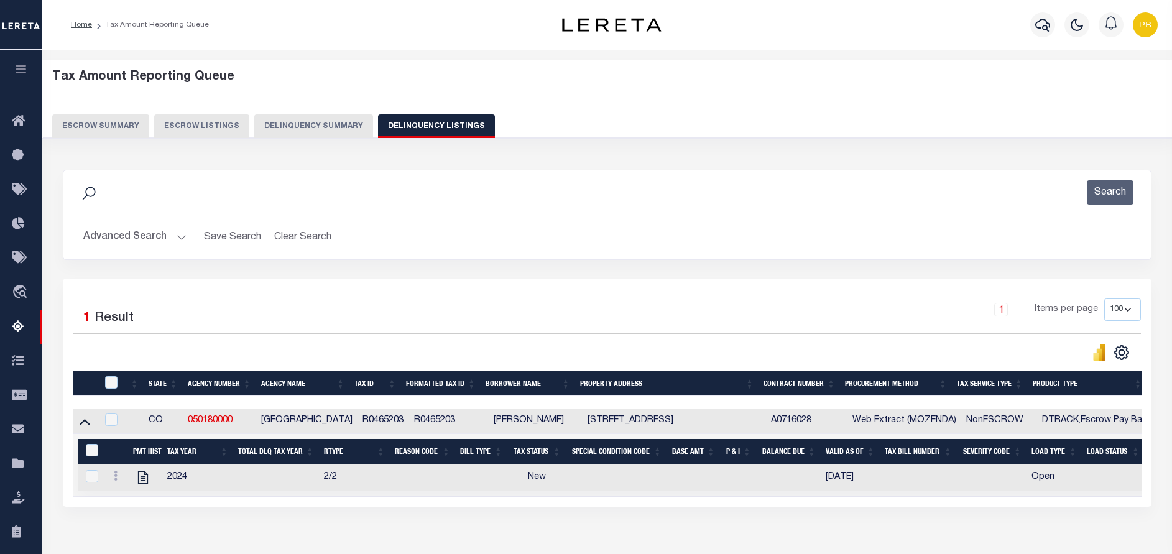
scroll to position [105, 0]
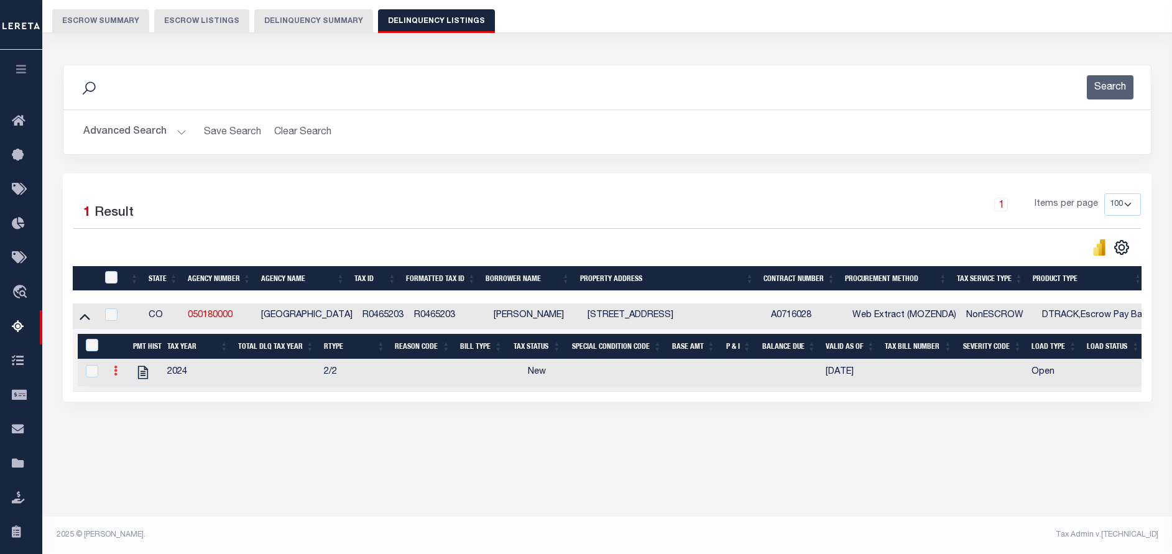
click at [112, 376] on link at bounding box center [116, 373] width 14 height 10
click at [129, 394] on img "" at bounding box center [130, 391] width 12 height 12
checkbox input "true"
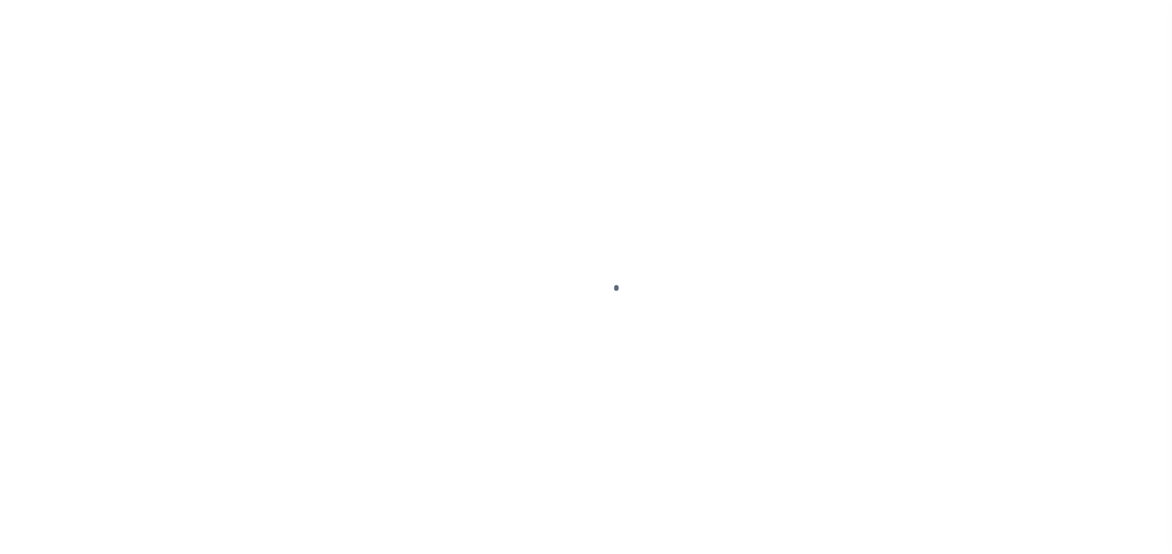
select select "NW2"
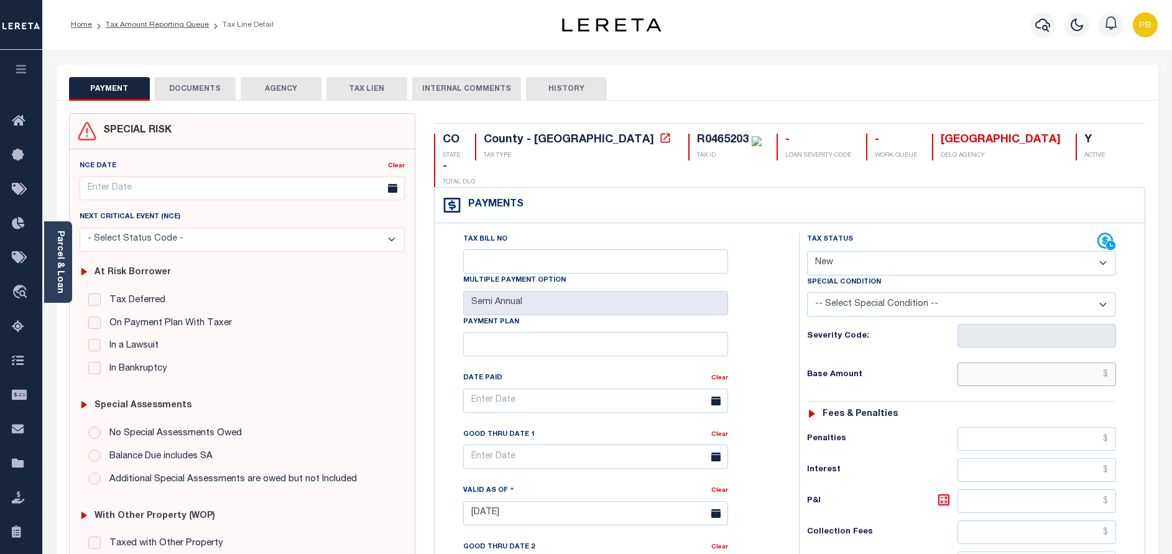
click at [1011, 363] on input "text" at bounding box center [1037, 375] width 159 height 24
paste input "12,721.41"
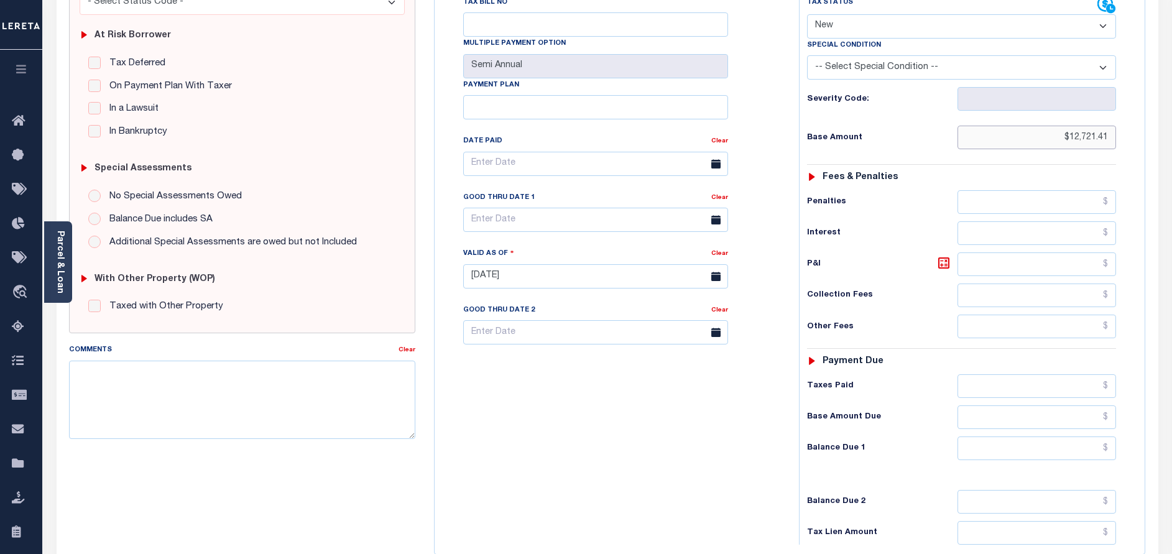
scroll to position [280, 0]
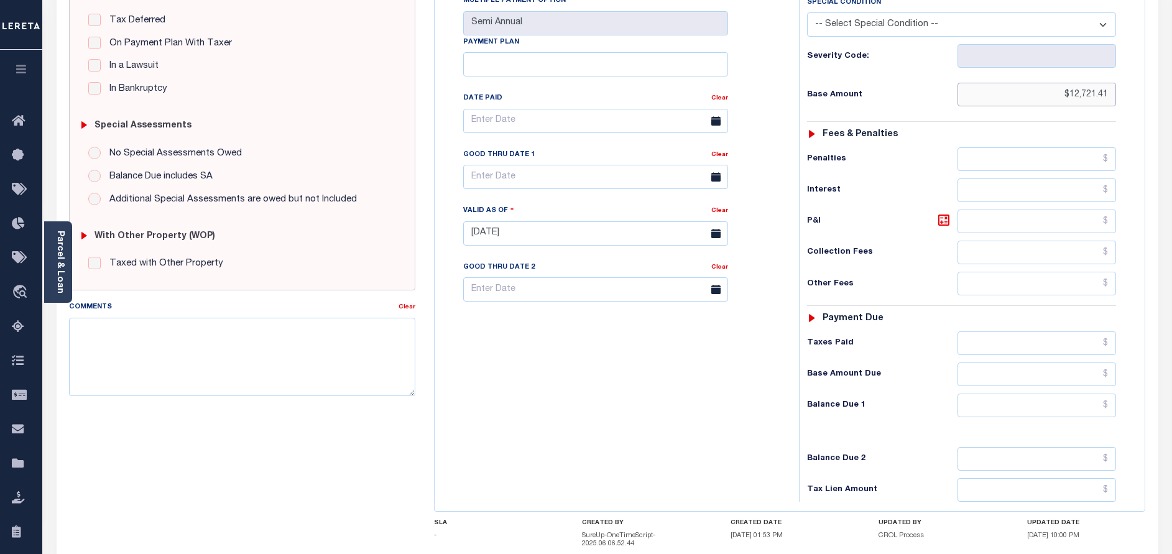
type input "$12,721.41"
type input "[DATE]"
click at [1029, 331] on input "text" at bounding box center [1037, 343] width 159 height 24
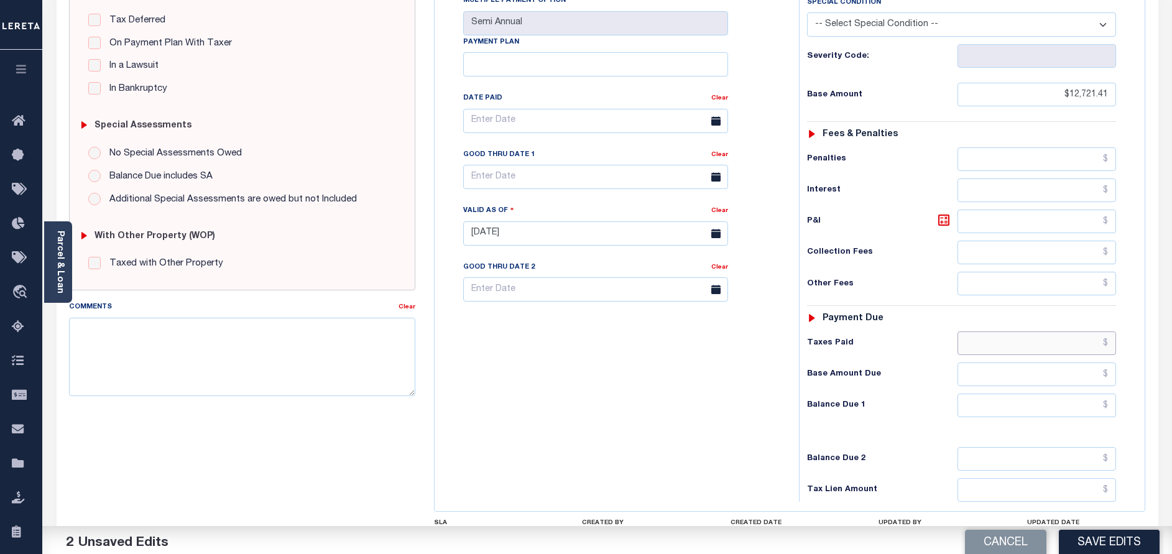
paste input "12,721.41"
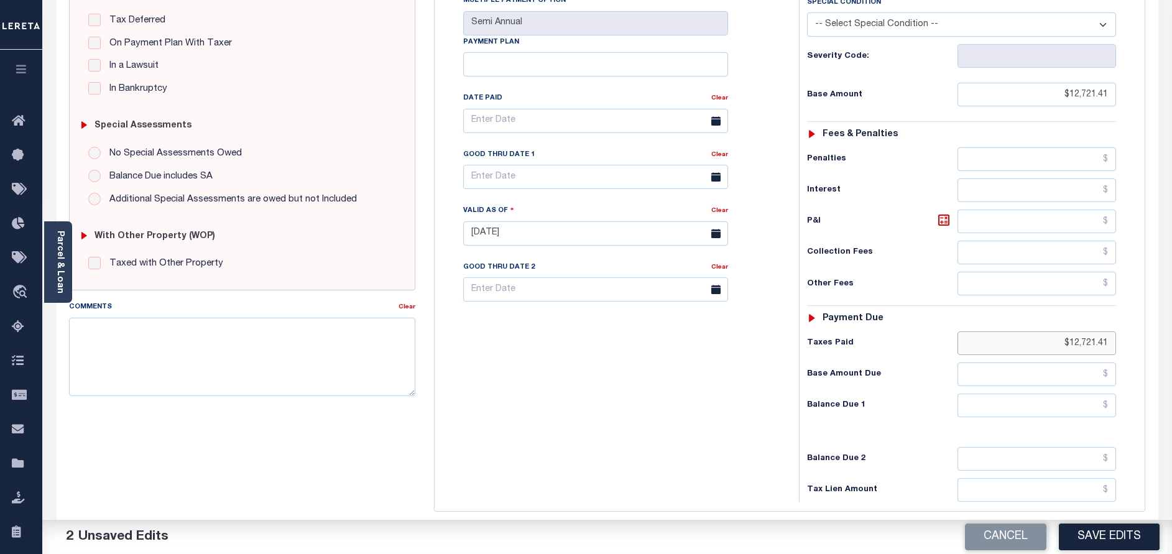
type input "$12,721.41"
click at [1063, 394] on input "text" at bounding box center [1037, 406] width 159 height 24
type input "$0.00"
click at [1119, 529] on button "Save Edits" at bounding box center [1109, 537] width 101 height 27
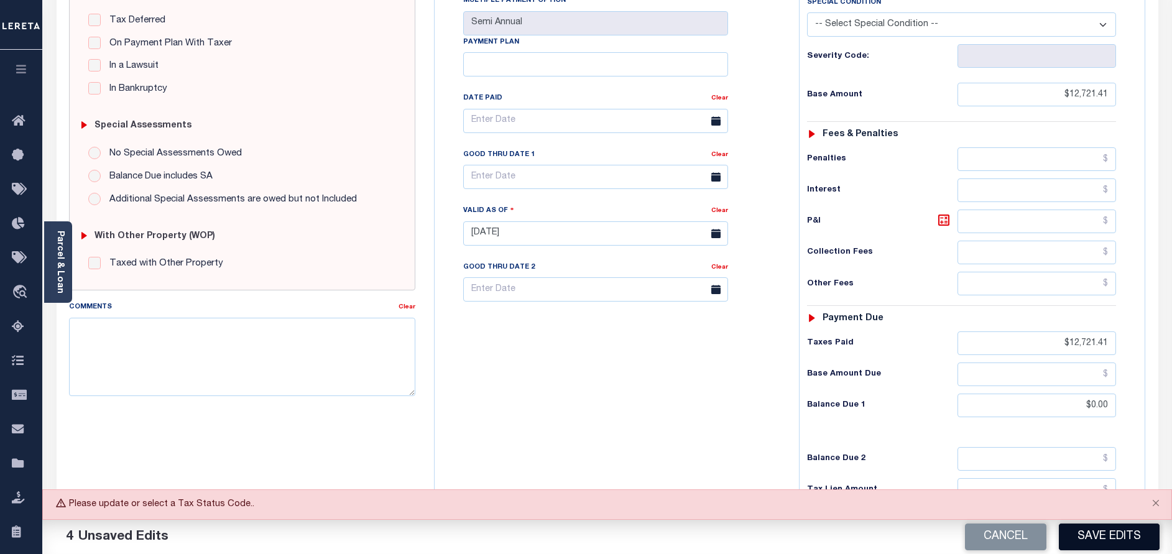
click at [1124, 527] on button "Save Edits" at bounding box center [1109, 537] width 101 height 27
click at [1121, 544] on div "Cancel Save Edits" at bounding box center [890, 537] width 565 height 35
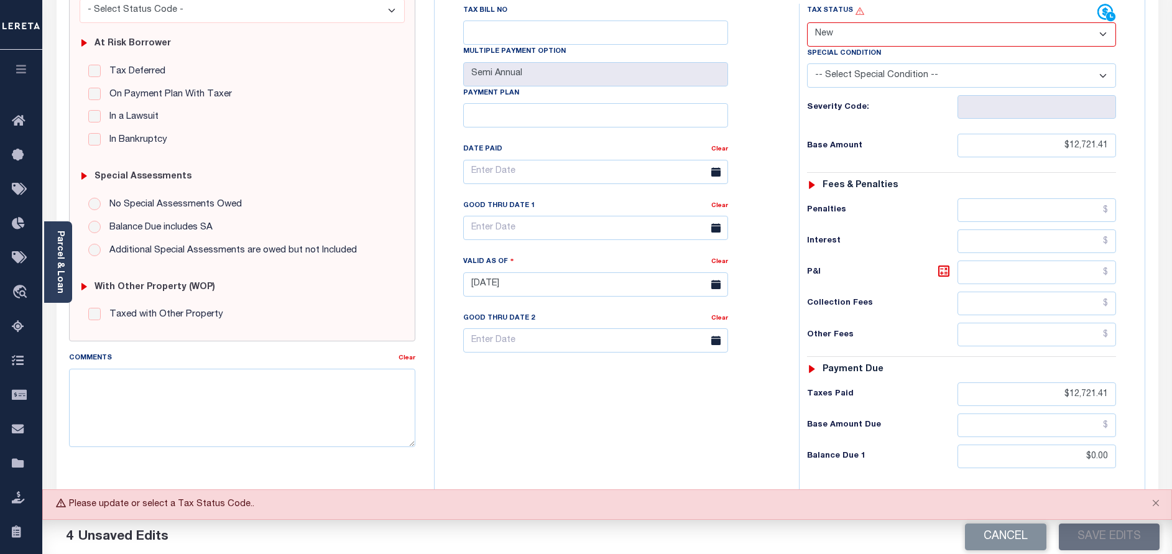
scroll to position [93, 0]
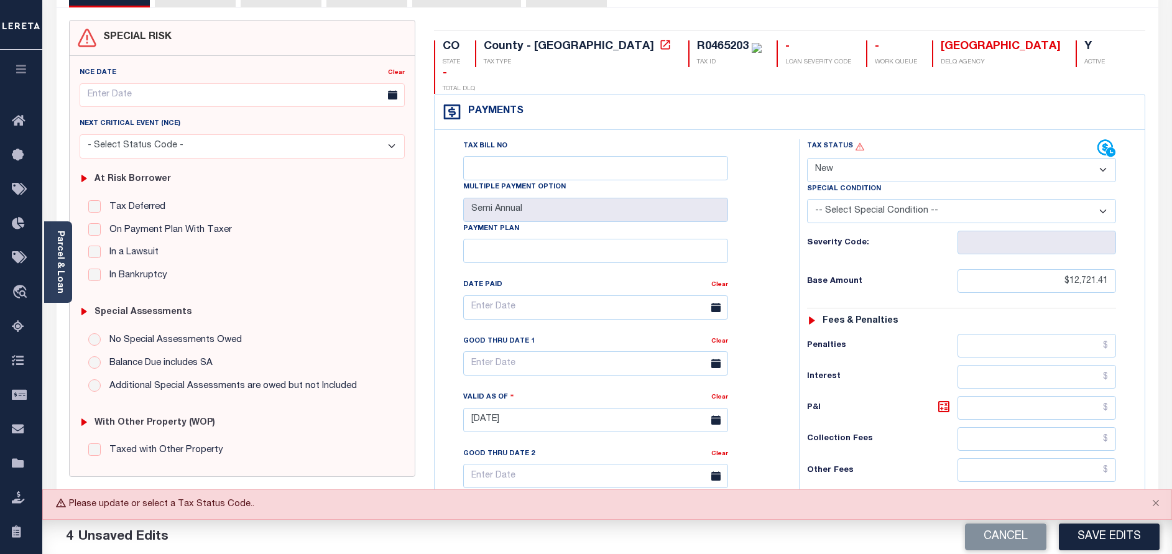
click at [864, 158] on select "- Select Status Code - Open Due/Unpaid Paid Incomplete No Tax Due Internal Refu…" at bounding box center [961, 170] width 309 height 24
select select "PYD"
click at [807, 158] on select "- Select Status Code - Open Due/Unpaid Paid Incomplete No Tax Due Internal Refu…" at bounding box center [961, 170] width 309 height 24
click at [1140, 539] on button "Save Edits" at bounding box center [1109, 537] width 101 height 27
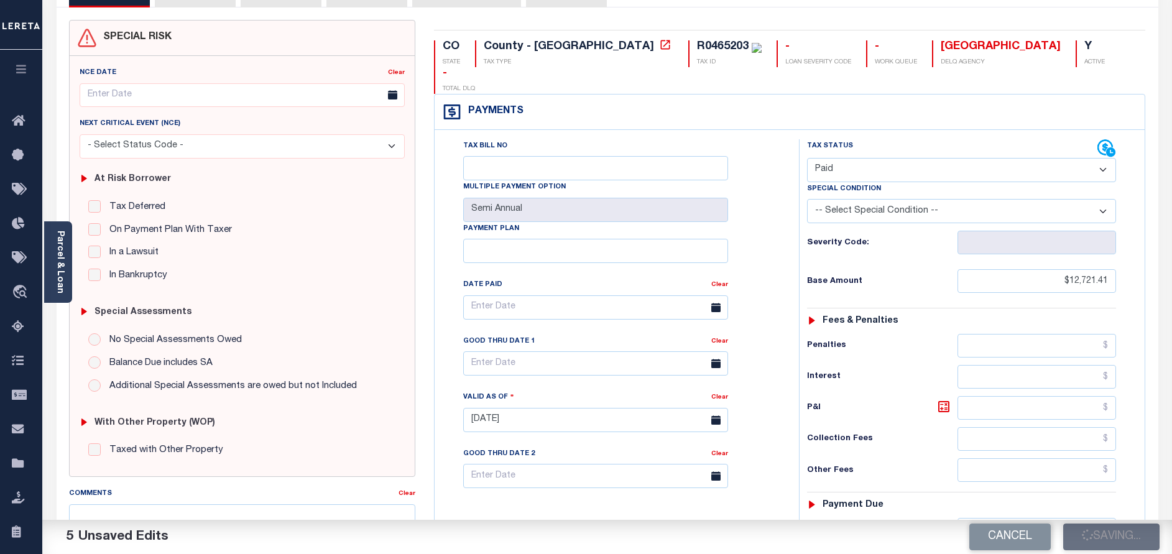
checkbox input "false"
type input "$12,721.41"
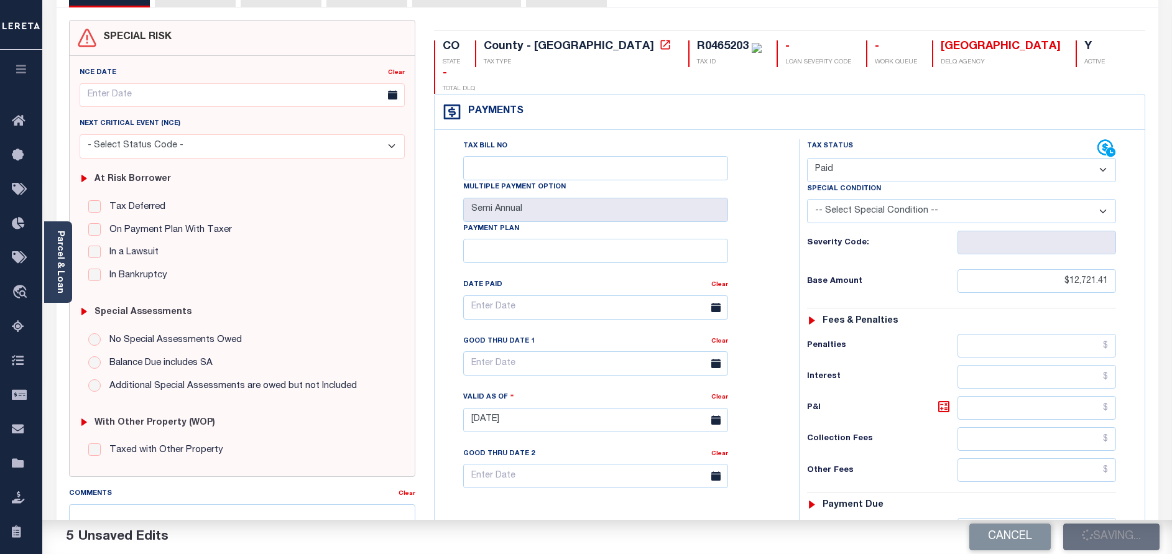
type input "$12,721.41"
type input "$0"
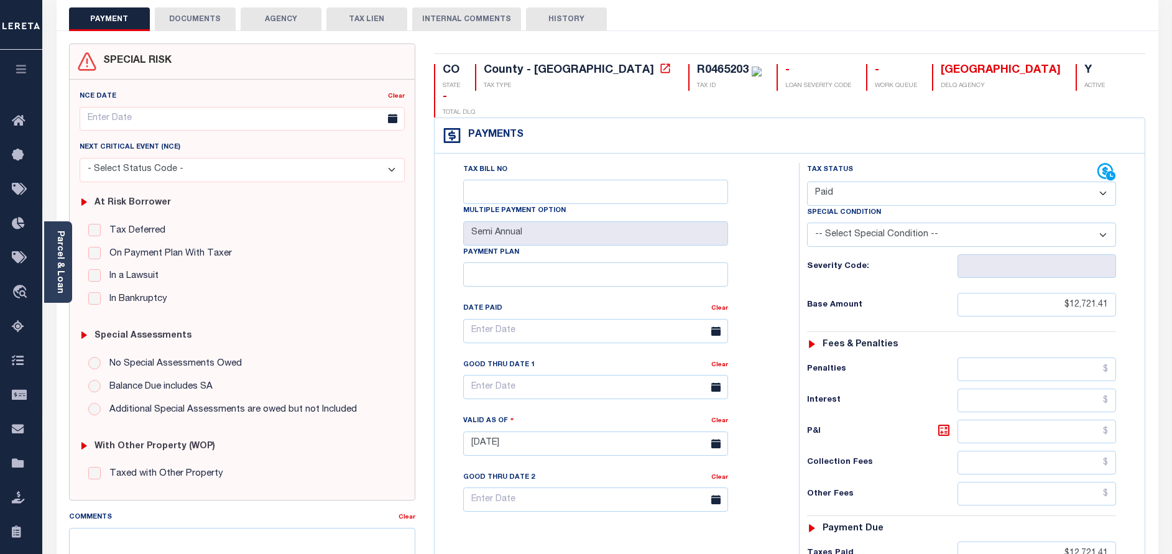
scroll to position [0, 0]
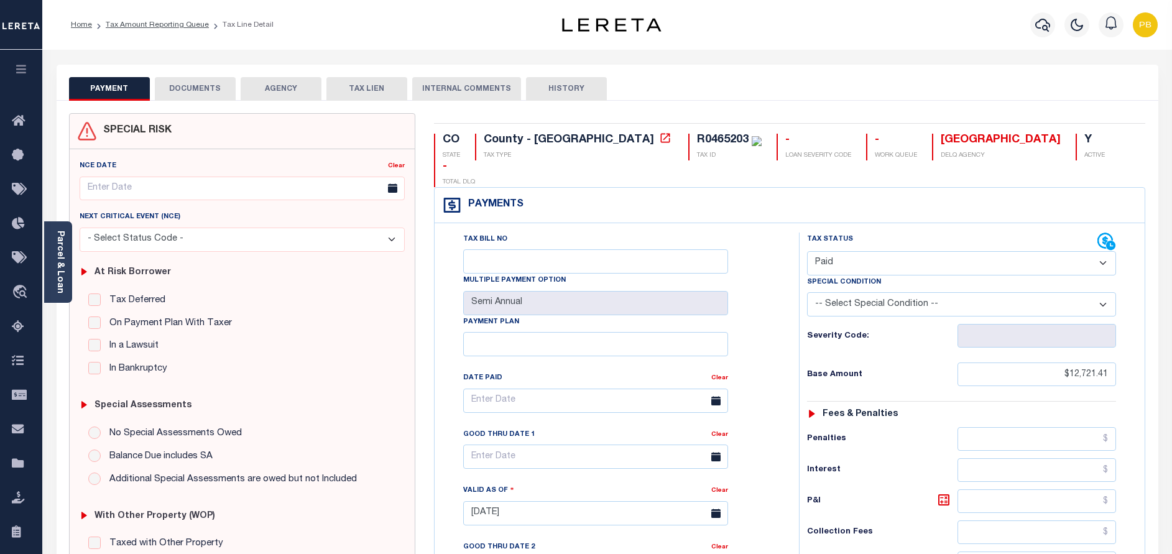
click at [211, 89] on button "DOCUMENTS" at bounding box center [195, 89] width 81 height 24
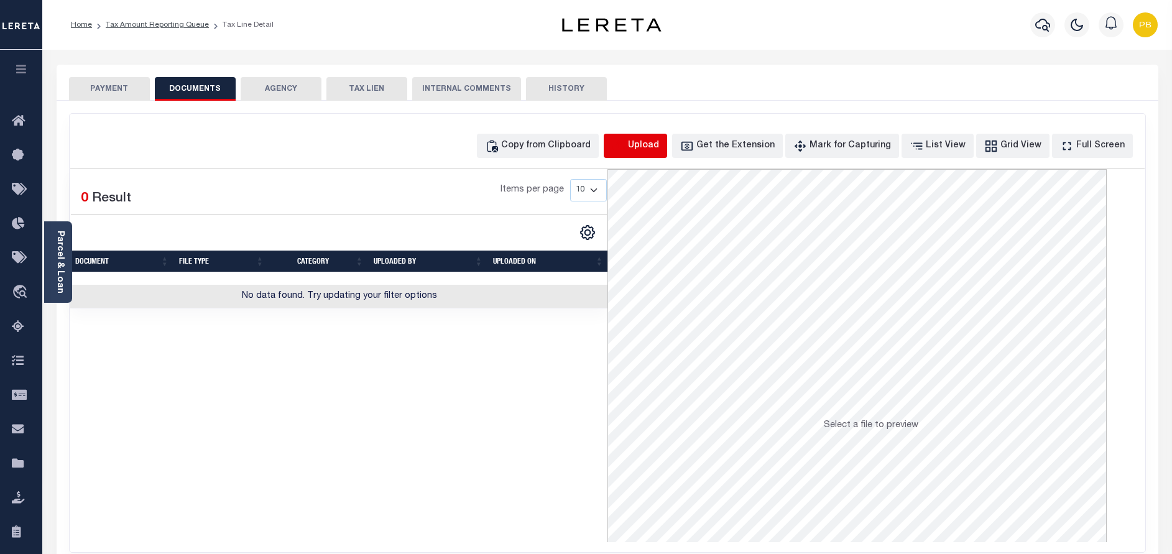
click at [626, 140] on icon "button" at bounding box center [619, 146] width 14 height 14
select select "POP"
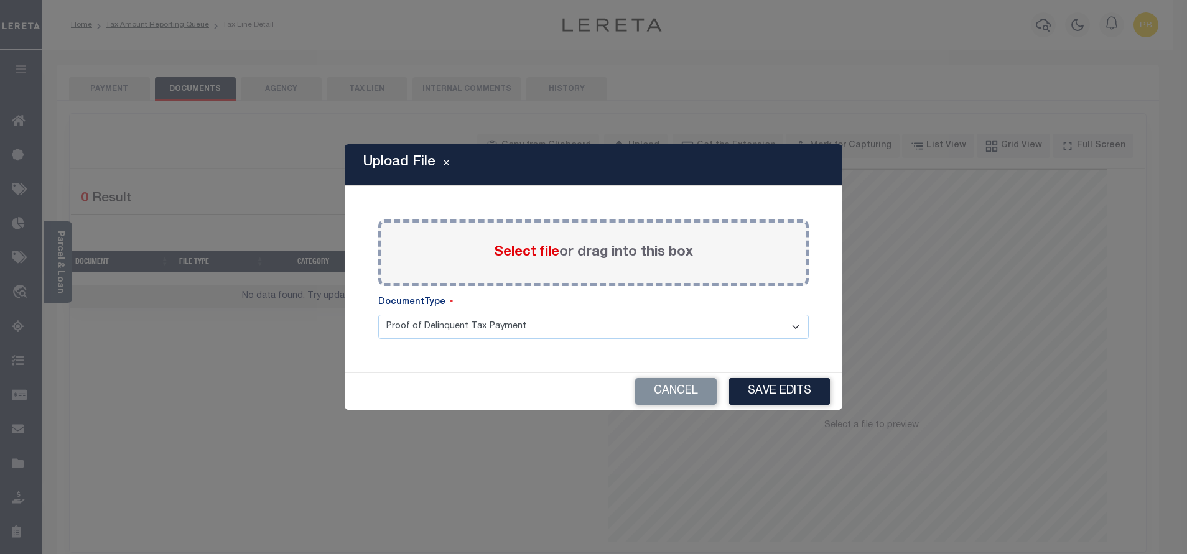
click at [507, 249] on span "Select file" at bounding box center [526, 253] width 65 height 14
click at [0, 0] on input "Select file or drag into this box" at bounding box center [0, 0] width 0 height 0
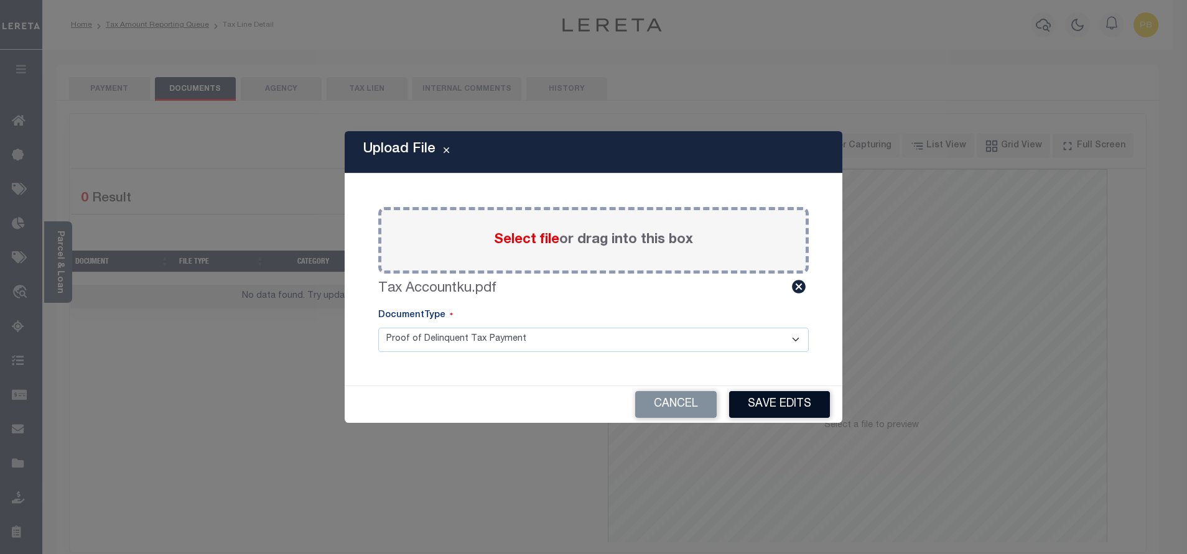
click at [770, 412] on button "Save Edits" at bounding box center [779, 404] width 101 height 27
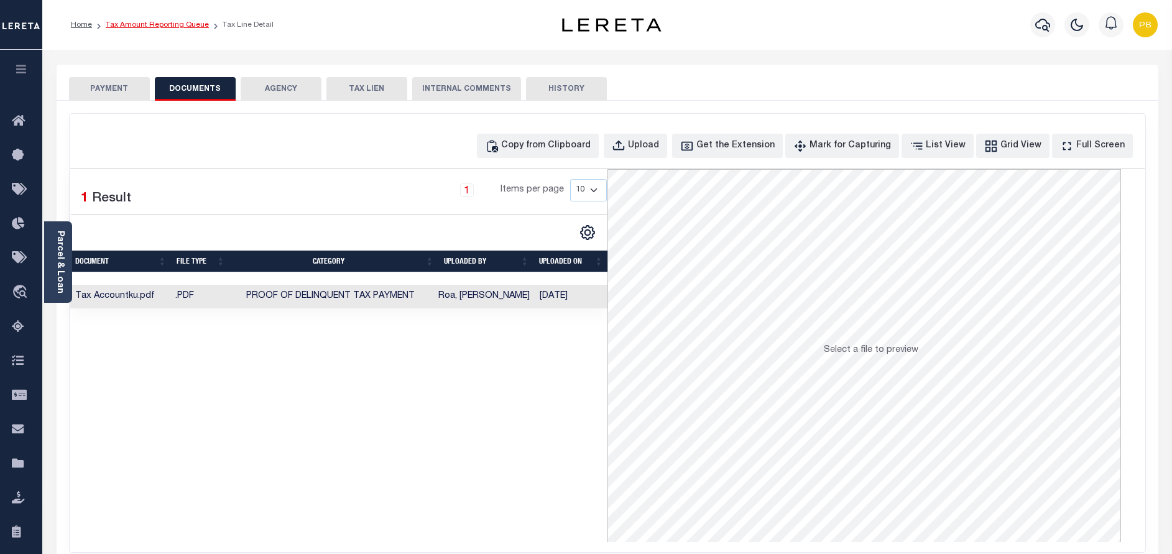
click at [185, 24] on link "Tax Amount Reporting Queue" at bounding box center [157, 24] width 103 height 7
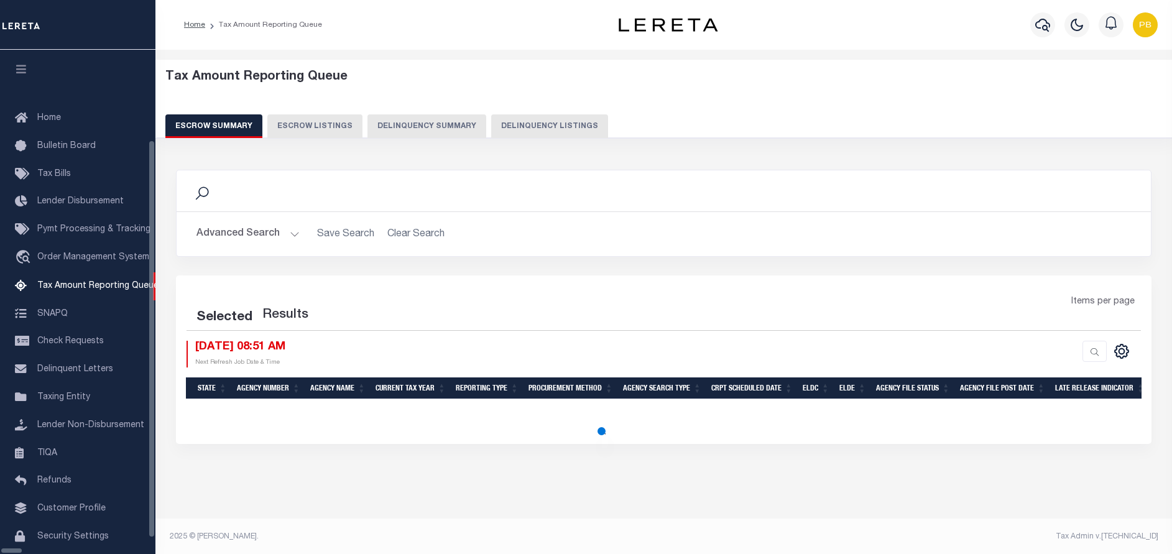
click at [516, 122] on button "Delinquency Listings" at bounding box center [549, 126] width 117 height 24
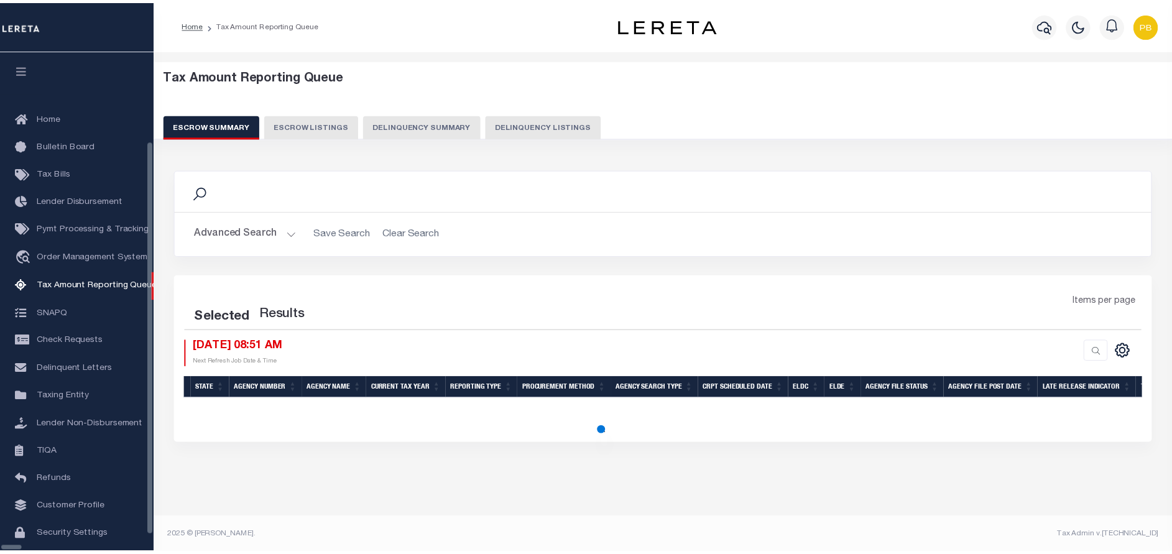
scroll to position [39, 0]
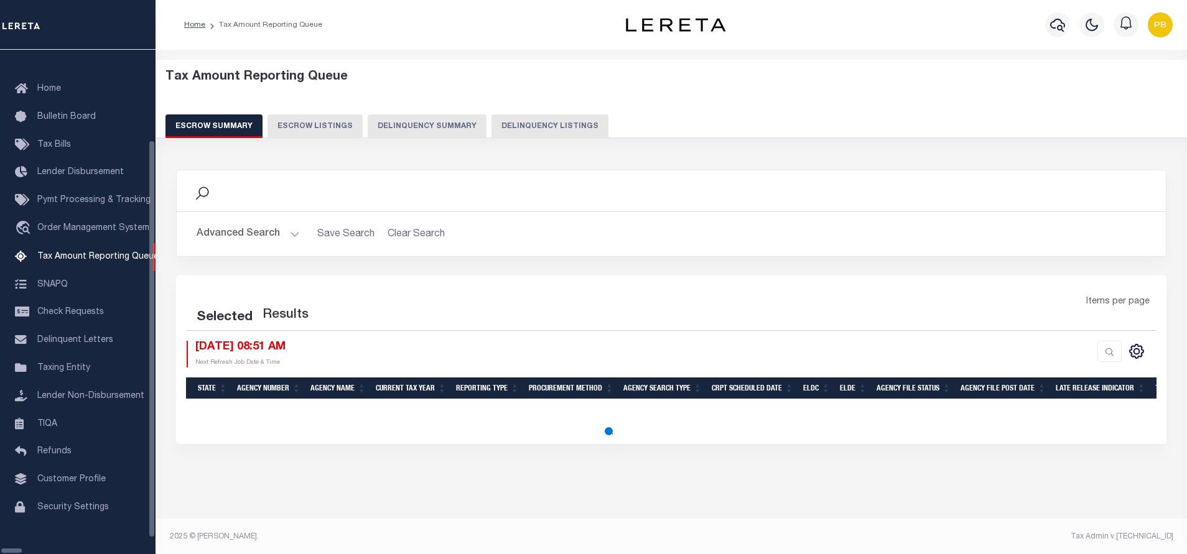
select select "100"
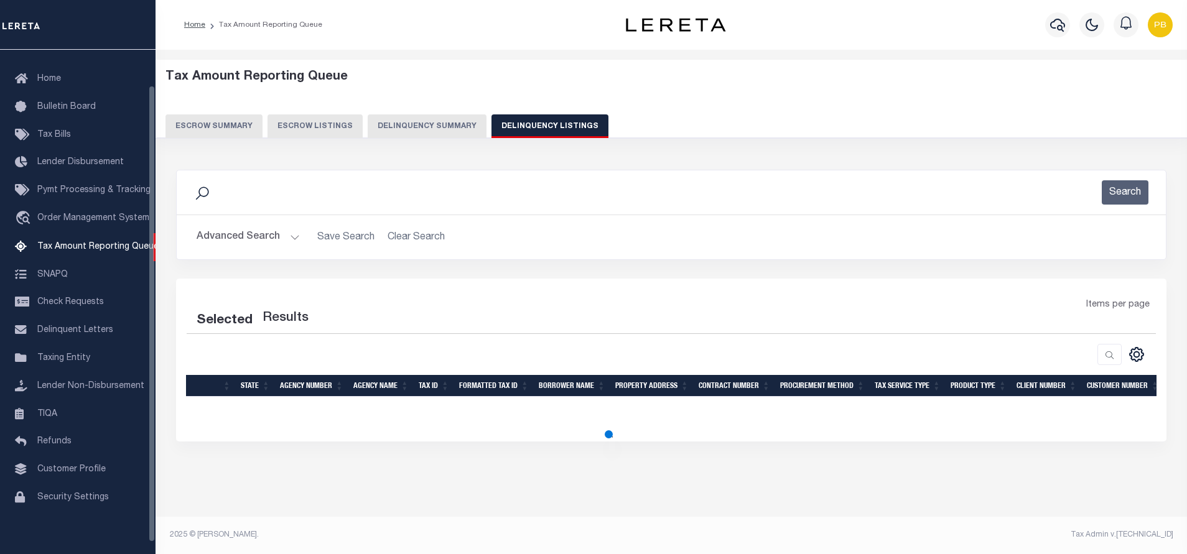
select select "100"
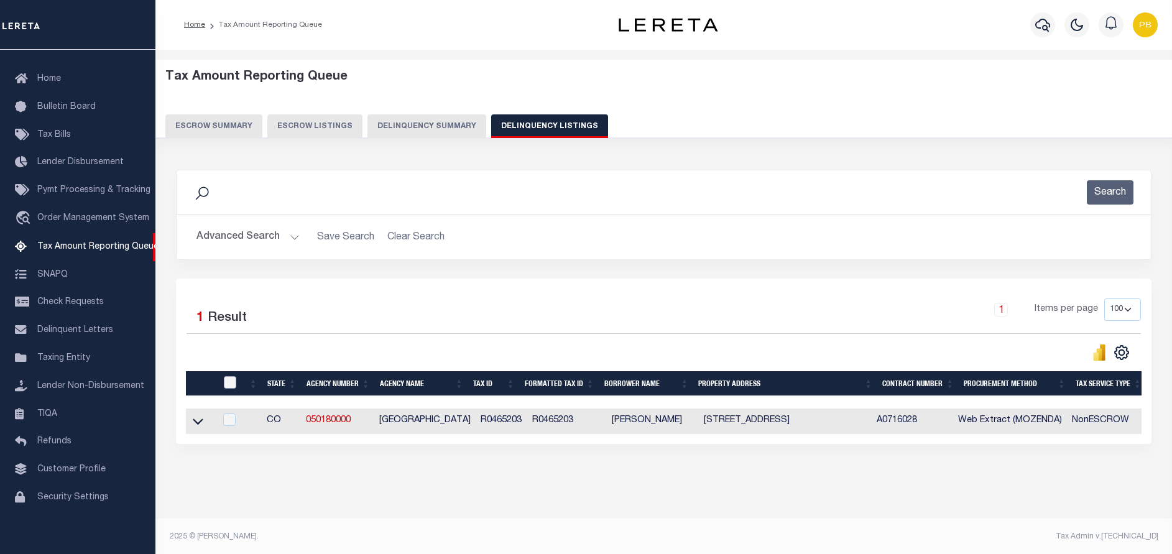
click at [230, 386] on input "checkbox" at bounding box center [230, 382] width 12 height 12
checkbox input "true"
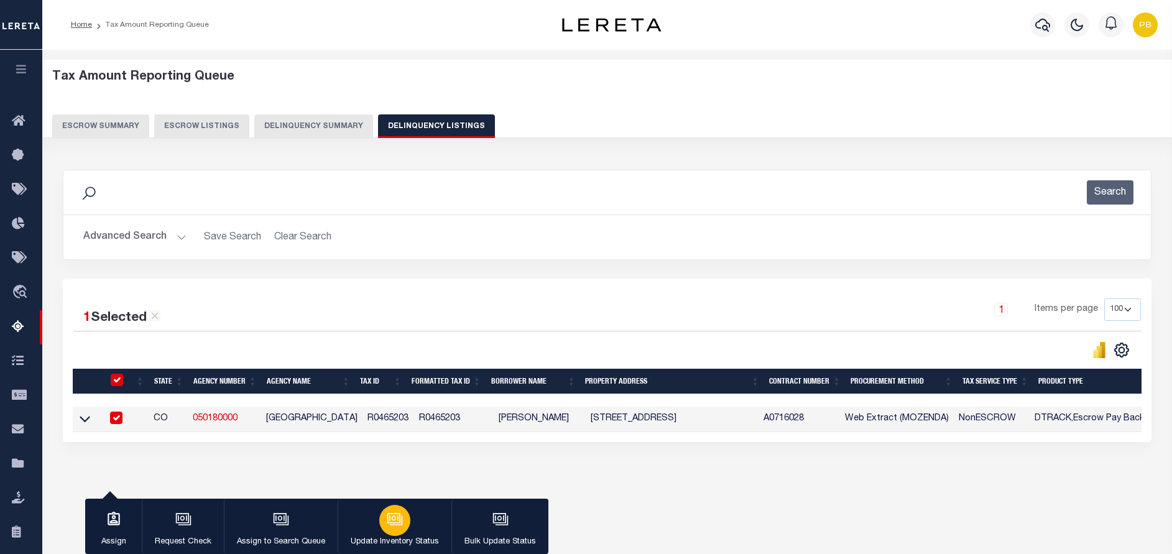
click at [387, 523] on icon "button" at bounding box center [395, 519] width 16 height 16
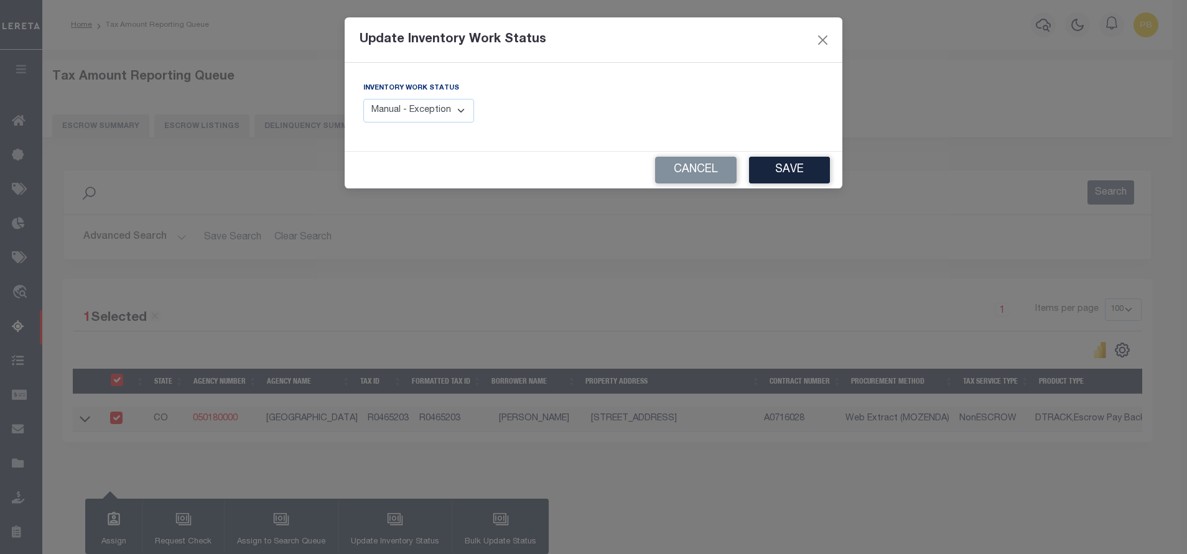
click at [387, 114] on select "Manual - Exception Pended - Awaiting Search Late Add Exception Completed" at bounding box center [418, 111] width 111 height 24
select select "4"
click at [363, 99] on select "Manual - Exception Pended - Awaiting Search Late Add Exception Completed" at bounding box center [418, 111] width 111 height 24
click at [768, 170] on button "Save" at bounding box center [789, 170] width 81 height 27
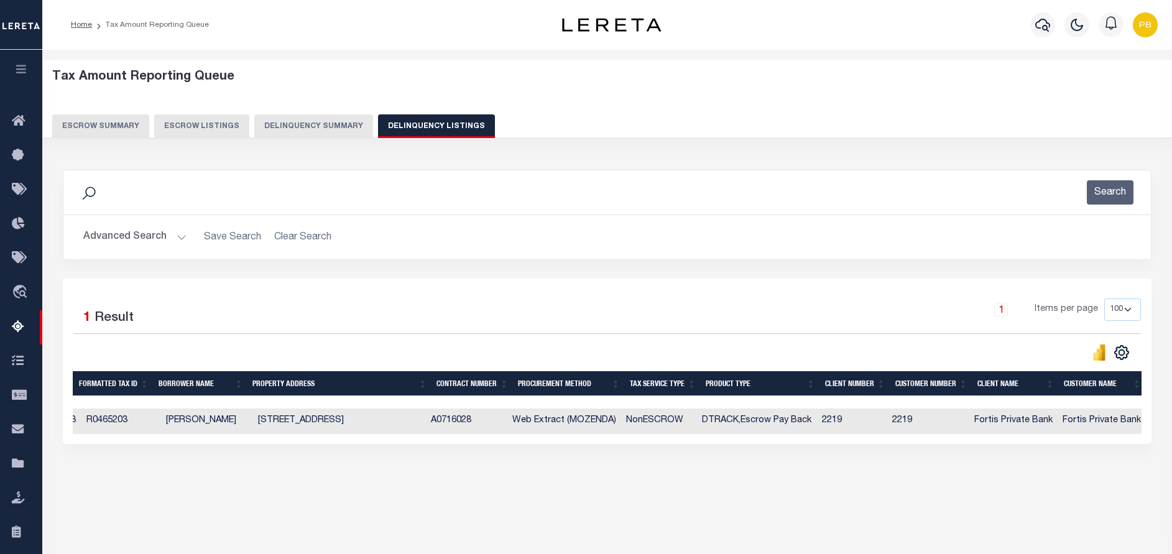
scroll to position [0, 594]
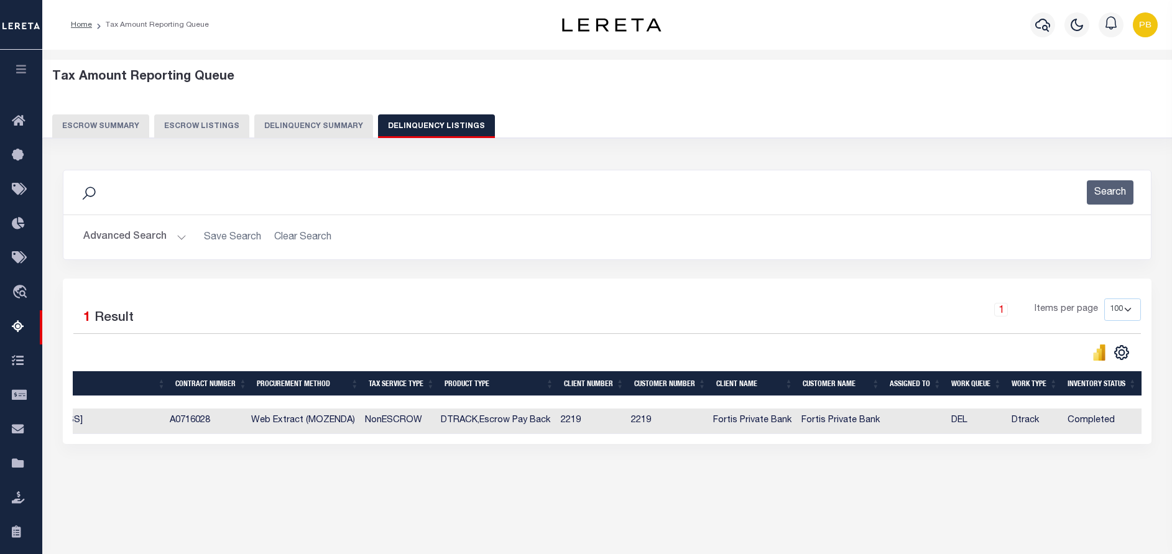
click at [183, 241] on button "Advanced Search" at bounding box center [134, 237] width 103 height 24
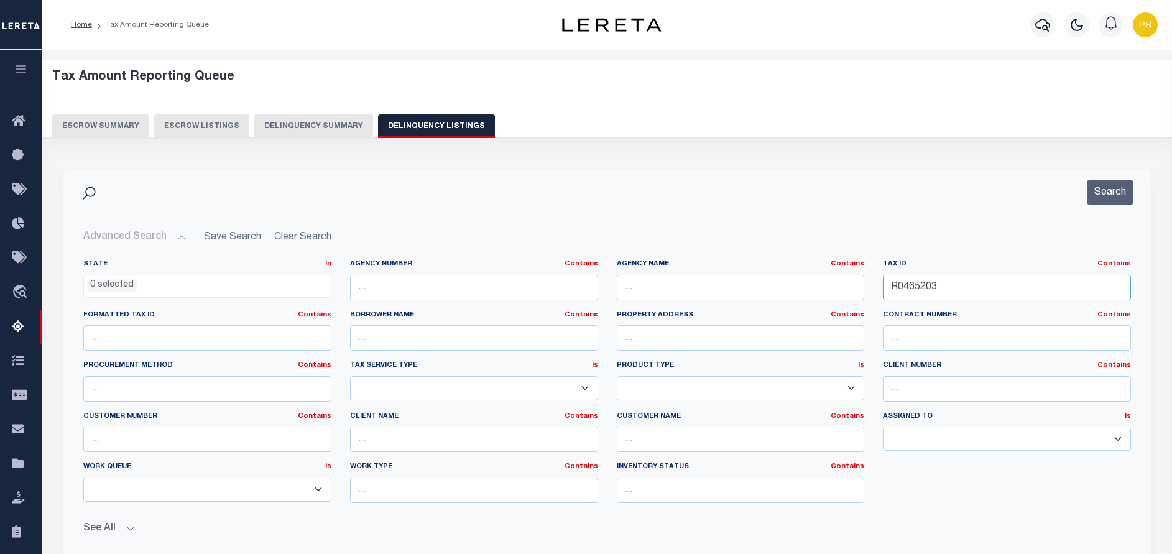
drag, startPoint x: 975, startPoint y: 295, endPoint x: 858, endPoint y: 276, distance: 117.8
click at [858, 276] on div "State In In AK AL AR AZ CA CO CT DC DE FL GA GU HI IA ID IL IN KS KY LA MA MD M…" at bounding box center [607, 386] width 1067 height 254
paste input "8,149.92"
click at [1102, 197] on button "Search" at bounding box center [1110, 192] width 47 height 24
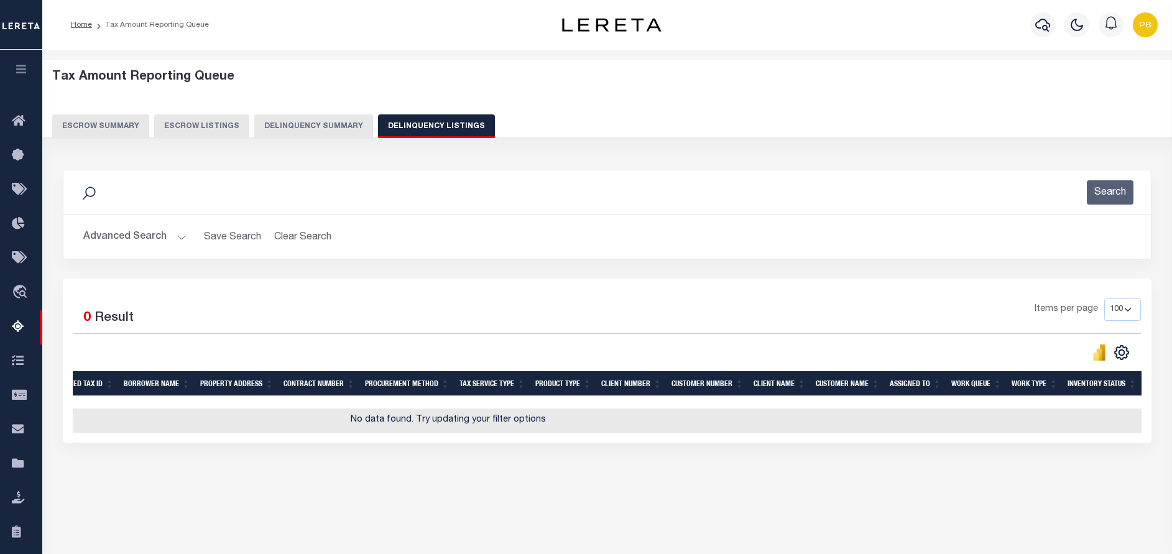
scroll to position [0, 308]
click at [177, 235] on button "Advanced Search" at bounding box center [134, 237] width 103 height 24
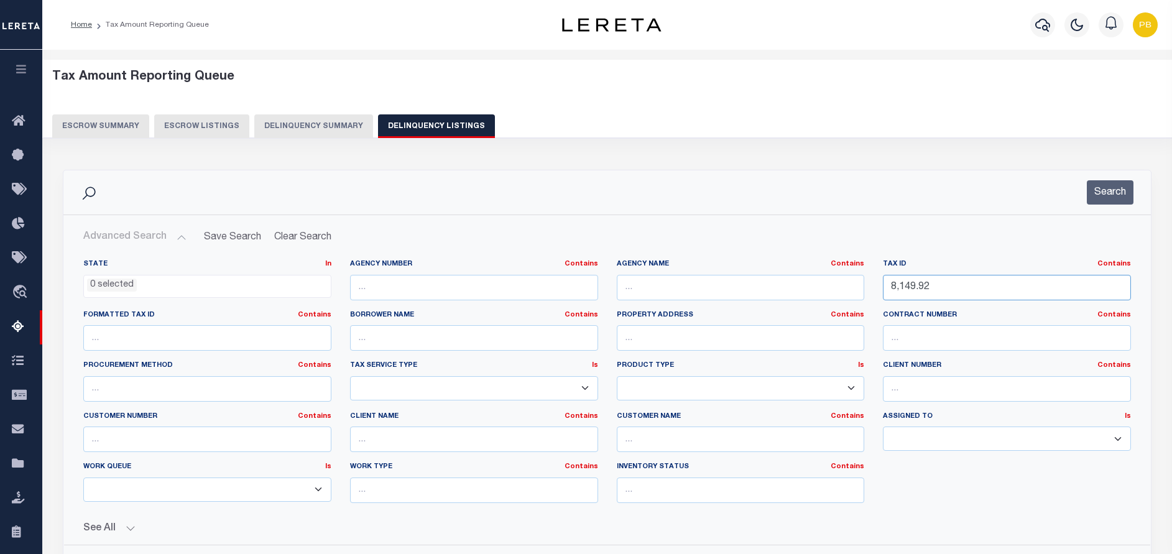
drag, startPoint x: 960, startPoint y: 290, endPoint x: 868, endPoint y: 289, distance: 92.7
click at [868, 289] on div "State In In AK AL AR AZ CA CO CT DC DE FL GA GU HI IA ID IL IN KS KY LA MA MD M…" at bounding box center [607, 386] width 1067 height 254
paste input "R047227"
type input "R0472272"
click at [1113, 195] on button "Search" at bounding box center [1110, 192] width 47 height 24
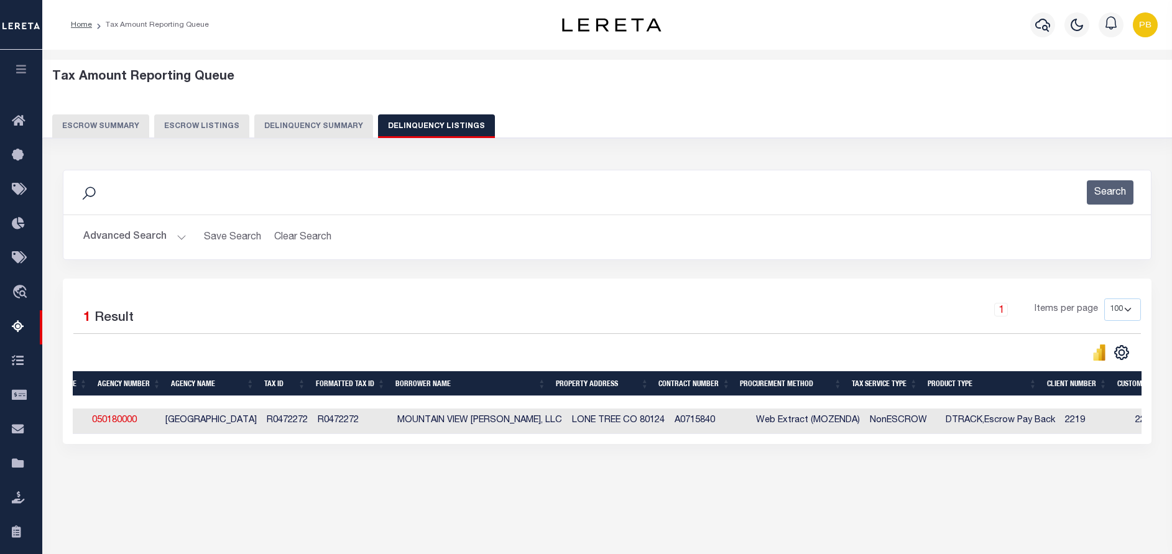
scroll to position [0, 0]
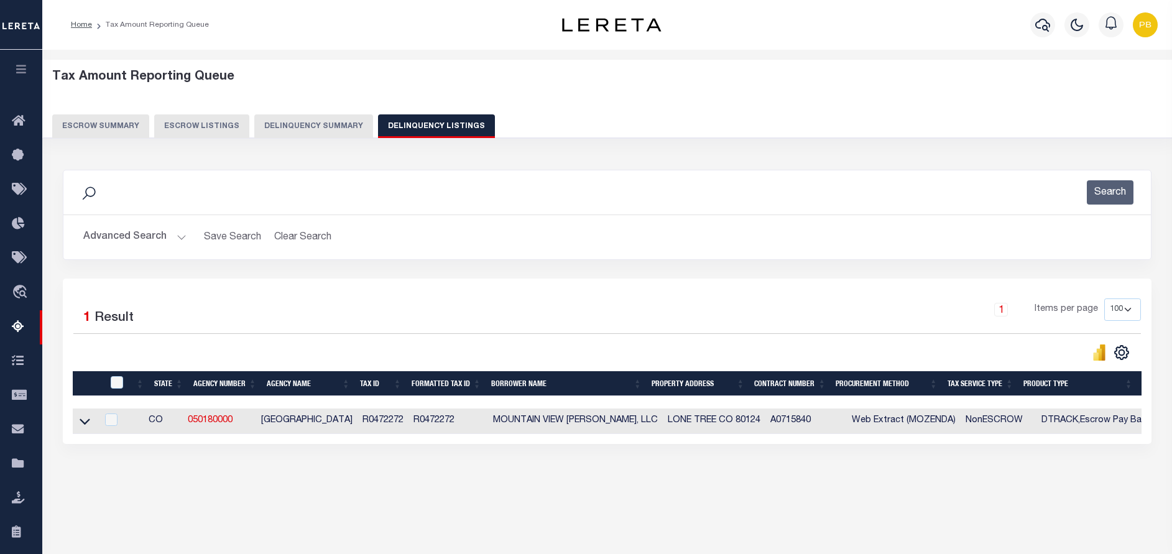
click at [90, 422] on link at bounding box center [85, 420] width 14 height 9
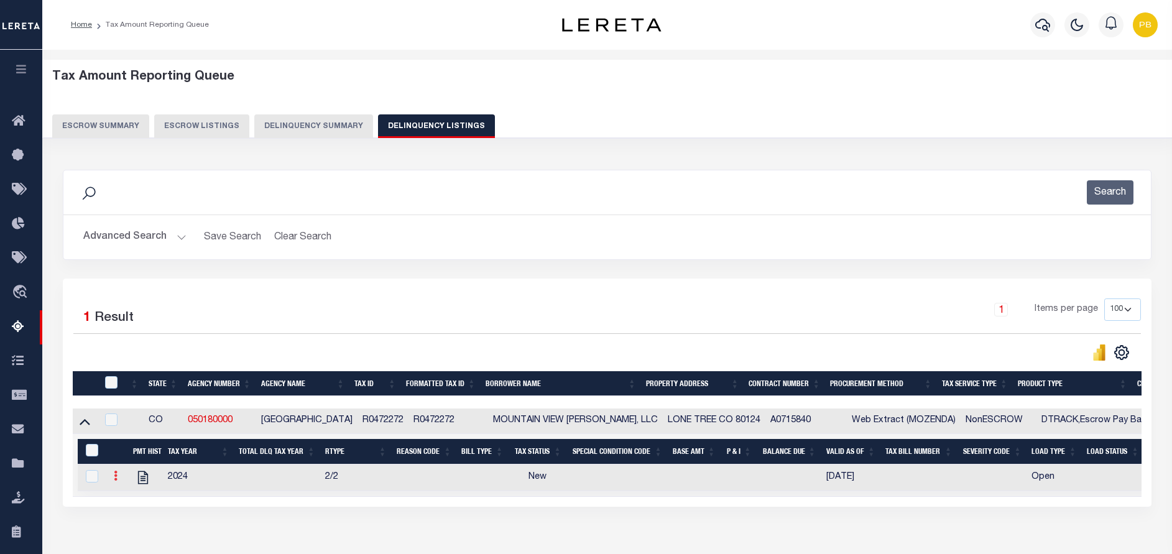
click at [116, 480] on icon at bounding box center [116, 476] width 4 height 10
click at [129, 498] on img "" at bounding box center [130, 496] width 12 height 12
checkbox input "true"
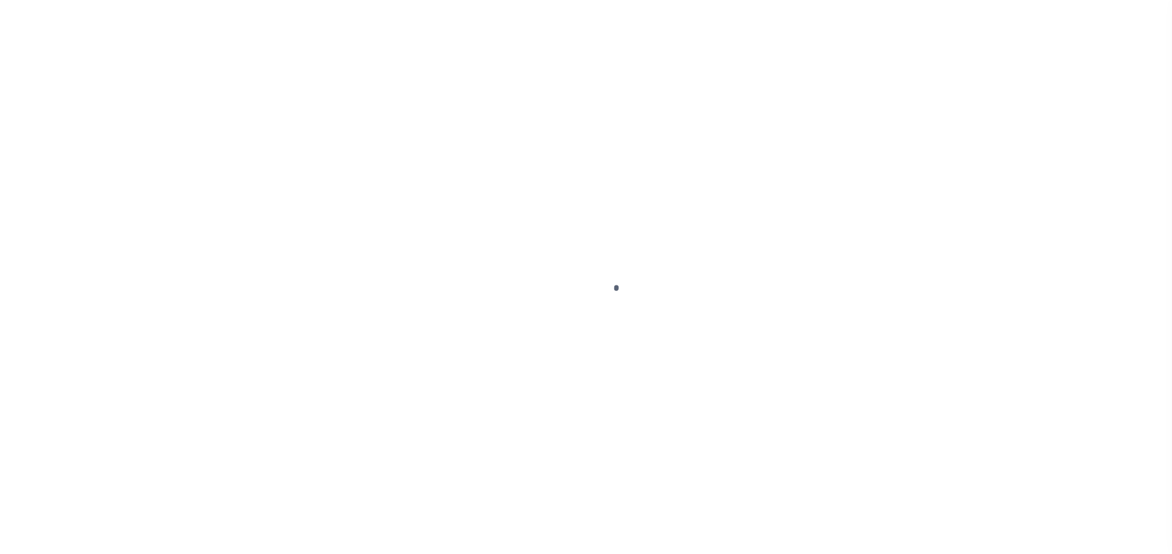
select select "NW2"
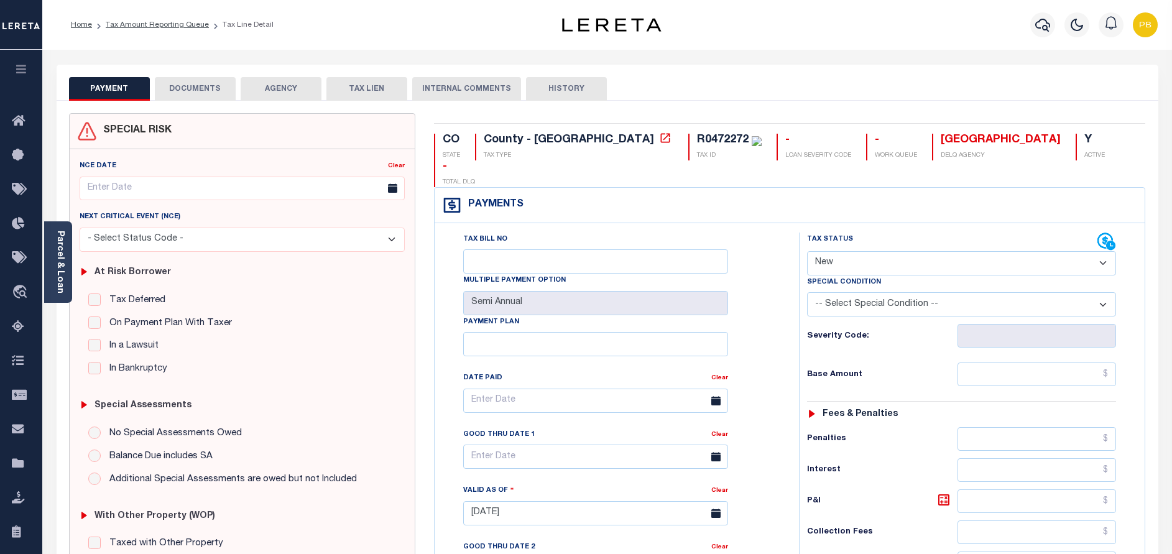
click at [205, 83] on button "DOCUMENTS" at bounding box center [195, 89] width 81 height 24
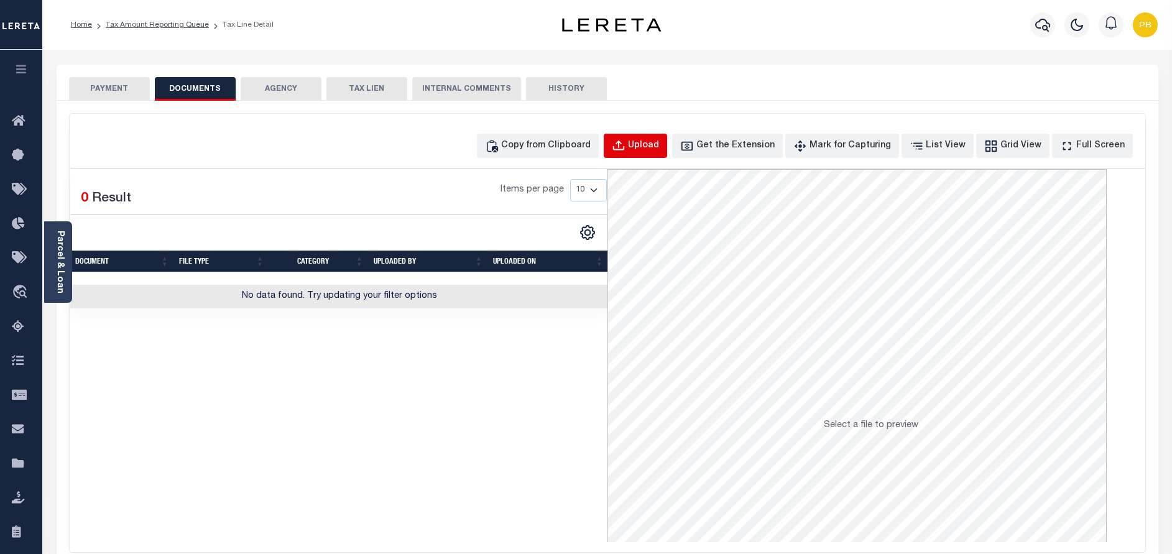
click at [655, 147] on div "Upload" at bounding box center [643, 146] width 31 height 14
select select "POP"
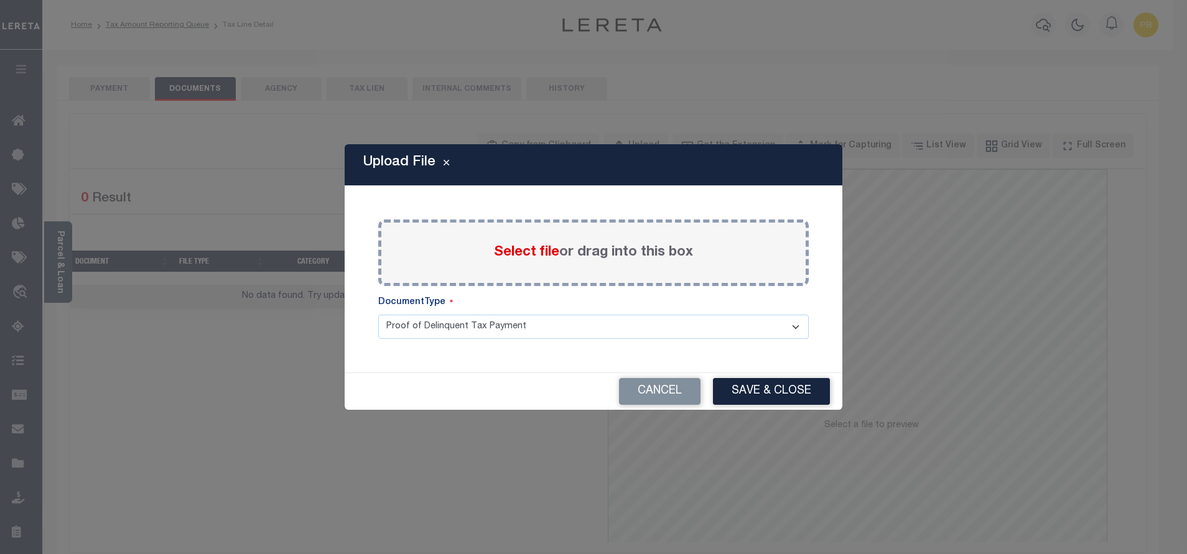
click at [515, 254] on span "Select file" at bounding box center [526, 253] width 65 height 14
click at [0, 0] on input "Select file or drag into this box" at bounding box center [0, 0] width 0 height 0
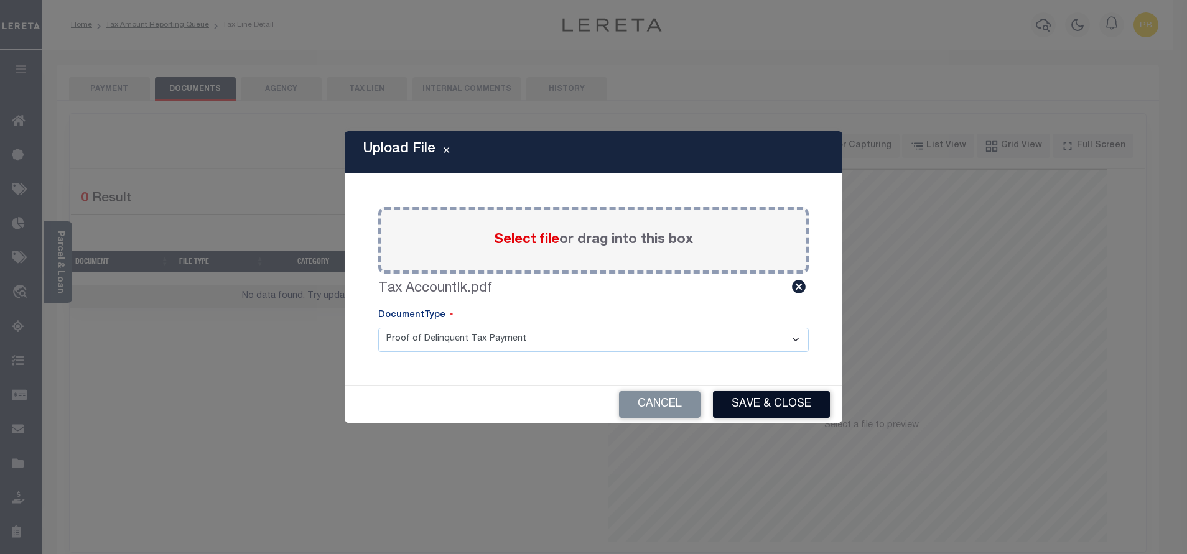
click at [785, 410] on button "Save & Close" at bounding box center [771, 404] width 117 height 27
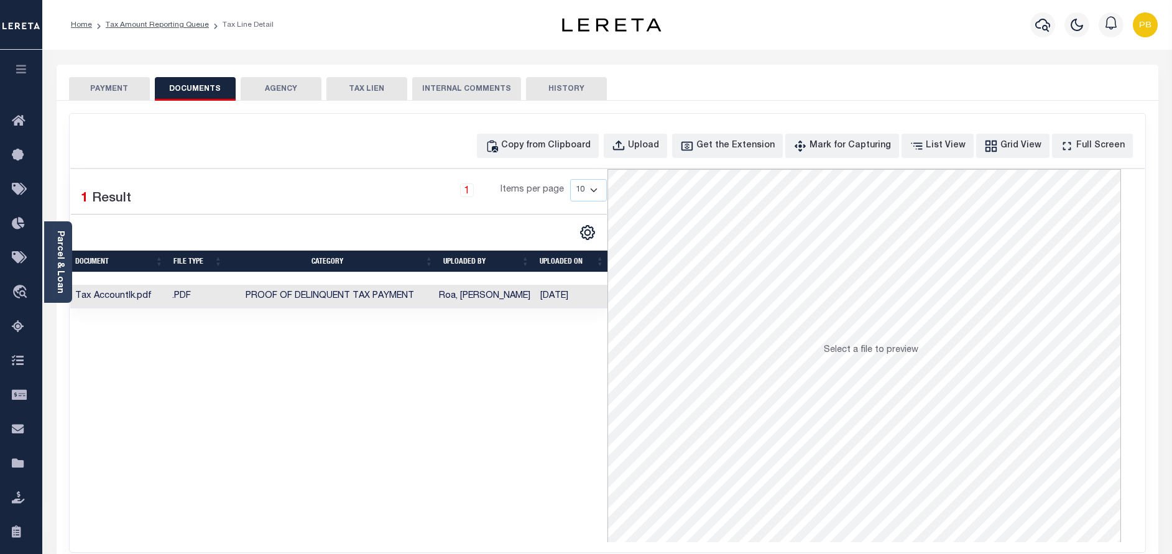
click at [123, 93] on button "PAYMENT" at bounding box center [109, 89] width 81 height 24
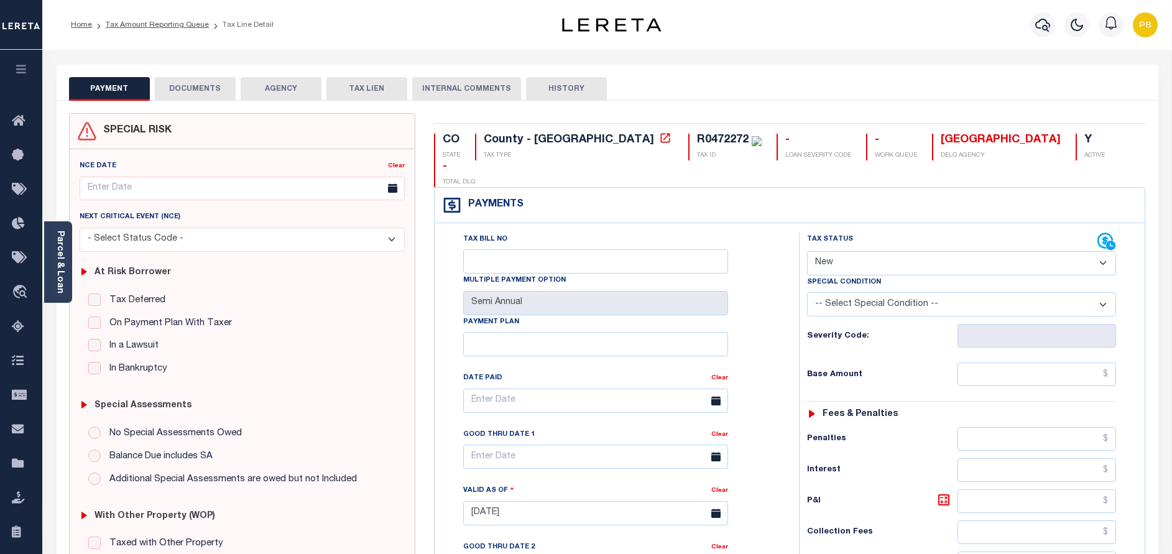
click at [933, 251] on select "- Select Status Code - Open Due/Unpaid Paid Incomplete No Tax Due Internal Refu…" at bounding box center [961, 263] width 309 height 24
select select "PYD"
click at [807, 251] on select "- Select Status Code - Open Due/Unpaid Paid Incomplete No Tax Due Internal Refu…" at bounding box center [961, 263] width 309 height 24
type input "[DATE]"
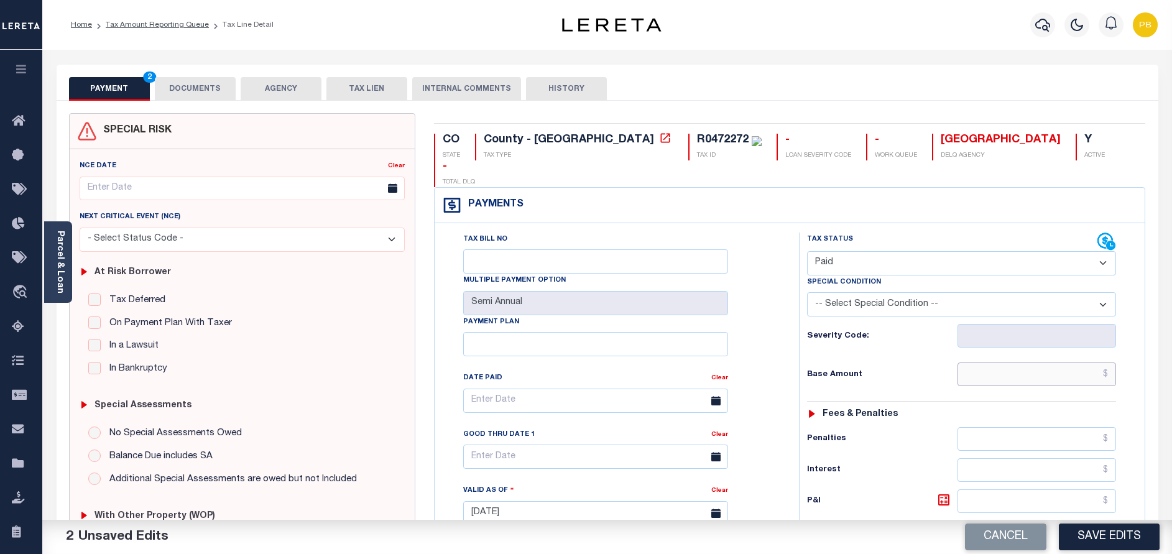
click at [1030, 363] on input "text" at bounding box center [1037, 375] width 159 height 24
paste input "4,074.96"
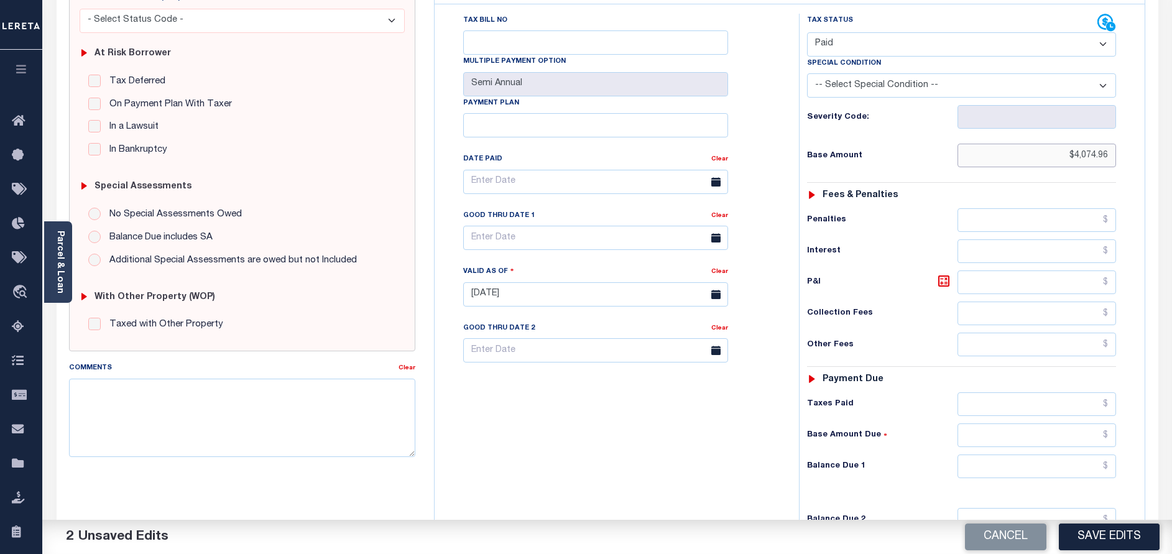
scroll to position [280, 0]
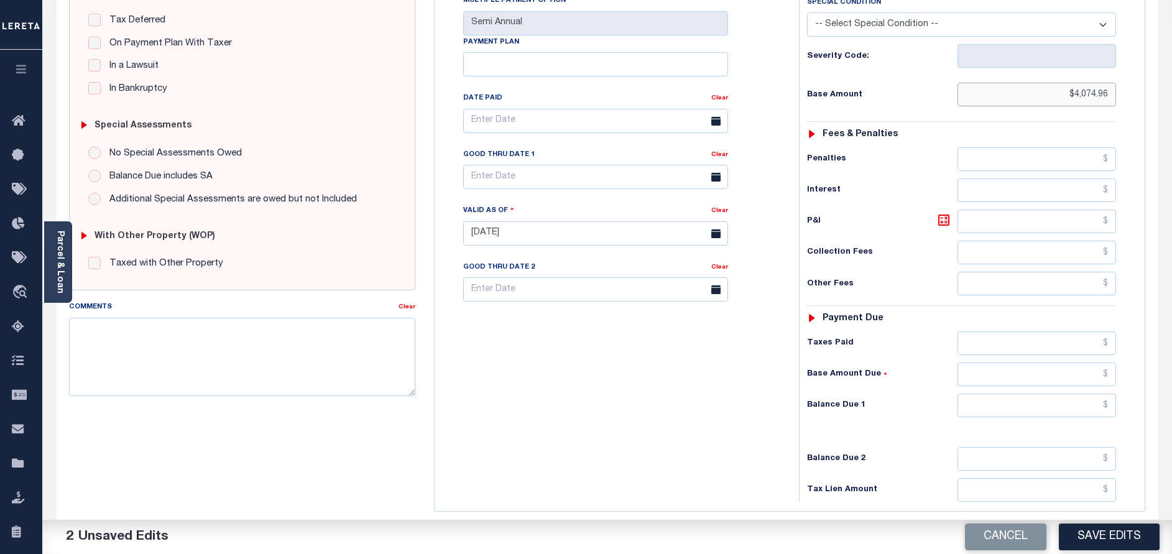
type input "$4,074.96"
click at [1011, 331] on input "text" at bounding box center [1037, 343] width 159 height 24
paste input "4,074.96"
type input "$4,074.96"
click at [1037, 394] on input "text" at bounding box center [1037, 406] width 159 height 24
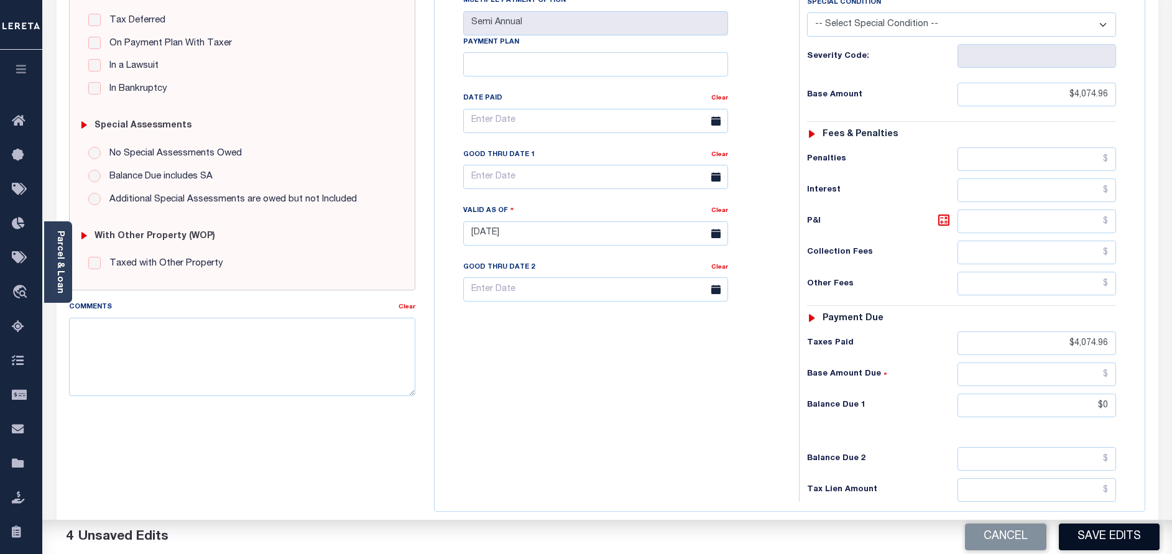
type input "$0.00"
click at [1127, 540] on button "Save Edits" at bounding box center [1109, 537] width 101 height 27
checkbox input "false"
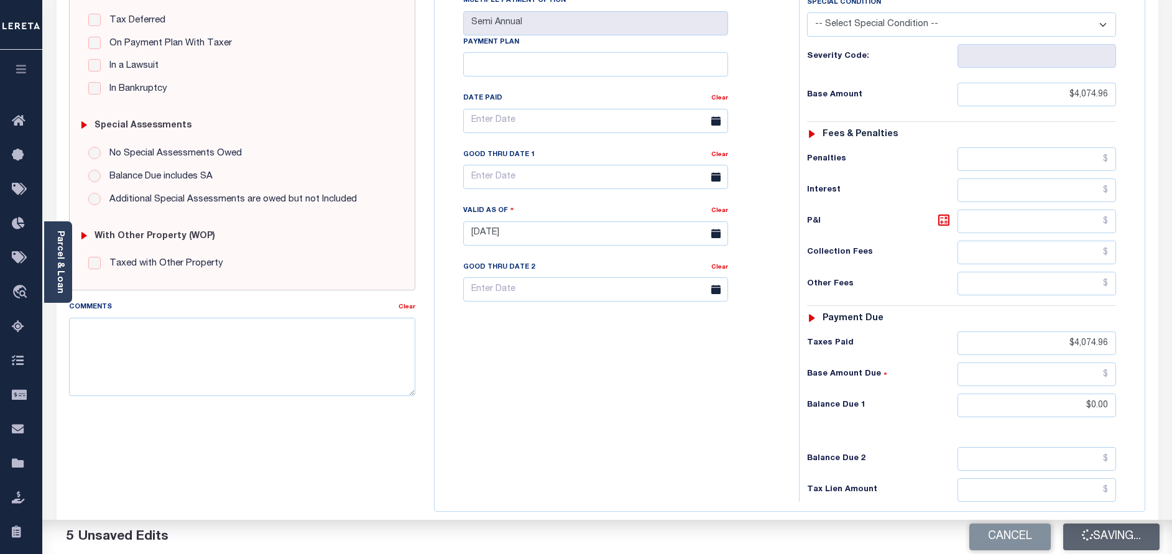
checkbox input "false"
type input "$4,074.96"
type input "$0"
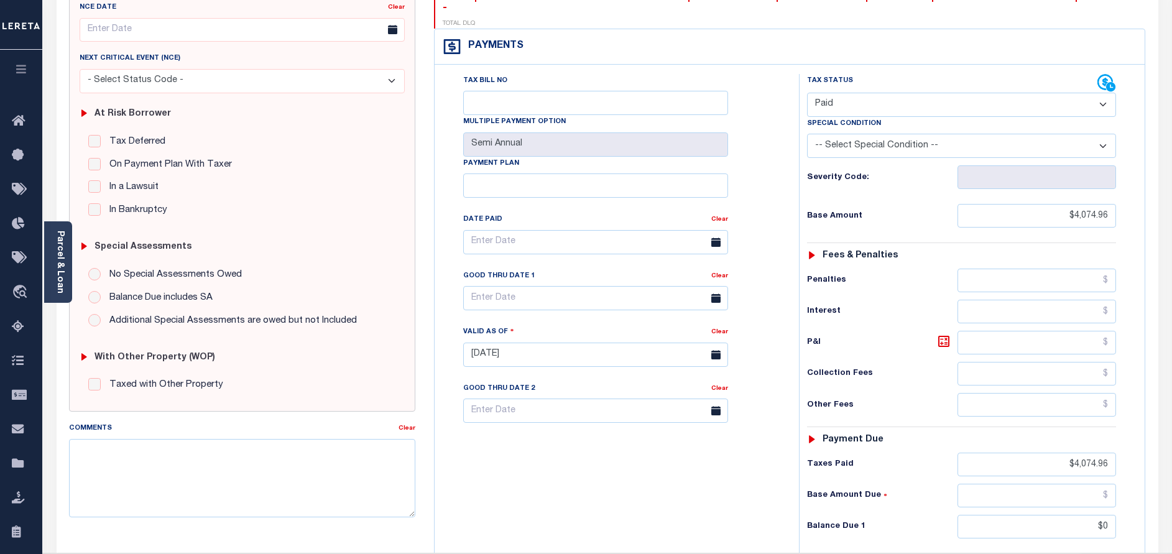
scroll to position [0, 0]
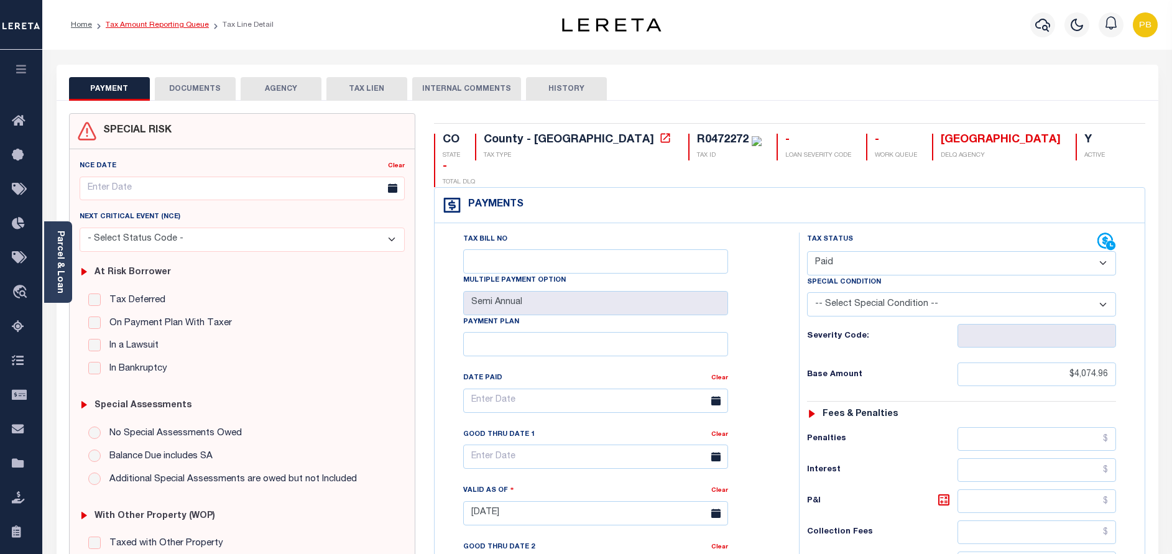
click at [175, 24] on link "Tax Amount Reporting Queue" at bounding box center [157, 24] width 103 height 7
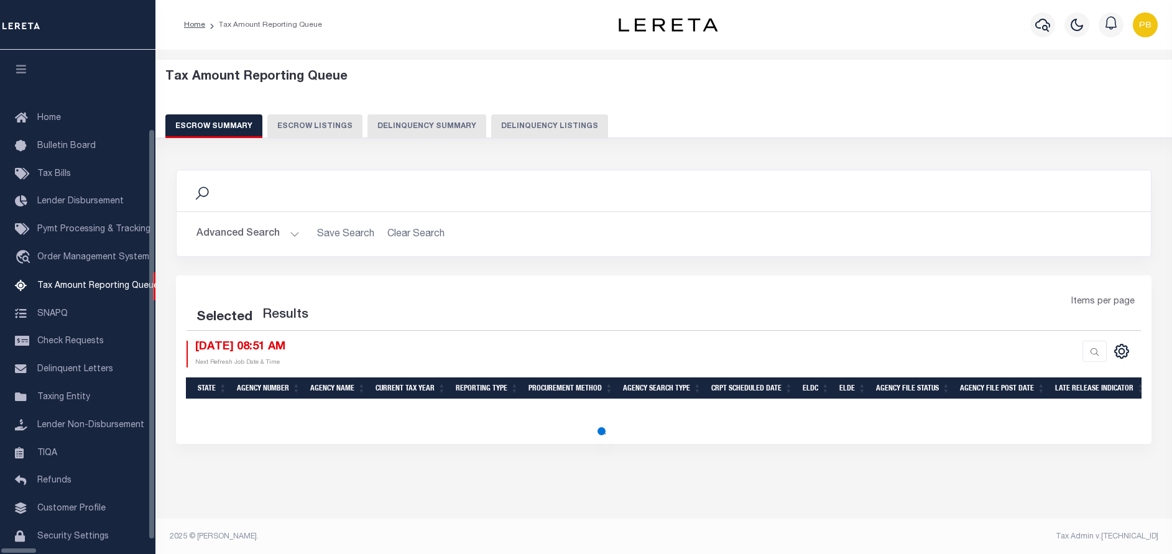
click at [491, 120] on button "Delinquency Listings" at bounding box center [549, 126] width 117 height 24
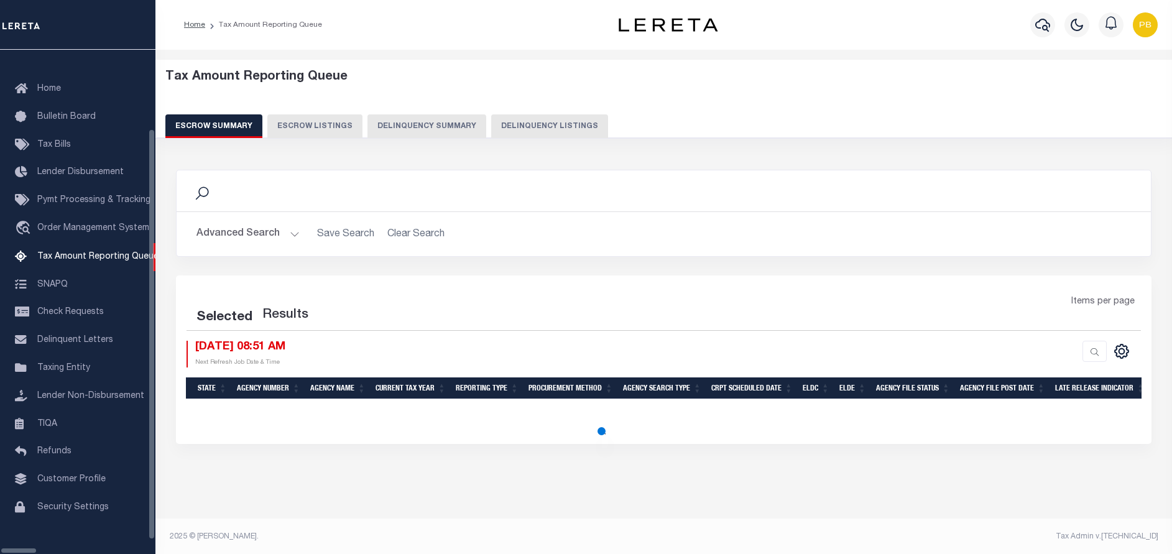
select select "100"
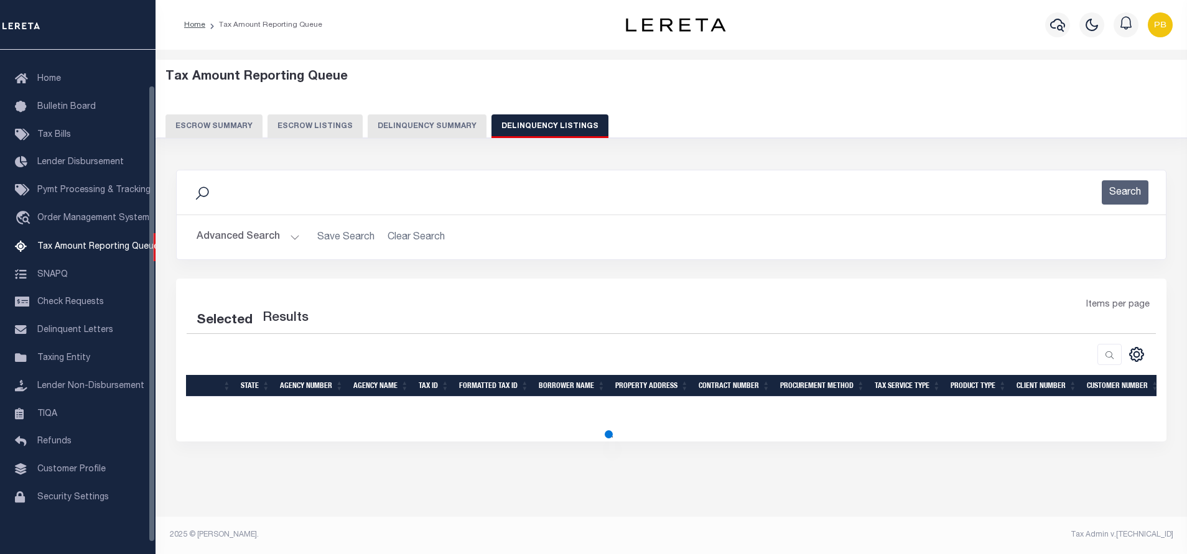
select select "100"
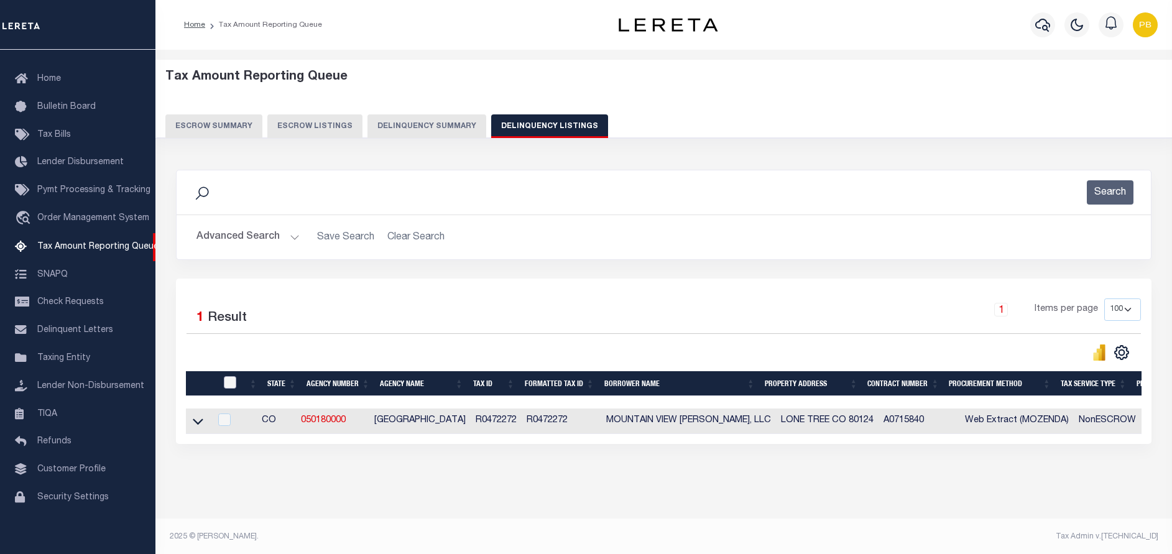
click at [231, 381] on input "checkbox" at bounding box center [230, 382] width 12 height 12
checkbox input "true"
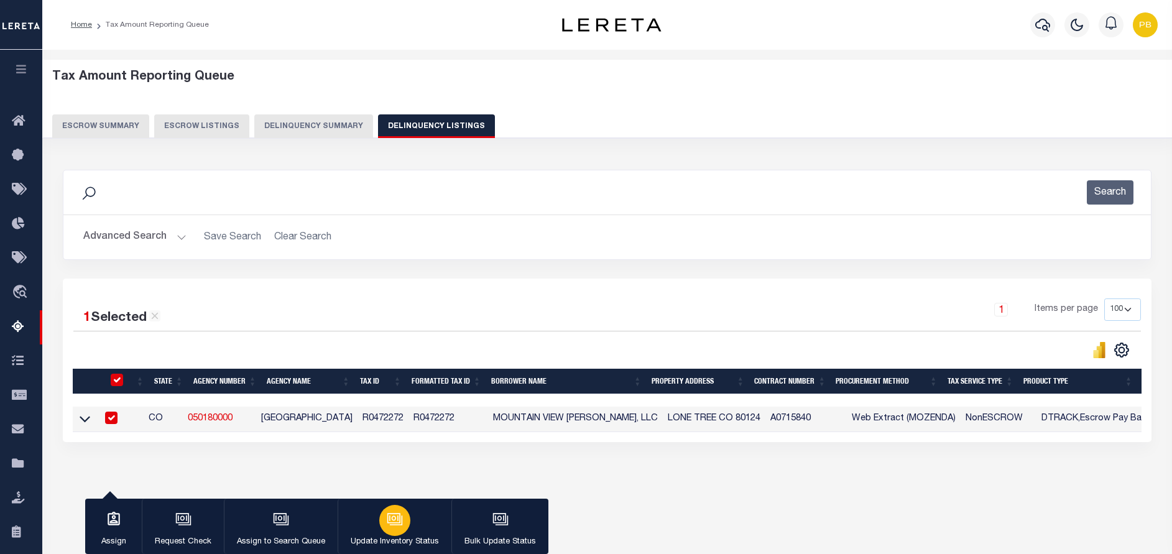
click at [392, 522] on icon "button" at bounding box center [395, 519] width 16 height 16
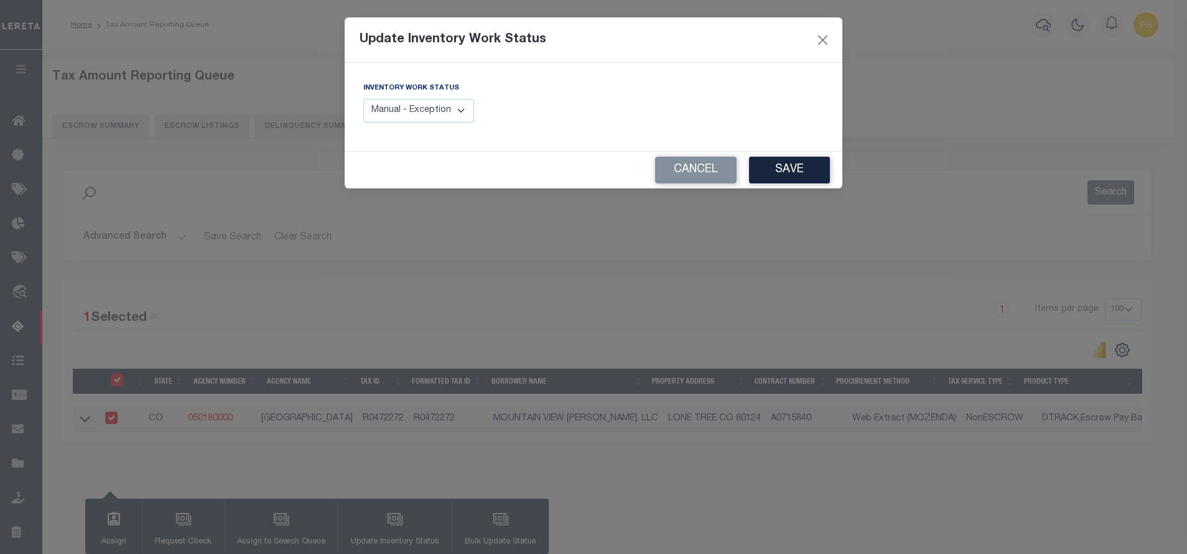
click at [406, 110] on select "Manual - Exception Pended - Awaiting Search Late Add Exception Completed" at bounding box center [418, 111] width 111 height 24
select select "4"
click at [363, 99] on select "Manual - Exception Pended - Awaiting Search Late Add Exception Completed" at bounding box center [418, 111] width 111 height 24
click at [767, 174] on button "Save" at bounding box center [789, 170] width 81 height 27
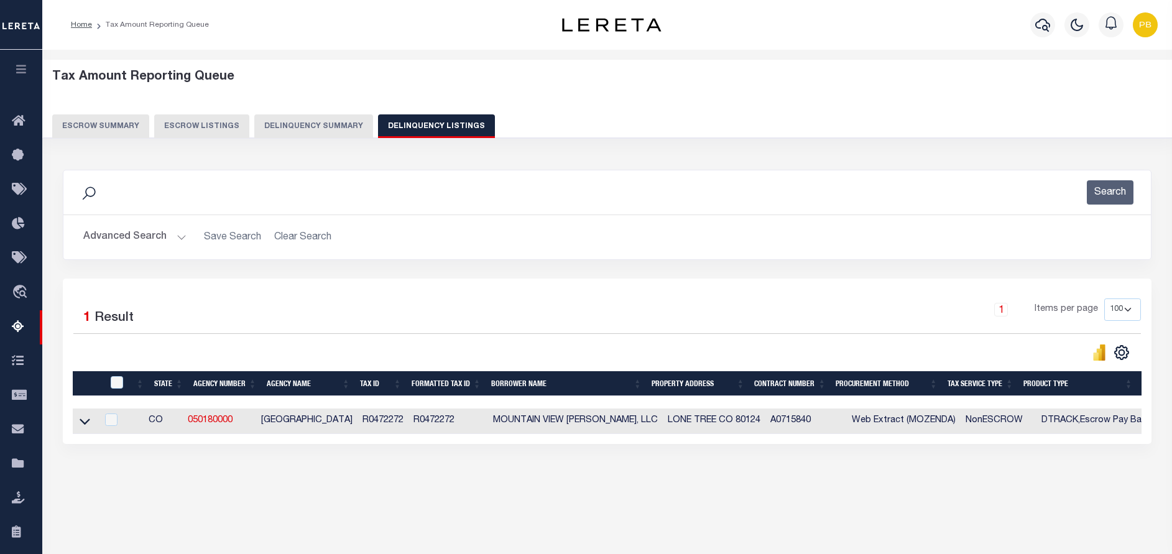
click at [179, 234] on button "Advanced Search" at bounding box center [134, 237] width 103 height 24
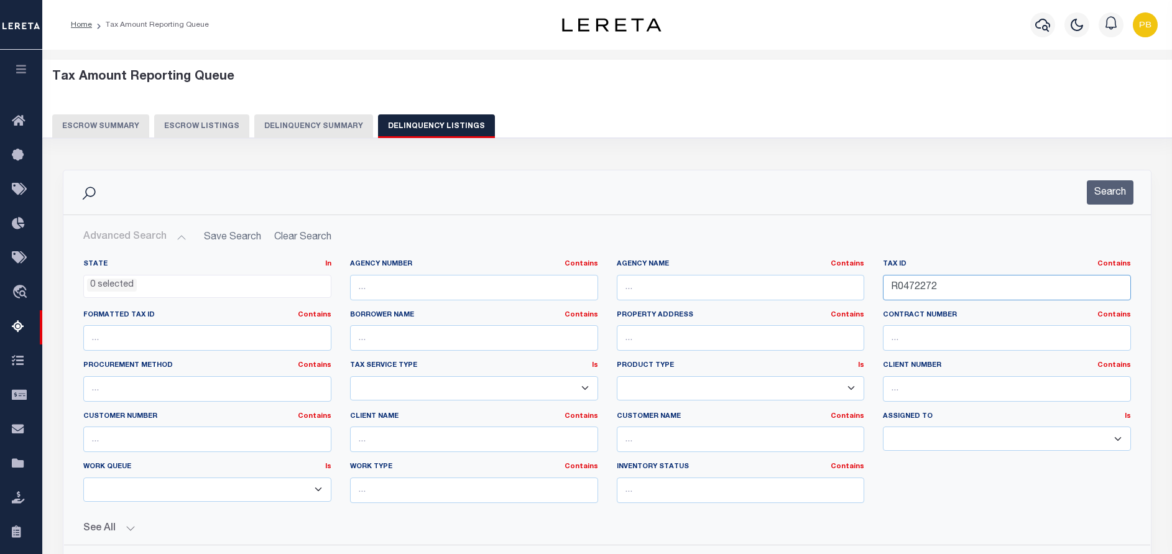
drag, startPoint x: 965, startPoint y: 296, endPoint x: 861, endPoint y: 282, distance: 104.8
click at [861, 282] on div "State In In AK AL AR AZ CA CO CT DC DE FL GA GU HI IA ID IL IN KS KY LA MA MD M…" at bounding box center [607, 386] width 1067 height 254
paste input "60289"
click at [1120, 192] on button "Search" at bounding box center [1110, 192] width 47 height 24
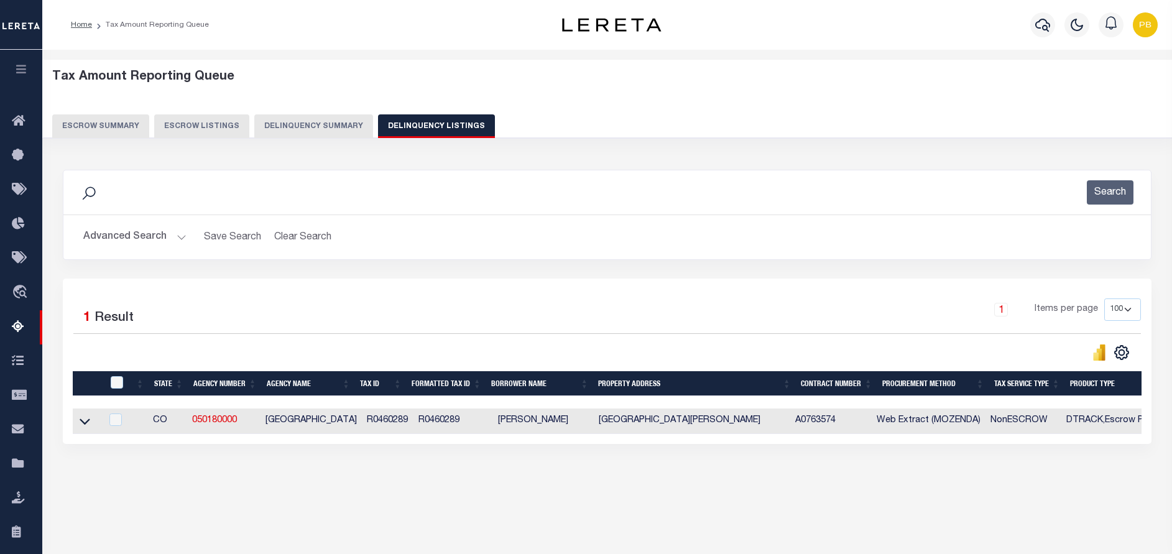
click at [91, 423] on link at bounding box center [85, 420] width 14 height 9
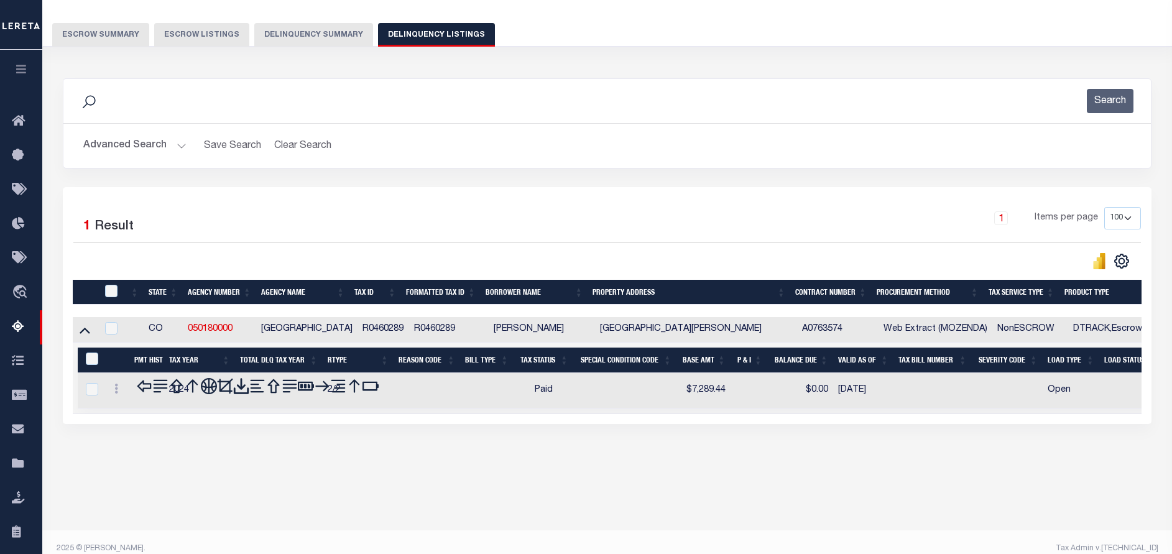
scroll to position [93, 0]
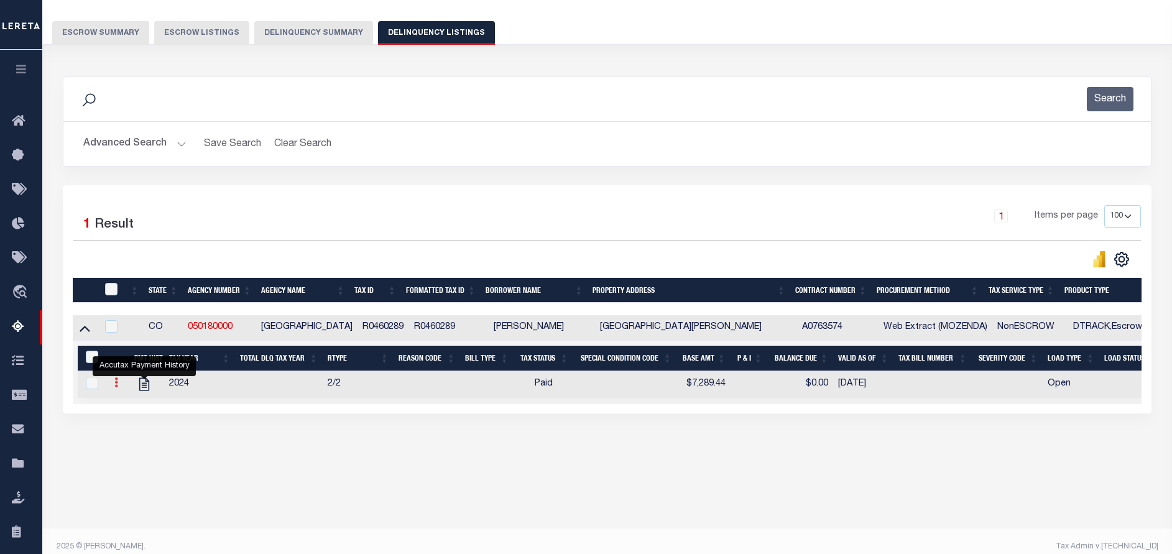
click at [116, 387] on icon at bounding box center [116, 382] width 4 height 10
click at [170, 139] on button "Advanced Search" at bounding box center [134, 144] width 103 height 24
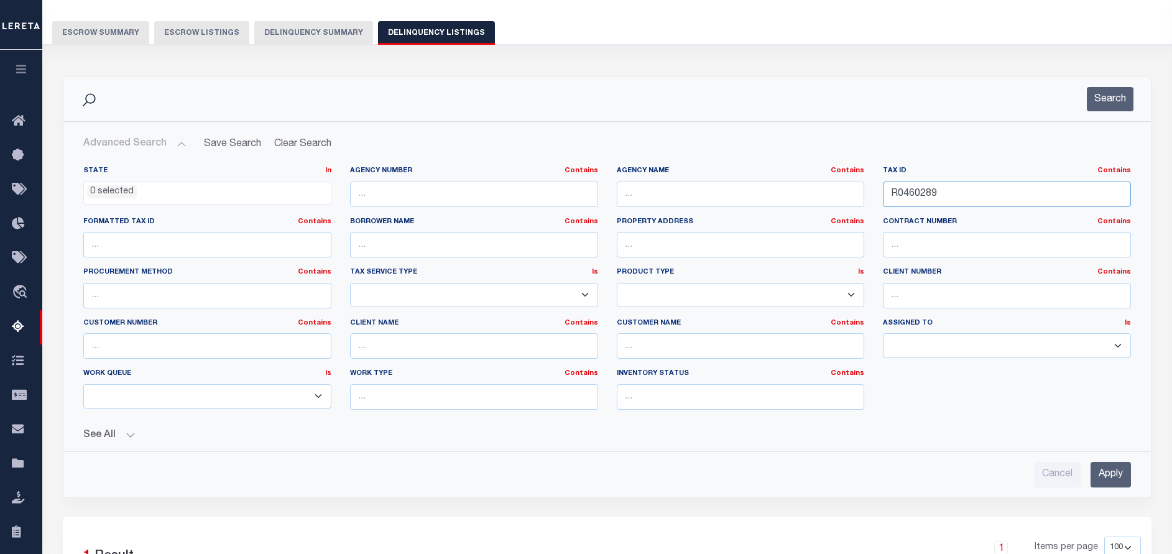
drag, startPoint x: 956, startPoint y: 195, endPoint x: 884, endPoint y: 195, distance: 71.5
click at [884, 195] on input "R0460289" at bounding box center [1007, 194] width 248 height 25
drag, startPoint x: 942, startPoint y: 192, endPoint x: 871, endPoint y: 192, distance: 70.9
click at [871, 192] on div "State In In AK AL AR AZ CA CO CT DC DE FL GA GU HI IA ID IL IN KS KY LA MA MD M…" at bounding box center [607, 293] width 1067 height 254
paste input "72273"
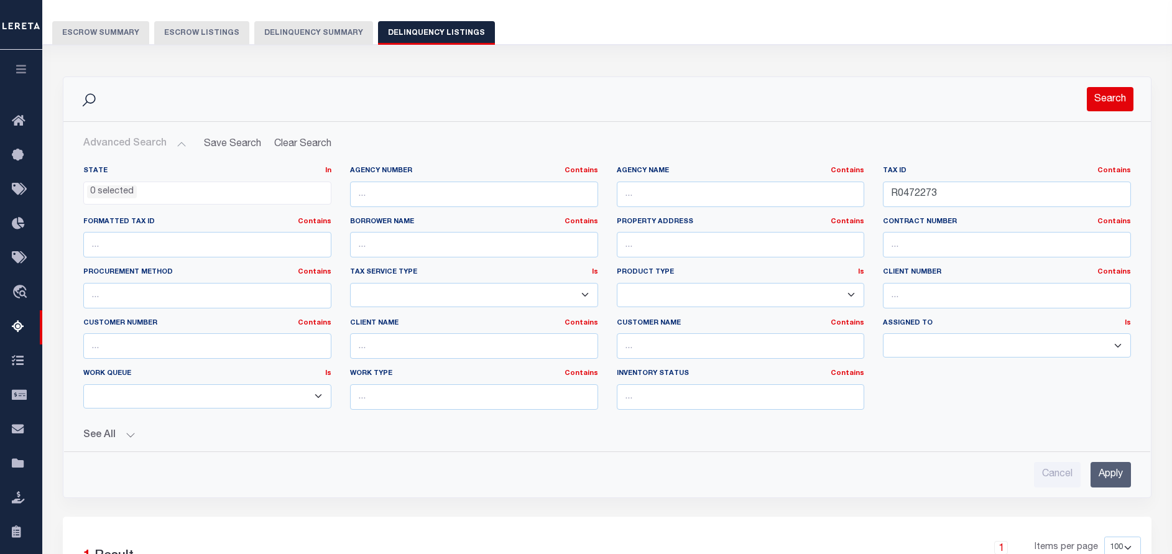
click at [1113, 101] on button "Search" at bounding box center [1110, 99] width 47 height 24
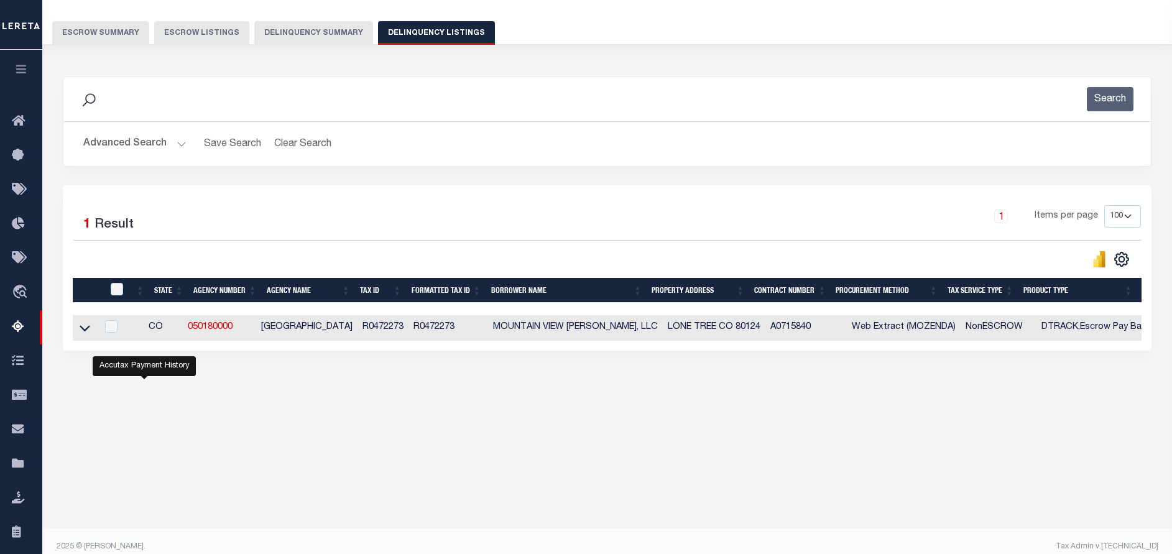
click at [178, 142] on button "Advanced Search" at bounding box center [134, 144] width 103 height 24
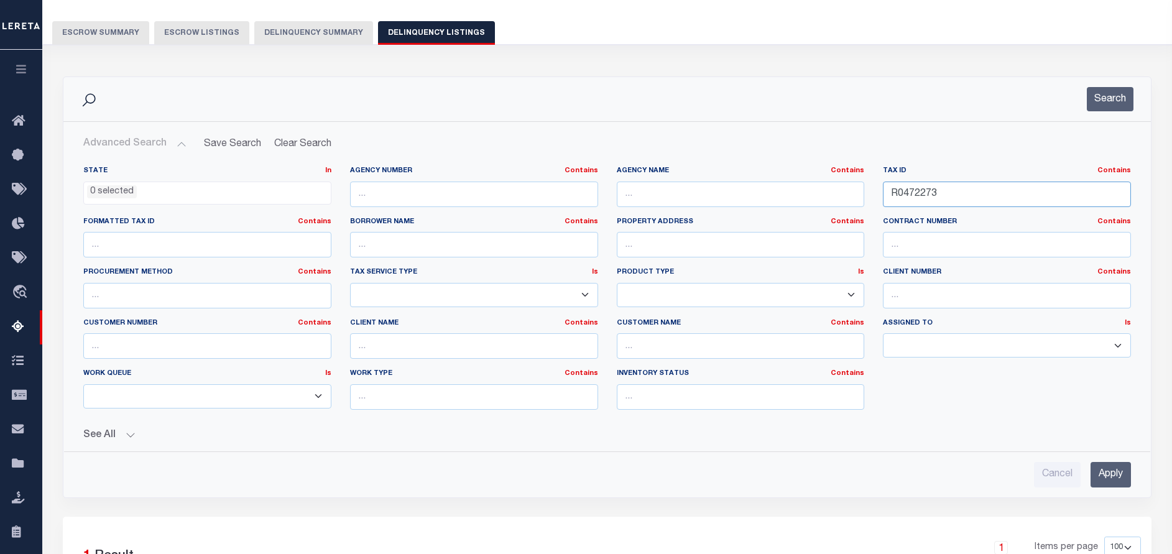
drag, startPoint x: 984, startPoint y: 198, endPoint x: 853, endPoint y: 185, distance: 131.8
click at [853, 185] on div "State In In AK AL AR AZ CA CO CT DC DE FL GA GU HI IA ID IL IN KS KY LA MA MD M…" at bounding box center [607, 293] width 1067 height 254
paste input "6520"
type input "R0465203"
click at [1098, 100] on button "Search" at bounding box center [1110, 99] width 47 height 24
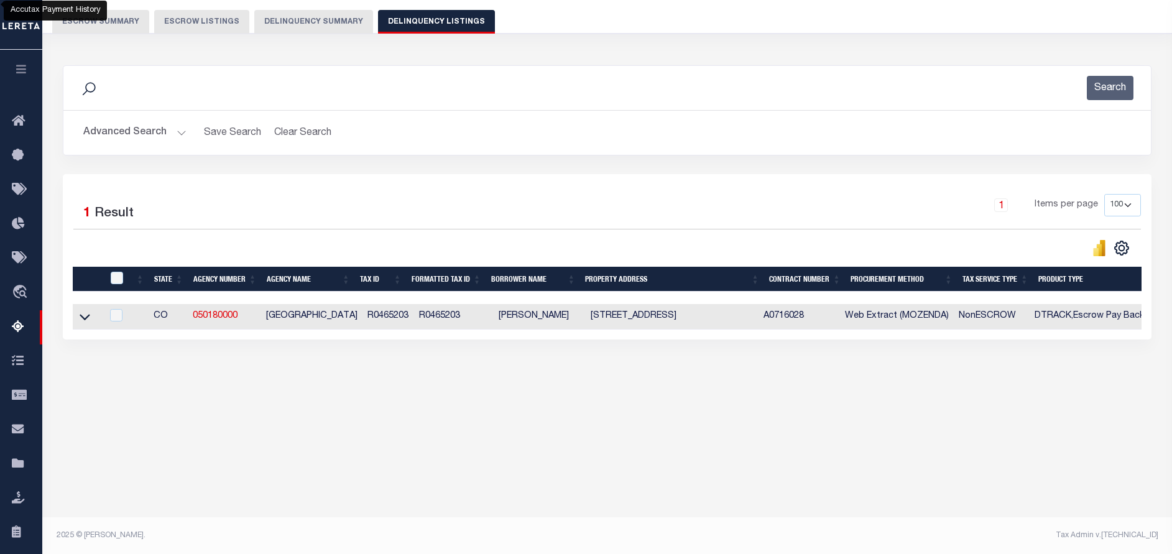
scroll to position [105, 0]
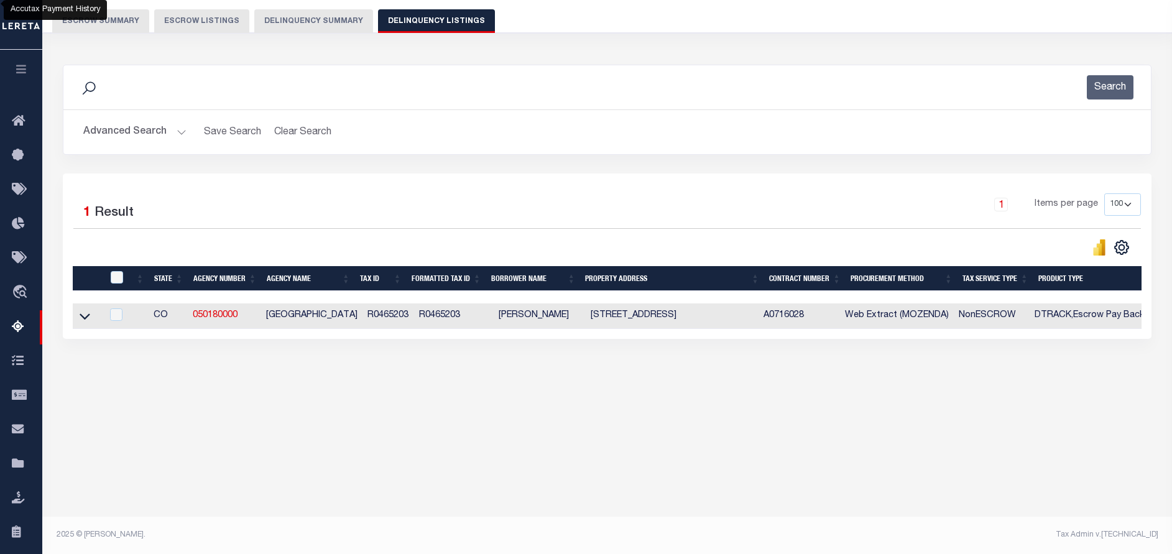
drag, startPoint x: 80, startPoint y: 323, endPoint x: 144, endPoint y: 322, distance: 63.4
click at [80, 323] on icon at bounding box center [85, 316] width 11 height 13
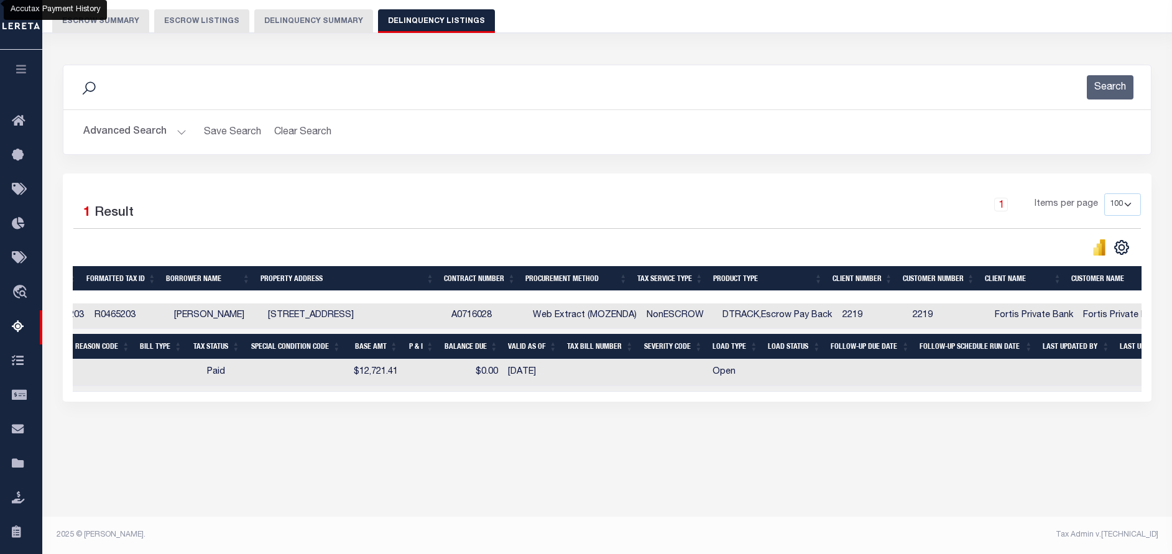
scroll to position [0, 601]
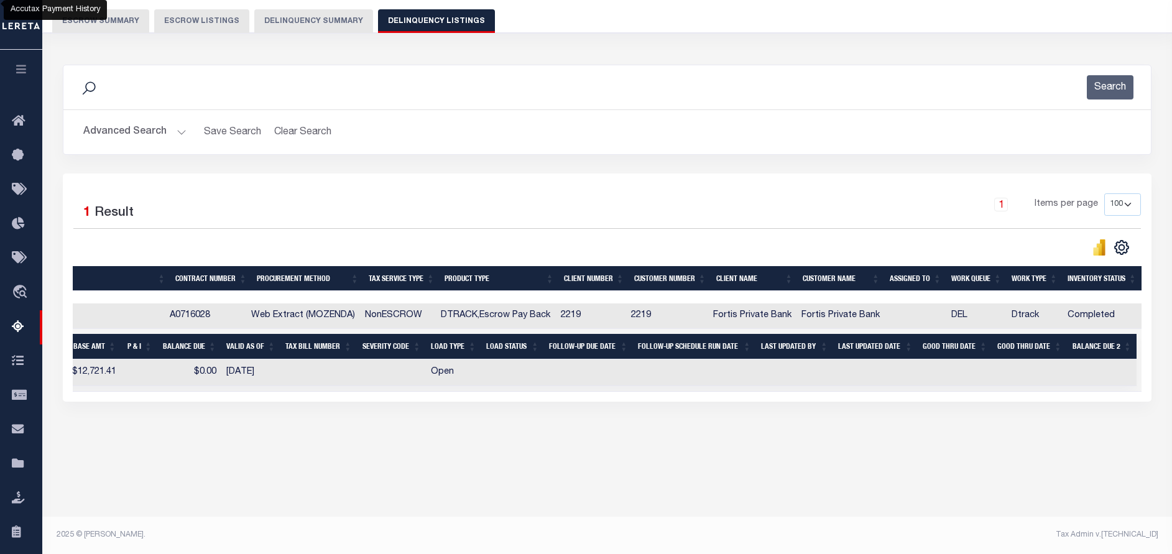
click at [177, 128] on button "Advanced Search" at bounding box center [134, 132] width 103 height 24
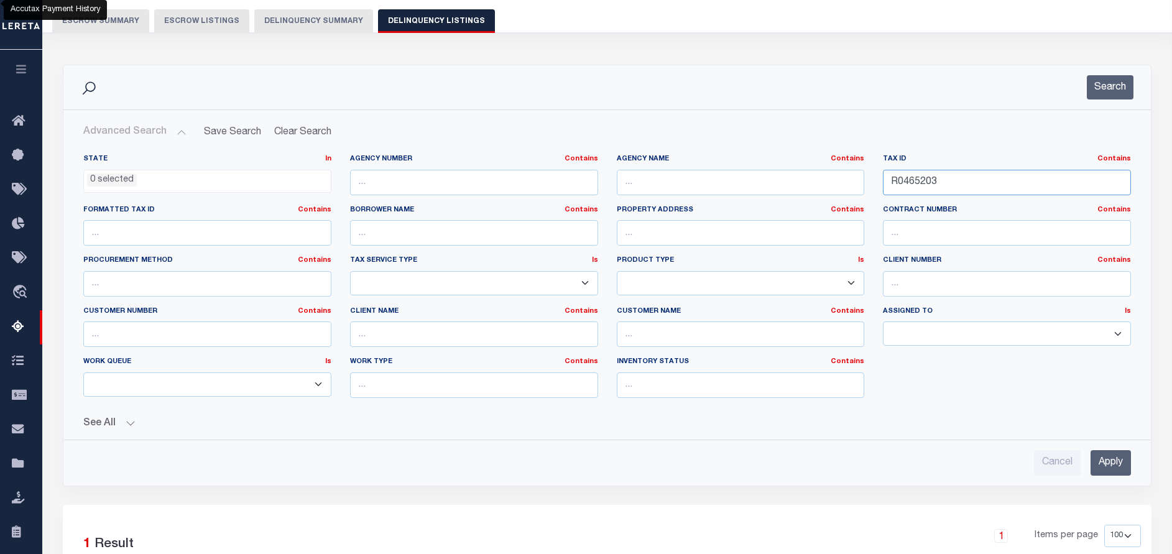
drag, startPoint x: 961, startPoint y: 182, endPoint x: 861, endPoint y: 185, distance: 100.8
click at [861, 185] on div "State In In AK AL AR AZ CA CO CT DC DE FL GA GU HI IA ID IL IN KS KY LA MA MD M…" at bounding box center [607, 281] width 1067 height 254
click at [930, 175] on input "text" at bounding box center [1007, 182] width 248 height 25
paste input "R0472272"
click at [1126, 90] on button "Search" at bounding box center [1110, 87] width 47 height 24
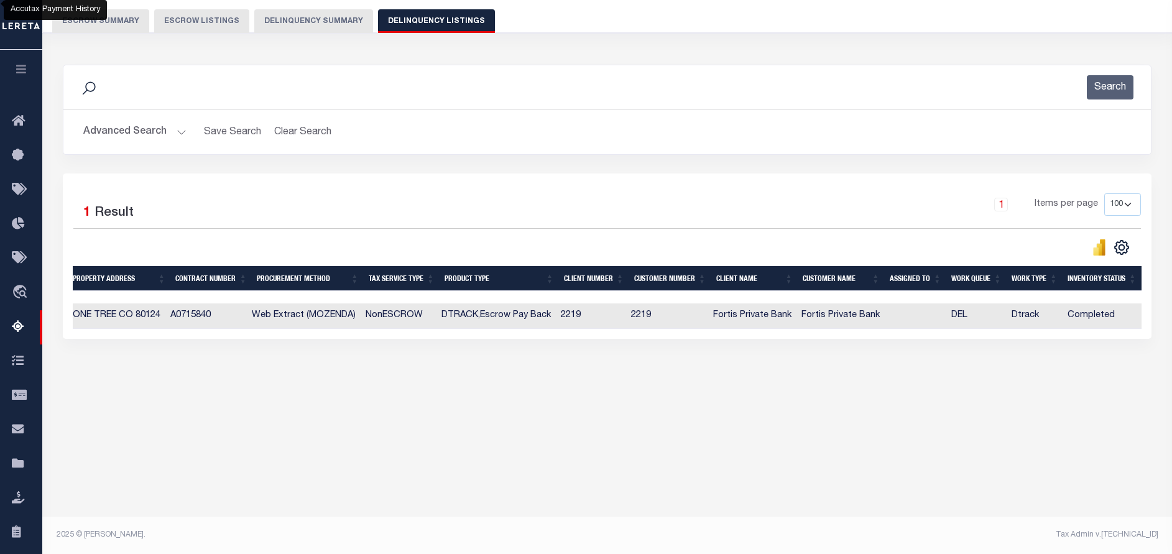
scroll to position [0, 579]
click at [178, 132] on button "Advanced Search" at bounding box center [134, 132] width 103 height 24
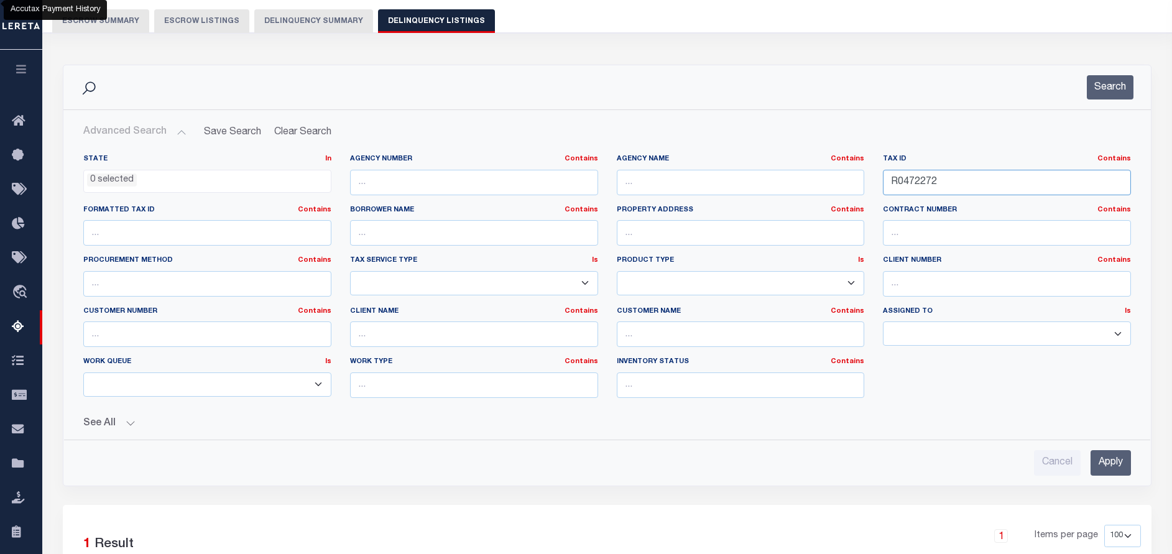
drag, startPoint x: 945, startPoint y: 178, endPoint x: 845, endPoint y: 178, distance: 100.7
click at [845, 178] on div "State In In AK AL AR AZ CA CO CT DC DE FL GA GU HI IA ID IL IN KS KY LA MA MD M…" at bounding box center [607, 281] width 1067 height 254
paste input "3"
type input "R0472273"
click at [1113, 96] on button "Search" at bounding box center [1110, 87] width 47 height 24
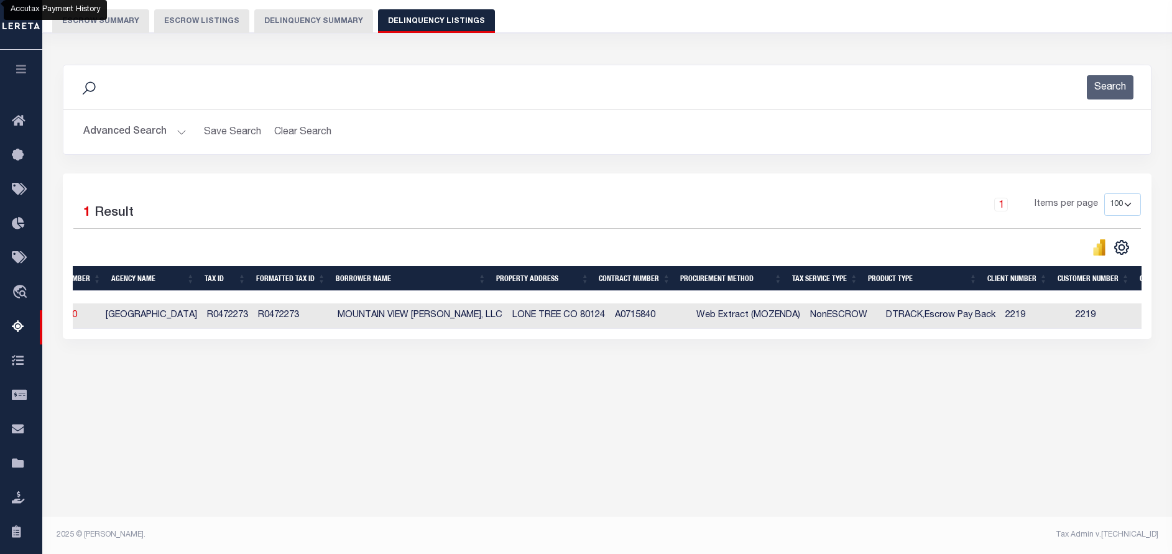
scroll to position [0, 0]
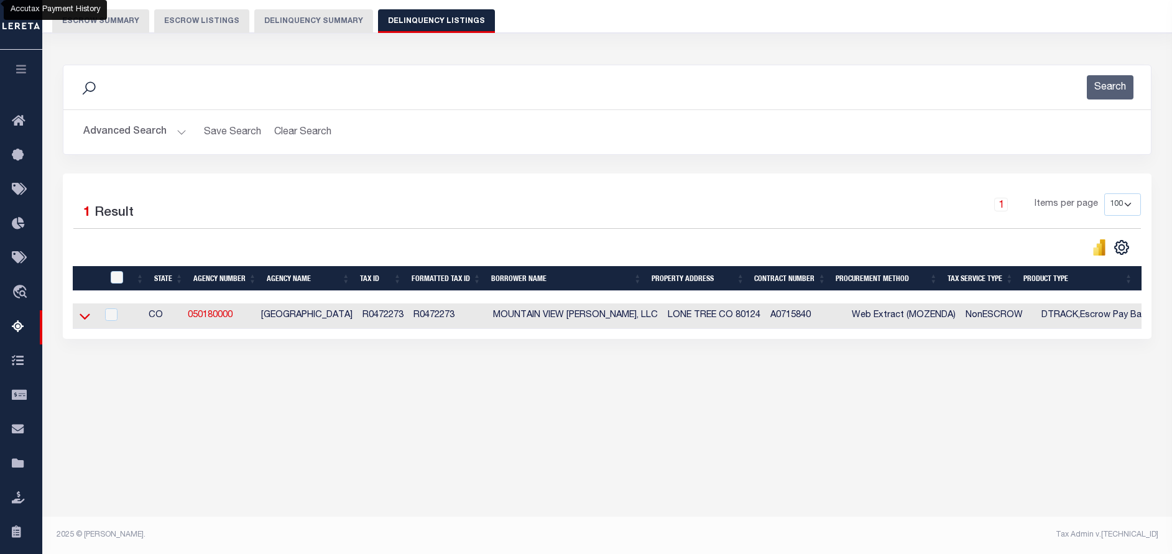
click at [88, 315] on icon at bounding box center [85, 316] width 11 height 13
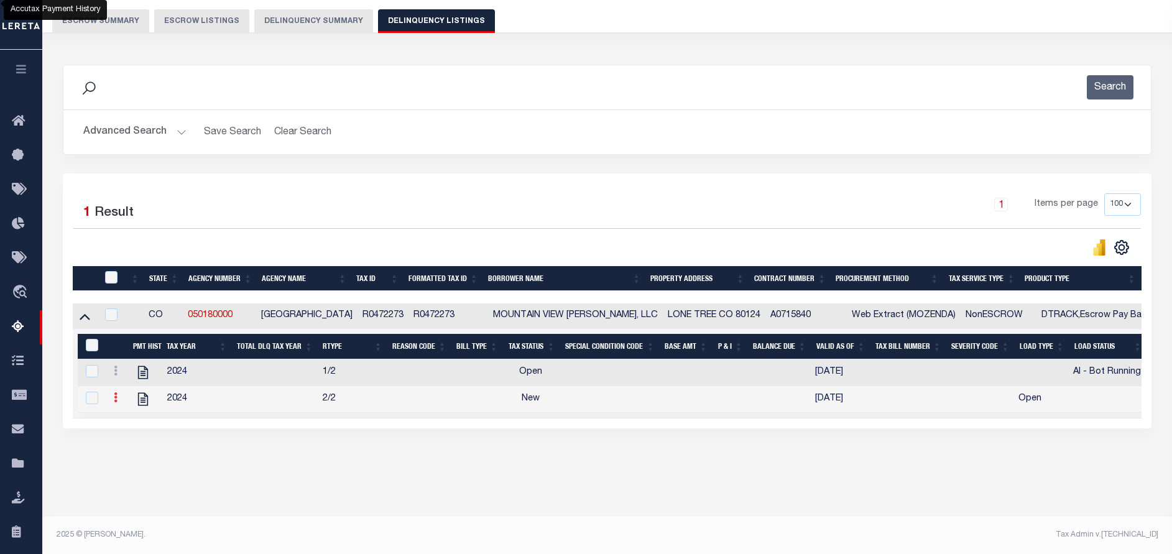
click at [116, 401] on icon at bounding box center [116, 397] width 4 height 10
click at [132, 419] on img "" at bounding box center [130, 418] width 12 height 12
checkbox input "true"
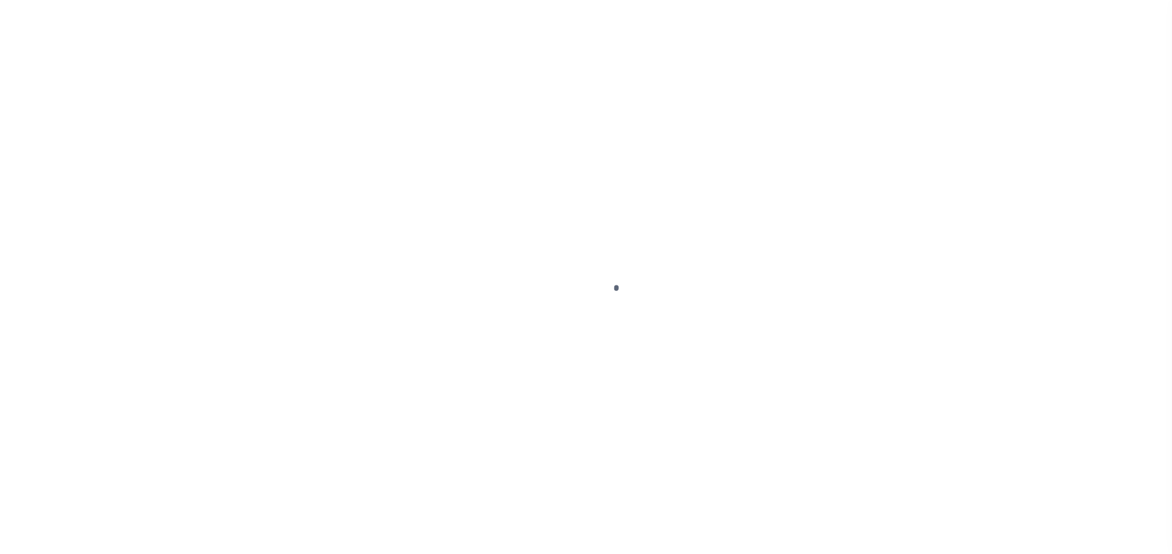
select select "NW2"
